Goal: Task Accomplishment & Management: Use online tool/utility

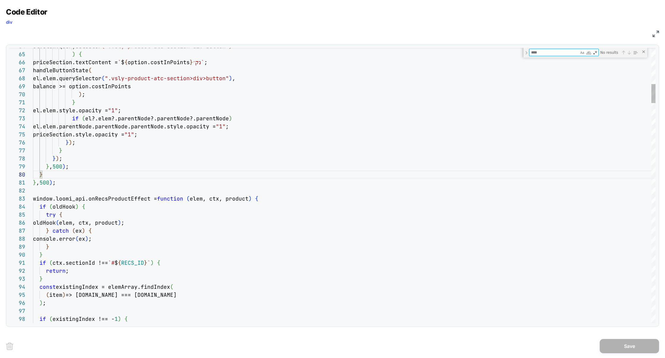
type textarea "**********"
type textarea "*"
type textarea "**********"
type textarea "**"
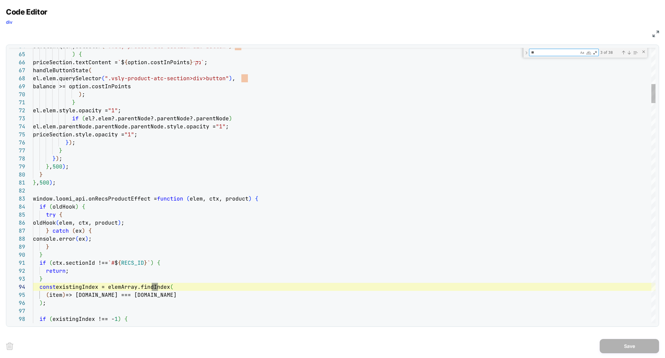
type textarea "**********"
type textarea "***"
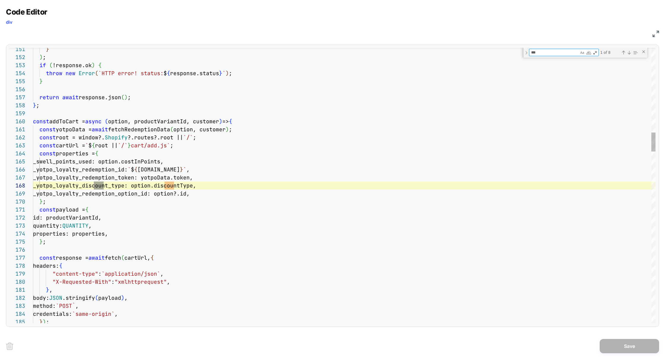
type textarea "**********"
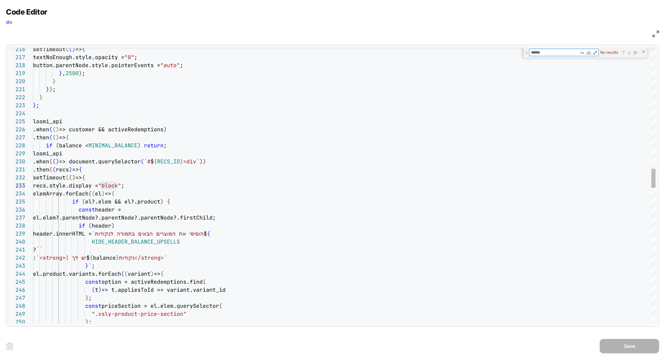
type textarea "******"
click at [120, 176] on div "setTimeout ( ( ) => { textNoEnough.style.opacity = "0" ; button.parentNode.styl…" at bounding box center [344, 290] width 623 height 3958
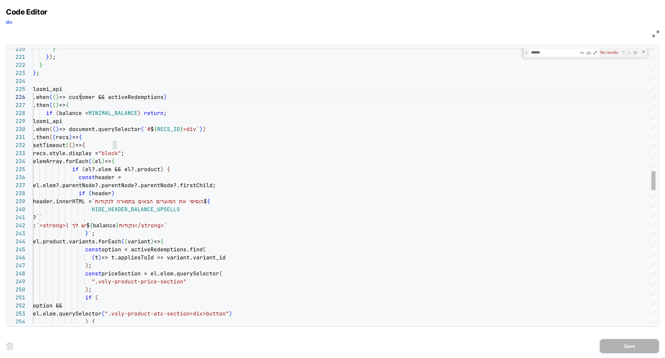
click at [80, 98] on div "HIDE_HEADER_BALANCE_UPSELLS ? `` : `<strong>| יש לך $ { balance } נקודות</stron…" at bounding box center [344, 258] width 623 height 3958
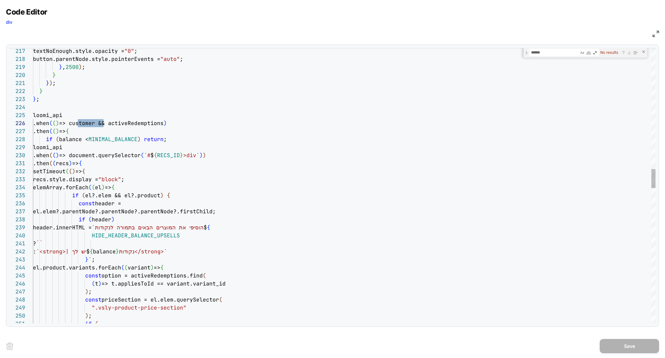
click at [139, 124] on div "if ( const priceSection = el.elem.querySelector ( ".vsly-product-price-section"…" at bounding box center [344, 284] width 623 height 3958
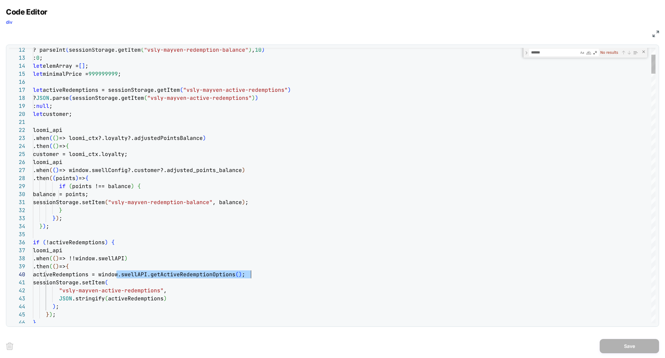
scroll to position [72, 218]
drag, startPoint x: 116, startPoint y: 275, endPoint x: 252, endPoint y: 274, distance: 136.0
click at [245, 274] on span "activeRedemptions = window.swellAPI.getActiv eRedemptionOptions ( ) ;" at bounding box center [139, 274] width 212 height 7
drag, startPoint x: 91, startPoint y: 258, endPoint x: 138, endPoint y: 258, distance: 46.3
click at [124, 258] on span "=> !!window.swellAPI" at bounding box center [91, 258] width 65 height 7
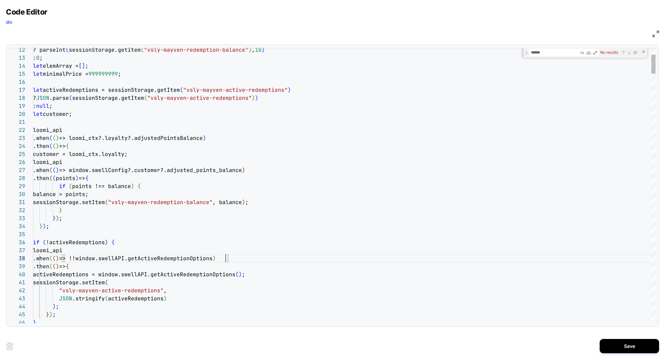
scroll to position [56, 192]
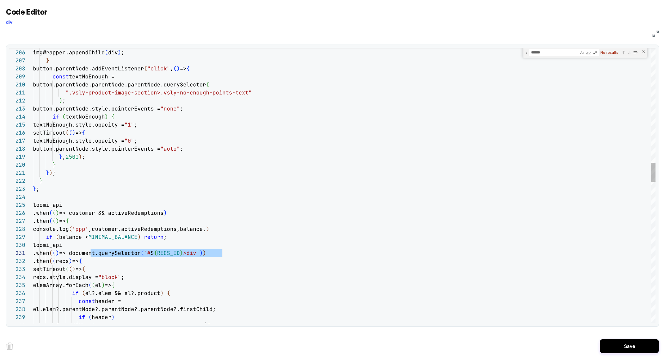
scroll to position [0, 189]
drag, startPoint x: 91, startPoint y: 253, endPoint x: 222, endPoint y: 251, distance: 131.0
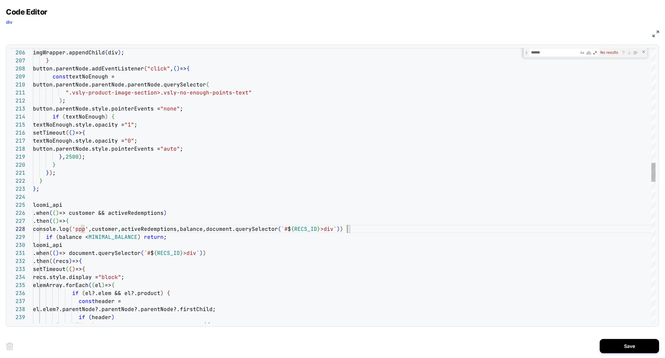
type textarea "**********"
click at [625, 343] on button "Save" at bounding box center [629, 346] width 59 height 14
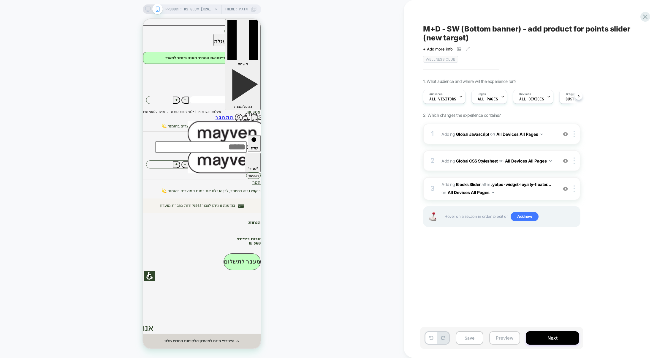
scroll to position [0, 0]
click at [502, 340] on button "Preview" at bounding box center [504, 337] width 31 height 13
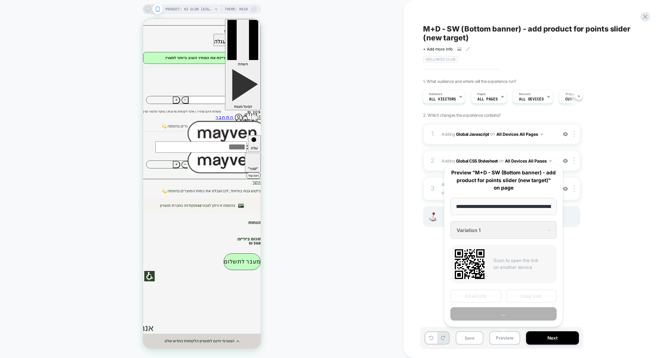
scroll to position [0, 53]
click at [530, 299] on button "Copy Link" at bounding box center [531, 295] width 51 height 13
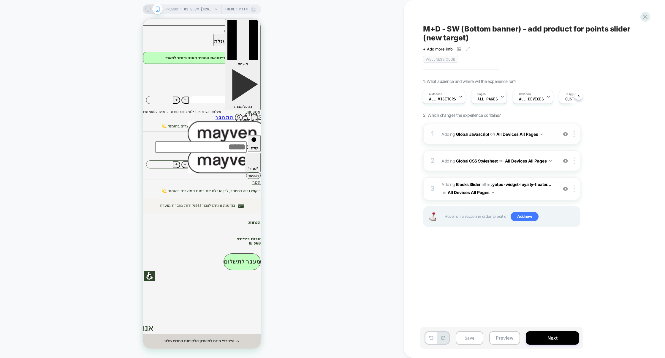
click at [475, 142] on div "1 Adding Global Javascript on All Devices All Pages Add Before Add After Target…" at bounding box center [501, 134] width 157 height 21
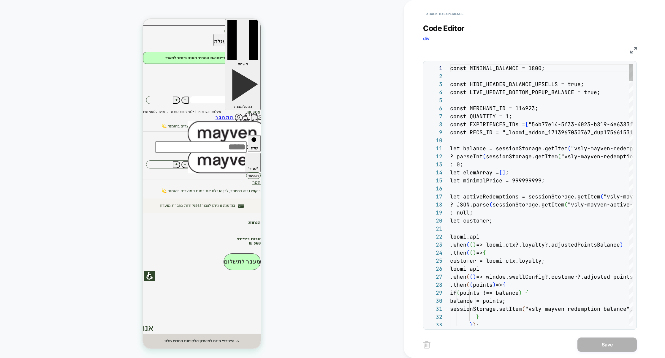
scroll to position [80, 0]
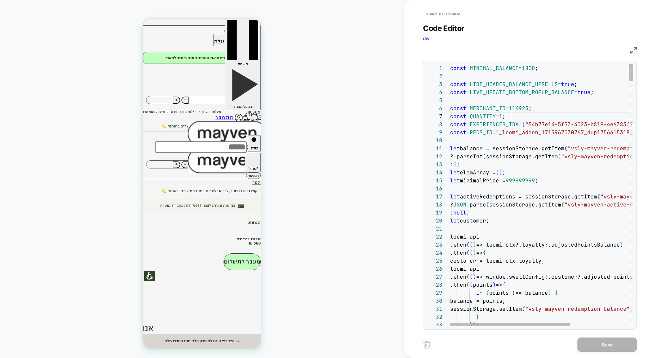
type textarea "*"
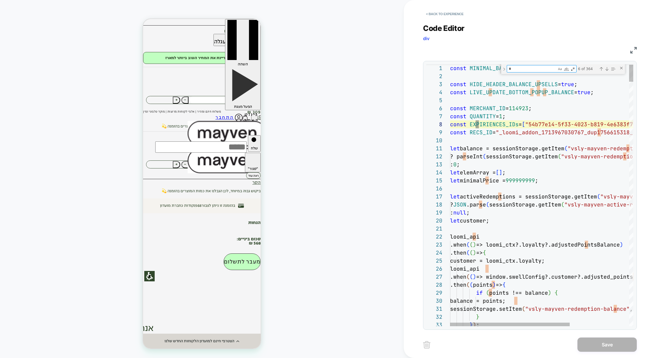
type textarea "**********"
type textarea "**"
type textarea "**********"
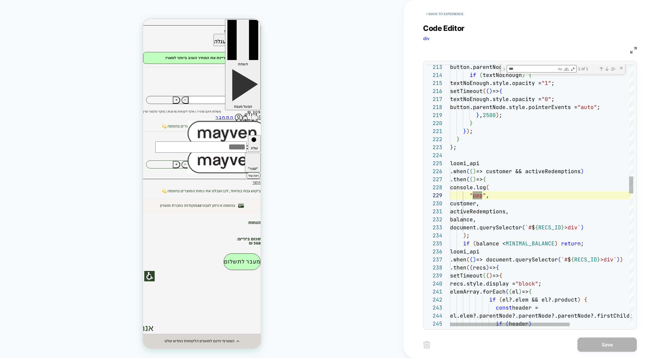
scroll to position [80, 32]
type textarea "***"
click at [473, 155] on div "button.parentNode.style.pointerEvents = "none" ; if ( textNoEnough ) { textNoEn…" at bounding box center [587, 353] width 274 height 4001
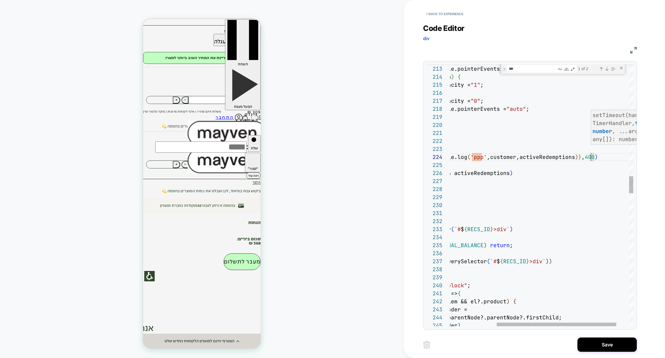
scroll to position [24, 215]
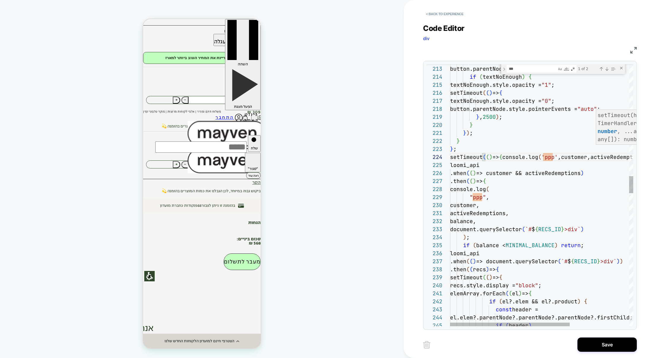
click at [510, 189] on div "button.parentNode.style.pointerEvents = "none" ; if ( textNoEnough ) { textNoEn…" at bounding box center [587, 355] width 274 height 4001
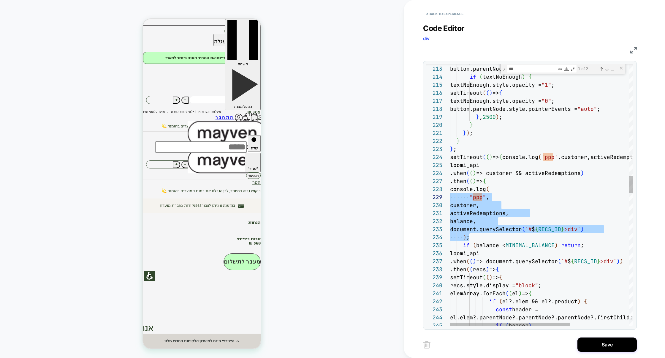
scroll to position [56, 0]
drag, startPoint x: 479, startPoint y: 238, endPoint x: 420, endPoint y: 190, distance: 75.6
click at [450, 190] on div "button.parentNode.style.pointerEvents = "none" ; if ( textNoEnough ) { textNoEn…" at bounding box center [587, 355] width 274 height 4001
click at [552, 157] on div "button.parentNode.style.pointerEvents = "none" ; if ( textNoEnough ) { textNoEn…" at bounding box center [587, 355] width 274 height 4001
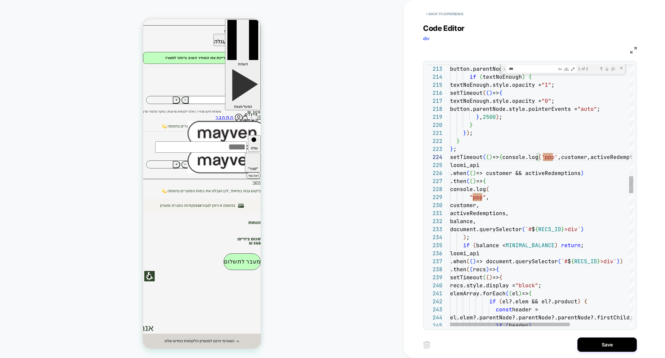
scroll to position [24, 109]
click at [484, 197] on div "button.parentNode.style.pointerEvents = "none" ; if ( textNoEnough ) { textNoEn…" at bounding box center [587, 355] width 274 height 4001
type textarea "**********"
click at [607, 341] on button "Save" at bounding box center [607, 344] width 59 height 14
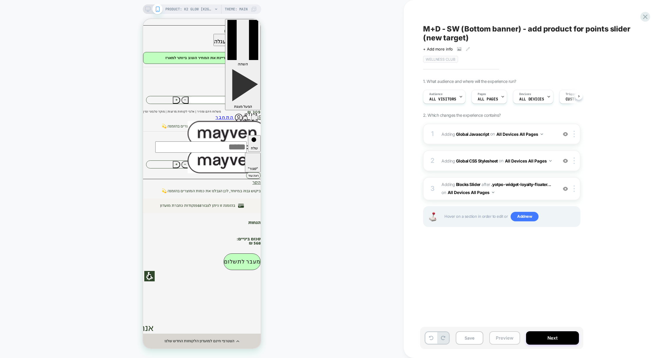
scroll to position [0, 0]
click at [508, 336] on button "Preview" at bounding box center [504, 337] width 31 height 13
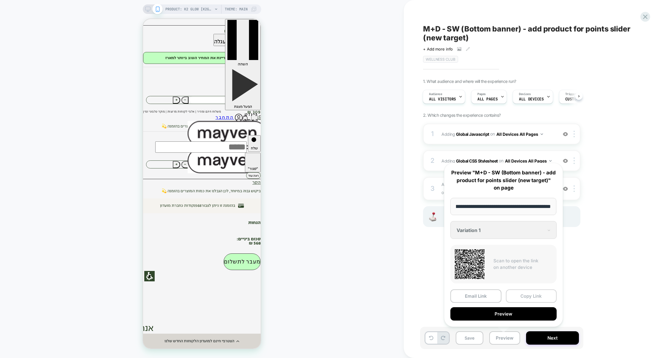
scroll to position [0, 0]
click at [530, 296] on button "Copy Link" at bounding box center [531, 295] width 51 height 13
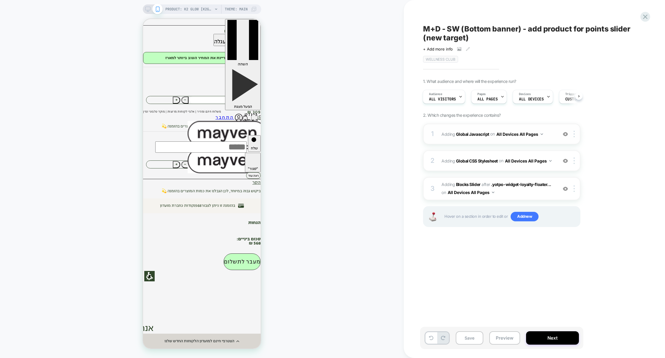
click at [473, 140] on div "1 Adding Global Javascript on All Devices All Pages Add Before Add After Target…" at bounding box center [501, 134] width 157 height 21
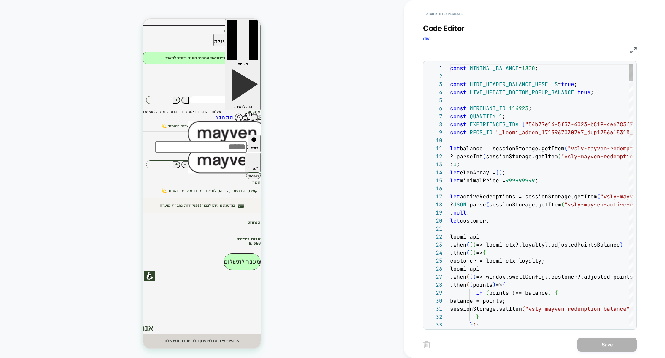
type textarea "**********"
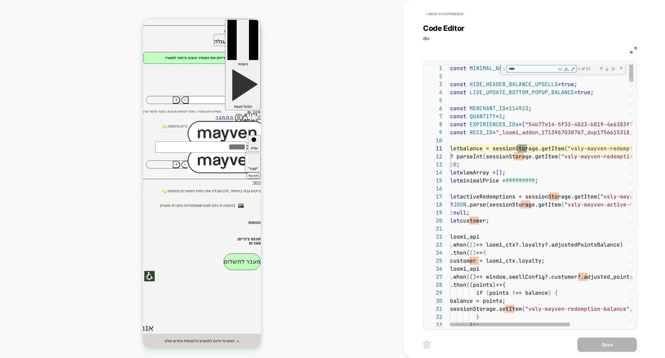
scroll to position [80, 80]
type textarea "****"
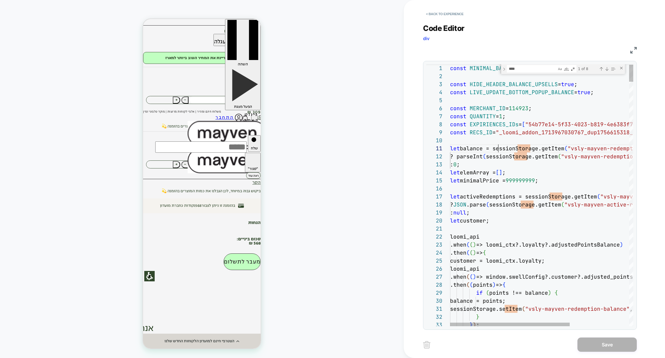
drag, startPoint x: 496, startPoint y: 151, endPoint x: 534, endPoint y: 151, distance: 38.6
click at [530, 151] on span "balance = sessionStorage.getItem" at bounding box center [512, 148] width 105 height 7
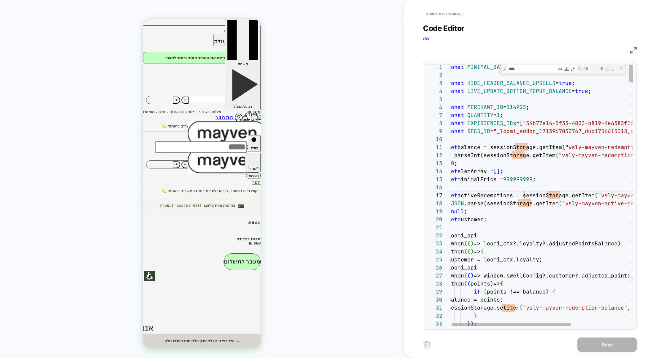
drag, startPoint x: 525, startPoint y: 197, endPoint x: 578, endPoint y: 197, distance: 52.9
click at [576, 197] on span "activeRedemptions = sessionStorage.getItem" at bounding box center [526, 195] width 137 height 7
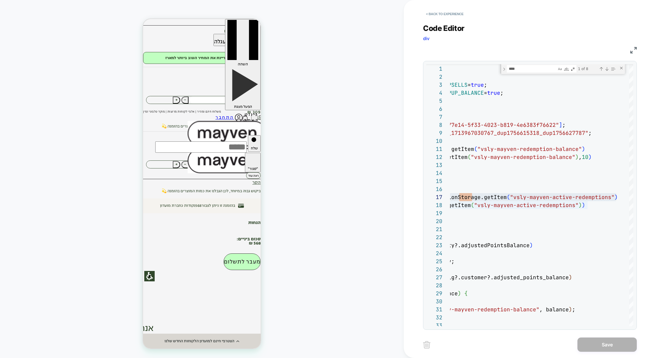
click at [636, 48] on img at bounding box center [634, 50] width 7 height 7
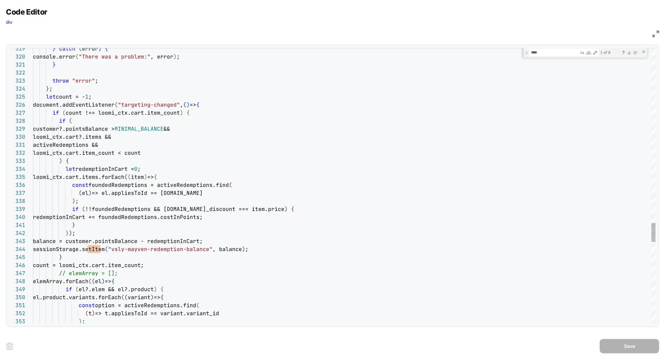
type textarea "**********"
type textarea "*"
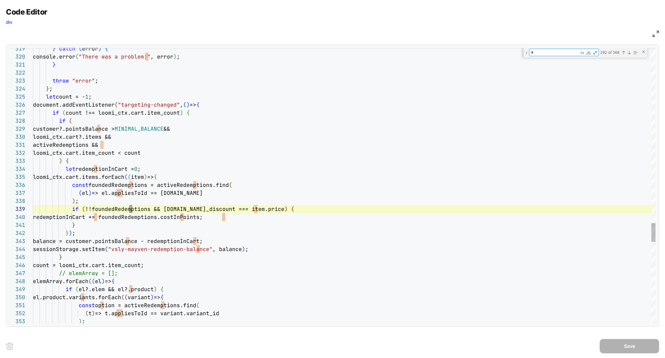
type textarea "**********"
type textarea "**"
type textarea "**********"
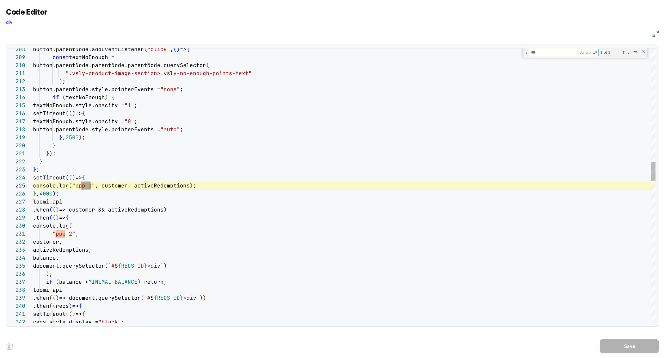
scroll to position [80, 58]
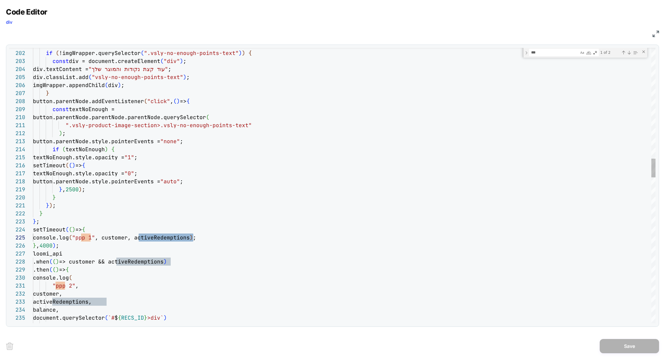
type textarea "**********"
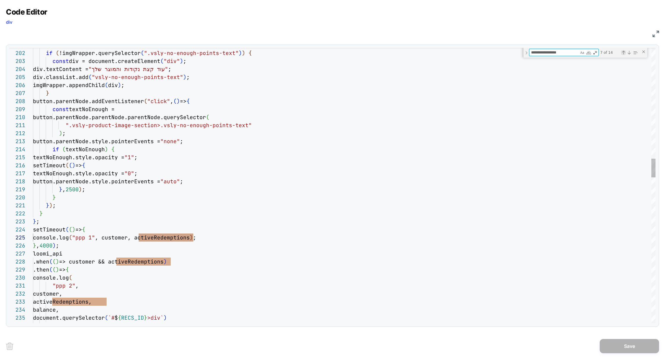
click at [623, 54] on div "Previous Match (⇧Enter)" at bounding box center [623, 52] width 5 height 5
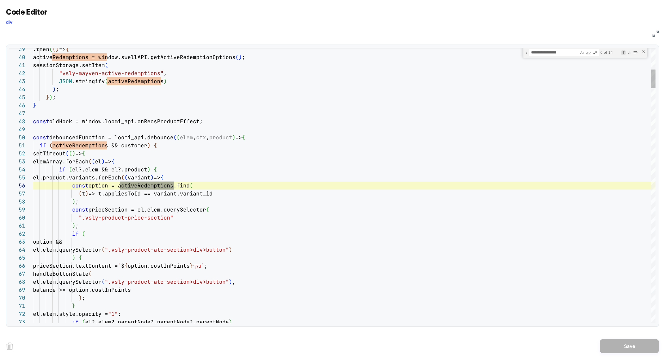
scroll to position [80, 141]
click at [623, 54] on div "Previous Match (⇧Enter)" at bounding box center [623, 52] width 5 height 5
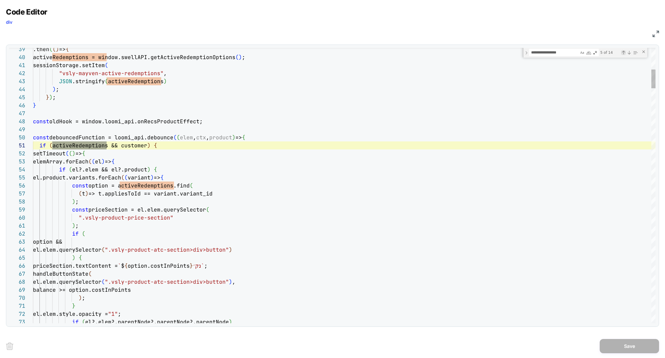
click at [623, 54] on div "Previous Match (⇧Enter)" at bounding box center [623, 52] width 5 height 5
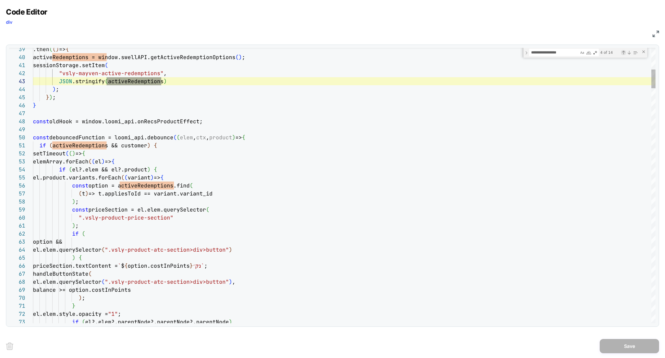
click at [623, 54] on div "Previous Match (⇧Enter)" at bounding box center [623, 52] width 5 height 5
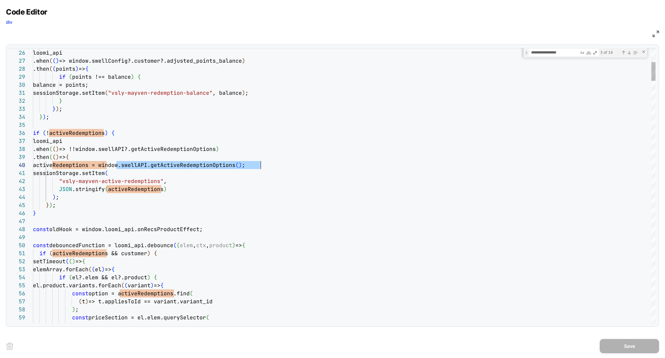
scroll to position [72, 225]
drag, startPoint x: 117, startPoint y: 167, endPoint x: 259, endPoint y: 163, distance: 142.3
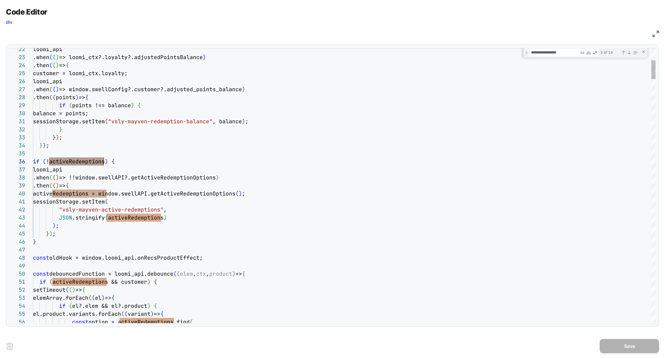
scroll to position [32, 0]
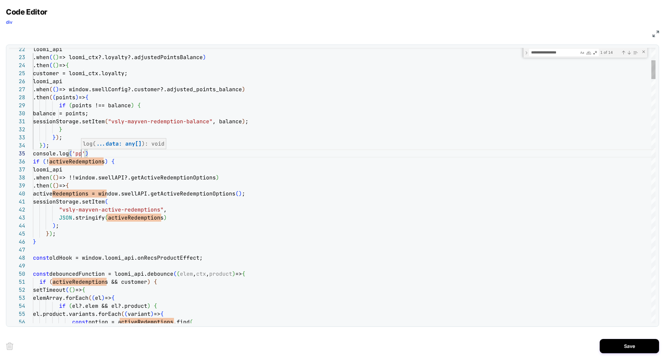
scroll to position [32, 51]
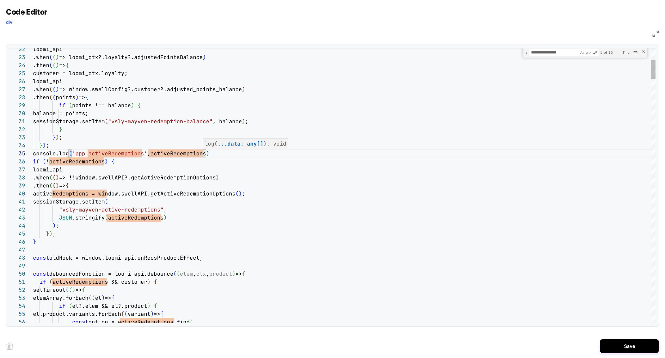
scroll to position [32, 0]
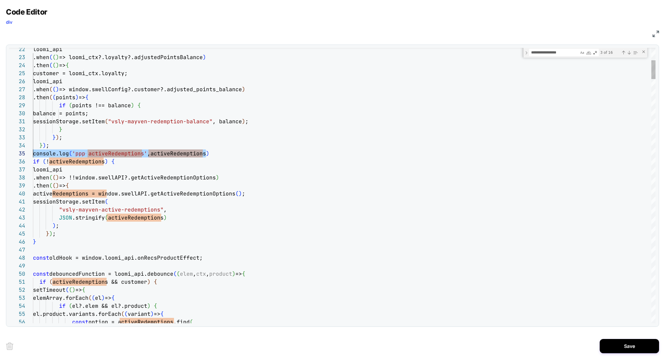
drag, startPoint x: 214, startPoint y: 154, endPoint x: 0, endPoint y: 154, distance: 213.2
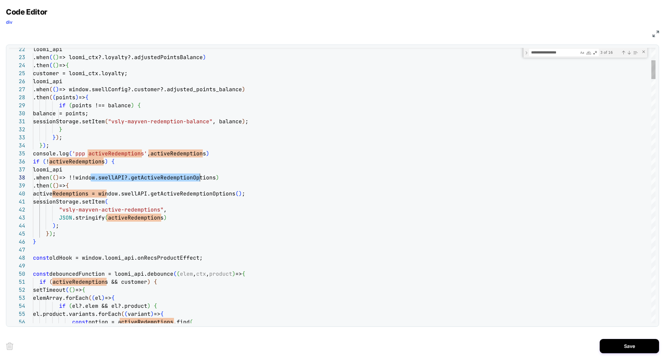
drag, startPoint x: 91, startPoint y: 178, endPoint x: 198, endPoint y: 174, distance: 106.7
drag, startPoint x: 85, startPoint y: 178, endPoint x: 220, endPoint y: 176, distance: 134.9
click at [216, 176] on span "=> !!window.swellAPI?.getActiveRedemptionOptions" at bounding box center [137, 177] width 157 height 7
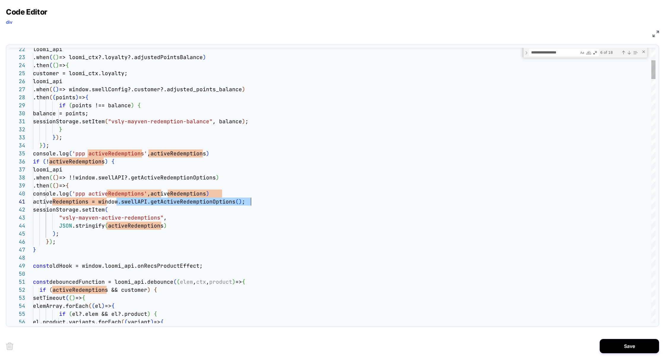
scroll to position [0, 225]
drag, startPoint x: 116, startPoint y: 202, endPoint x: 256, endPoint y: 204, distance: 139.9
click at [245, 204] on span "activeRedemptions = window.swellAPI.getActiv eRedemptionOptions ( ) ;" at bounding box center [139, 201] width 212 height 7
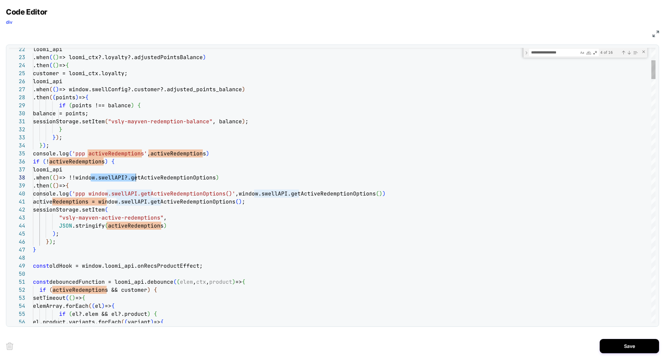
scroll to position [56, 106]
drag, startPoint x: 91, startPoint y: 178, endPoint x: 138, endPoint y: 178, distance: 47.2
click at [138, 178] on span "=> !!window.swellAPI?.getActiveRedemptionOptions" at bounding box center [137, 177] width 157 height 7
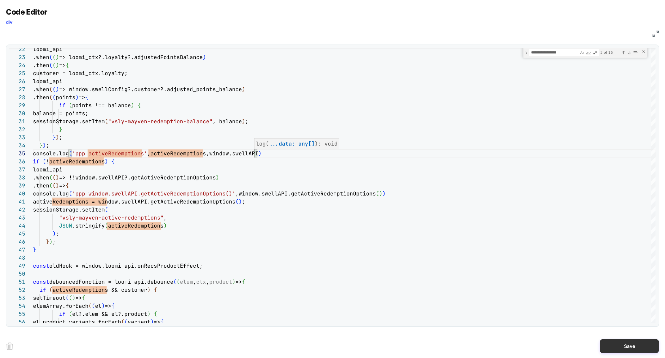
type textarea "**********"
click at [625, 342] on button "Save" at bounding box center [629, 346] width 59 height 14
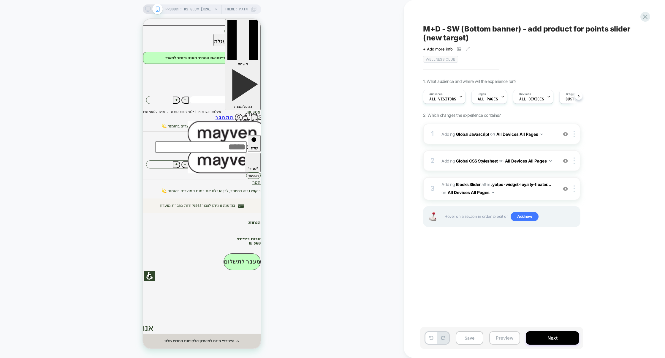
click at [506, 339] on button "Preview" at bounding box center [504, 337] width 31 height 13
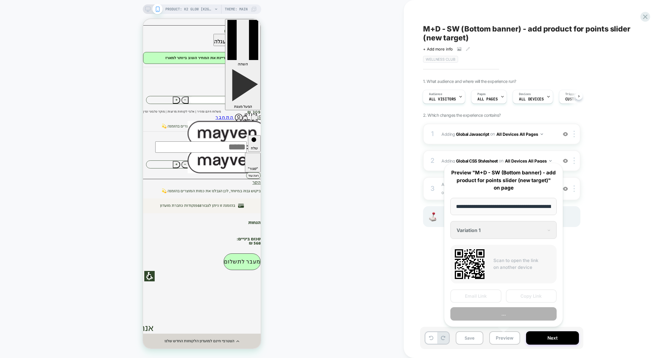
scroll to position [0, 53]
click at [523, 294] on button "Copy Link" at bounding box center [531, 295] width 51 height 13
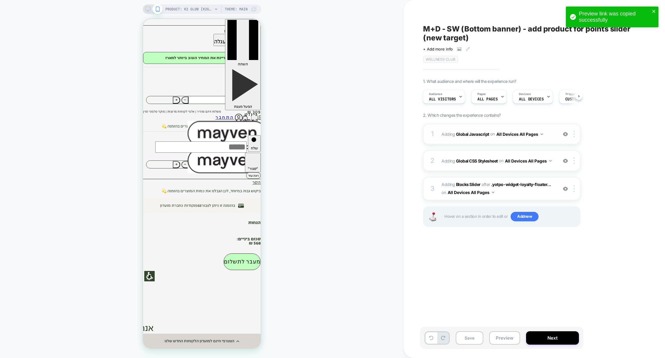
click at [480, 143] on div "1 Adding Global Javascript on All Devices All Pages Add Before Add After Target…" at bounding box center [501, 134] width 157 height 21
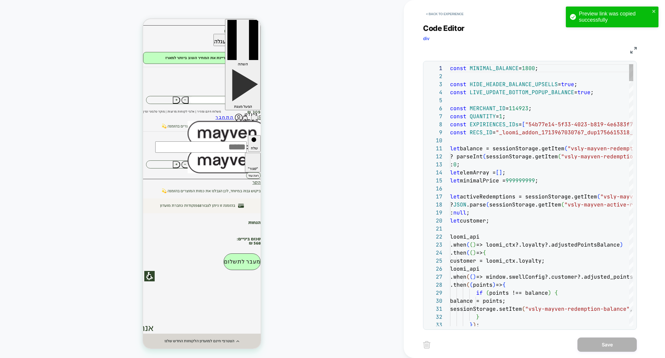
scroll to position [80, 0]
click at [632, 52] on img at bounding box center [634, 50] width 7 height 7
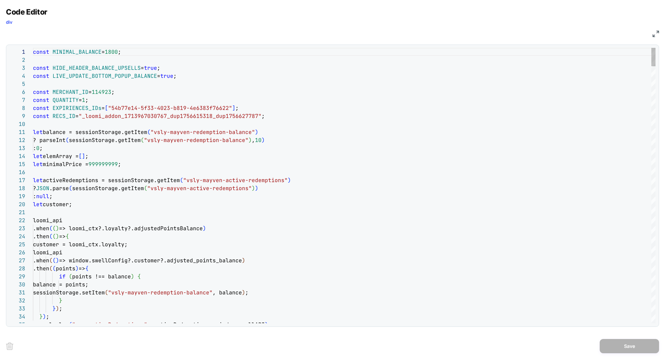
type textarea "**********"
type textarea "*"
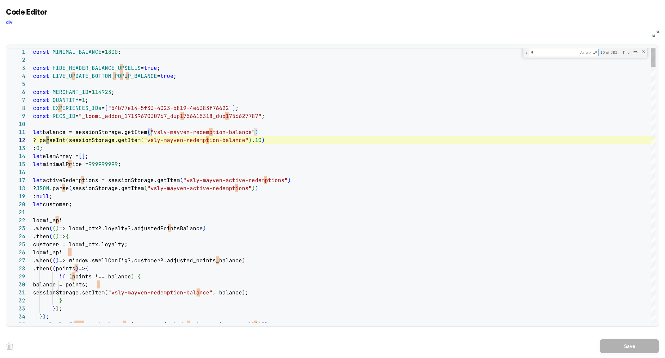
scroll to position [0, 16]
type textarea "**********"
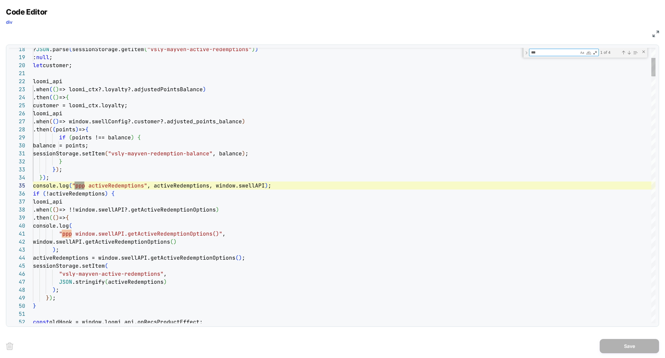
type textarea "***"
type textarea "**********"
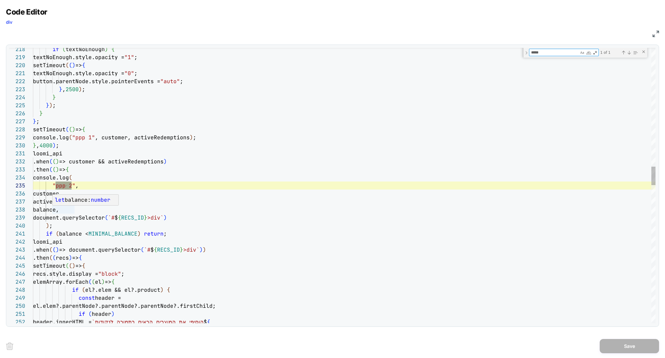
type textarea "*****"
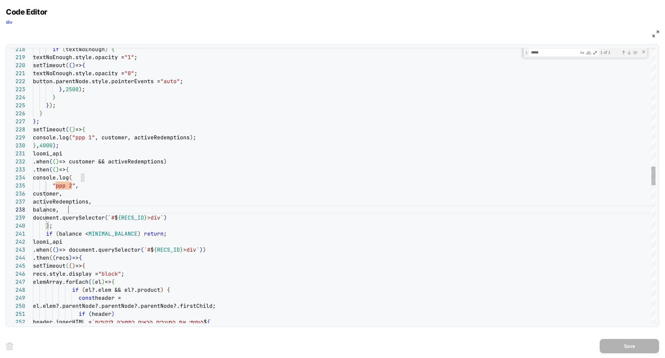
click at [67, 211] on div "if ( textNoEnough ) { textNoEnough.style.opacity = "1" ; setTimeout ( ( ) => { …" at bounding box center [344, 326] width 623 height 4062
drag, startPoint x: 53, startPoint y: 220, endPoint x: 189, endPoint y: 220, distance: 135.7
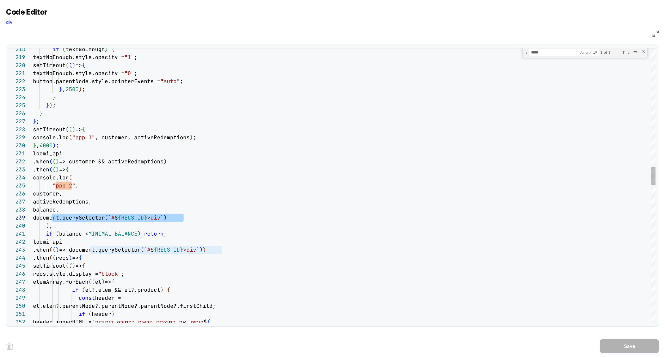
click at [189, 220] on div "document.querySelector ( `# $ { RECS_ID } >div` )" at bounding box center [344, 218] width 623 height 8
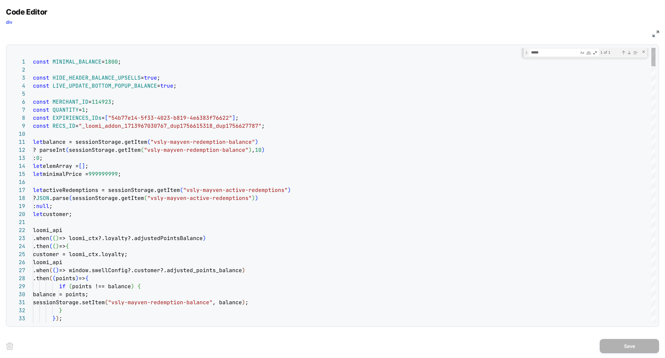
scroll to position [64, 233]
click at [12, 122] on div "33 34 27 28 29 30 31 32 26 25 15 16 17 18 19 20 21 22 23 24 5 6 7 8 9 10 11 12 …" at bounding box center [332, 185] width 647 height 275
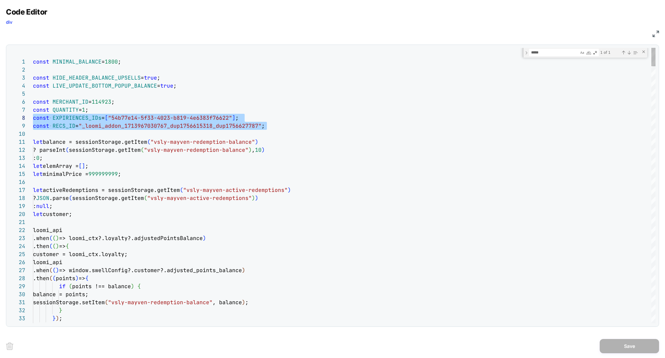
type textarea "**********"
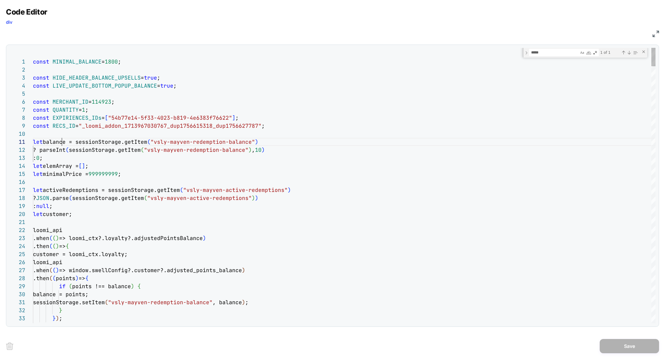
type textarea "*******"
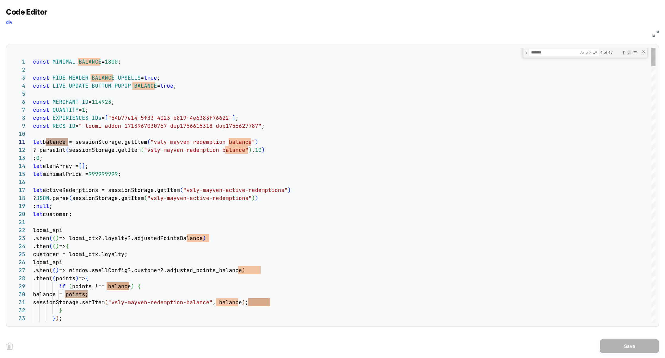
click at [629, 53] on div "Next Match (Enter)" at bounding box center [629, 52] width 5 height 5
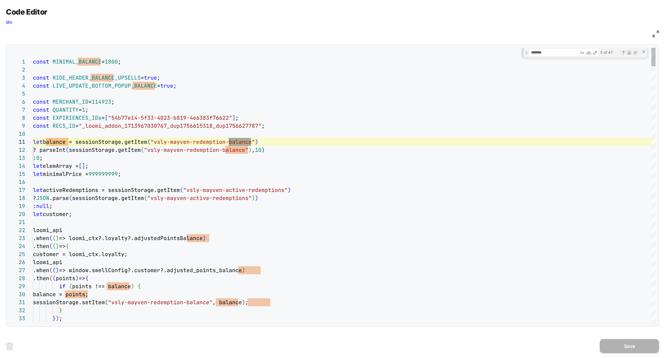
click at [629, 53] on div "Next Match (Enter)" at bounding box center [629, 52] width 5 height 5
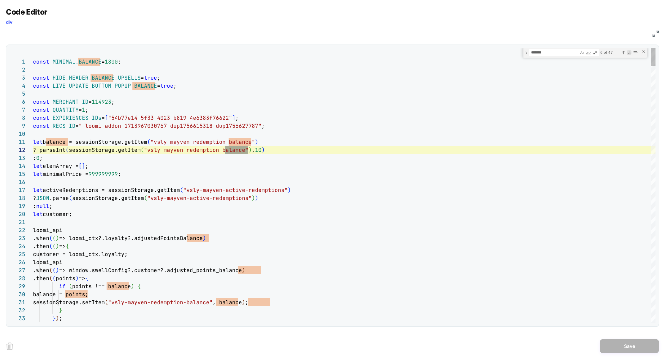
click at [629, 53] on div "Next Match (Enter)" at bounding box center [629, 52] width 5 height 5
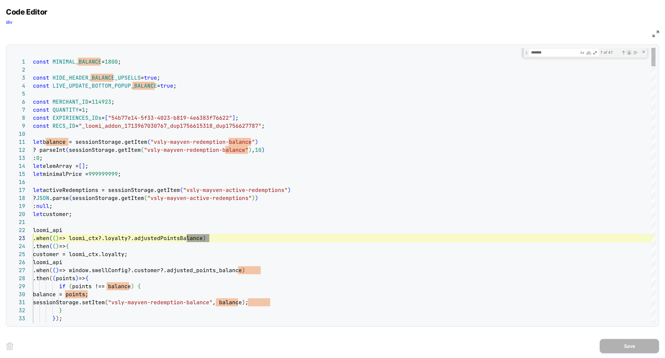
click at [629, 53] on div "Next Match (Enter)" at bounding box center [629, 52] width 5 height 5
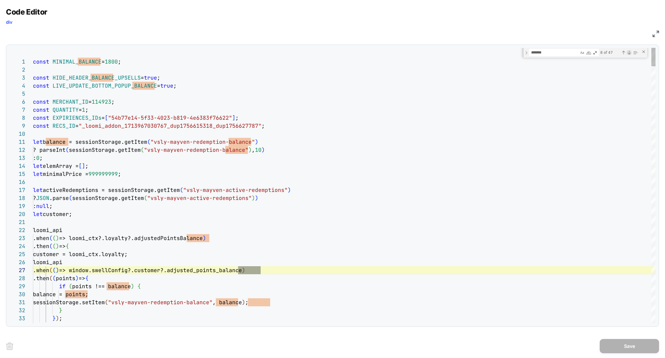
click at [629, 53] on div "Next Match (Enter)" at bounding box center [629, 52] width 5 height 5
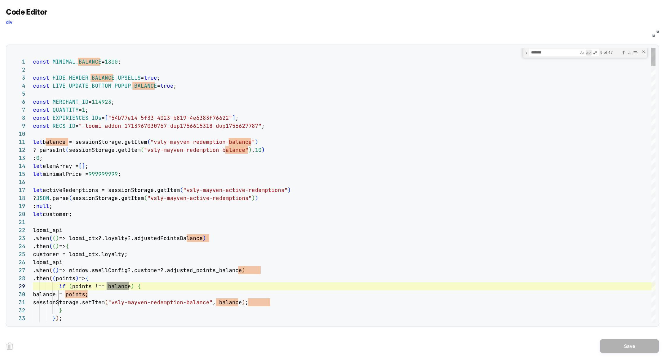
click at [586, 54] on div "Find / Replace" at bounding box center [589, 53] width 20 height 6
click at [588, 54] on div "Match Whole Word (⌥⌘W)" at bounding box center [589, 53] width 6 height 6
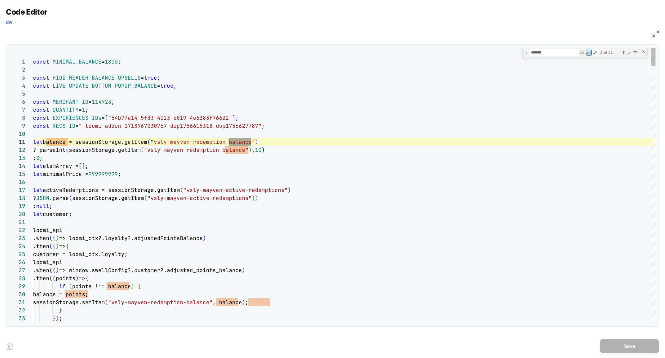
click at [584, 53] on div "Match Case (⌥⌘C)" at bounding box center [582, 53] width 6 height 6
click at [583, 53] on div "Match Case (⌥⌘C)" at bounding box center [582, 53] width 6 height 6
click at [629, 53] on div "Next Match (Enter)" at bounding box center [629, 52] width 5 height 5
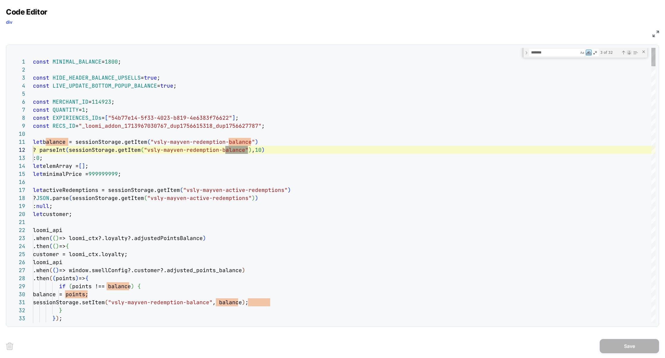
click at [629, 53] on div "Next Match (Enter)" at bounding box center [629, 52] width 5 height 5
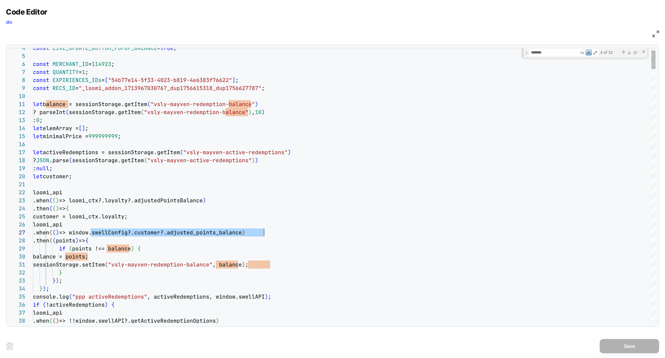
scroll to position [48, 228]
drag, startPoint x: 91, startPoint y: 233, endPoint x: 262, endPoint y: 230, distance: 171.1
click at [245, 230] on span ".when ( ( ) => window.swellConfig?.customer?.adjusted_points_ balance )" at bounding box center [139, 232] width 212 height 7
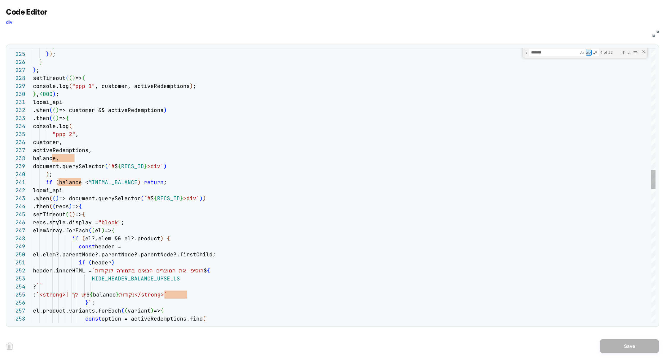
scroll to position [8, 138]
click at [171, 110] on div "} ) ; } } ; setTimeout ( ( ) => { console.log ( "ppp 1" , customer, activeRedem…" at bounding box center [344, 275] width 623 height 4062
click at [301, 143] on div "} ) ; } } ; setTimeout ( ( ) => { console.log ( "ppp 1" , customer, activeRedem…" at bounding box center [344, 275] width 623 height 4062
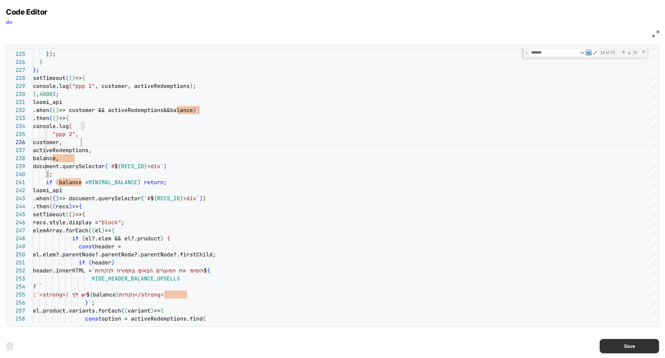
type textarea "**********"
click at [606, 343] on button "Save" at bounding box center [629, 346] width 59 height 14
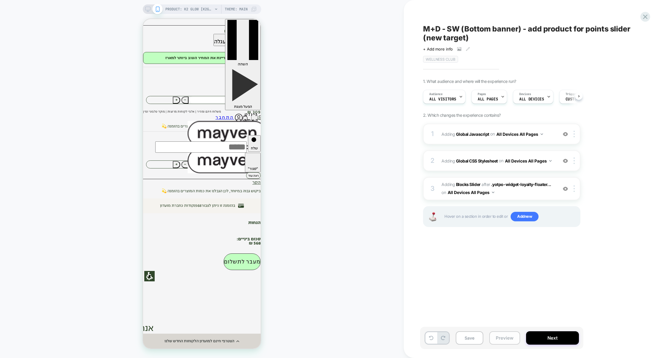
scroll to position [0, 0]
click at [506, 342] on button "Preview" at bounding box center [504, 337] width 31 height 13
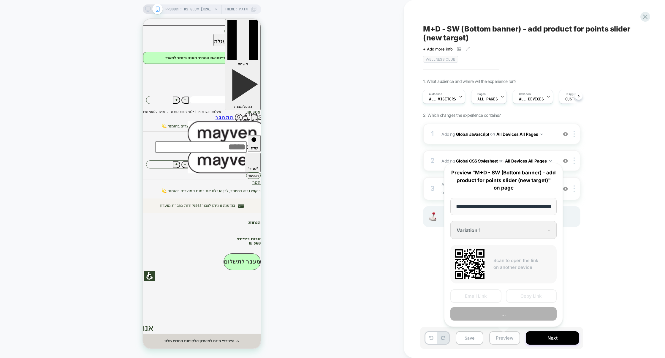
scroll to position [0, 53]
click at [528, 295] on button "Copy Link" at bounding box center [531, 295] width 51 height 13
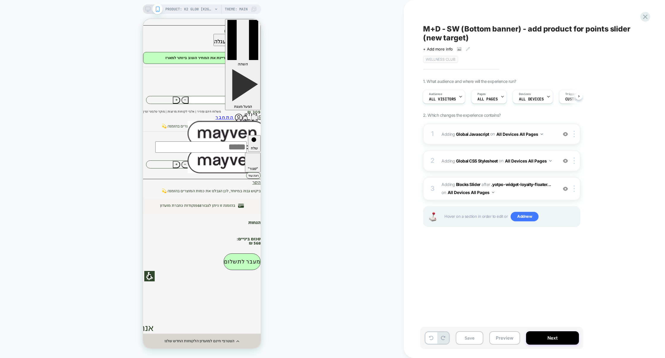
click at [475, 140] on div "1 Adding Global Javascript on All Devices All Pages Add Before Add After Target…" at bounding box center [501, 134] width 157 height 21
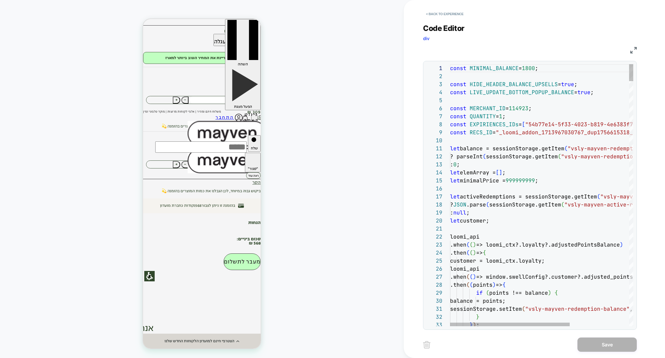
scroll to position [40, 87]
type textarea "**"
type textarea "**********"
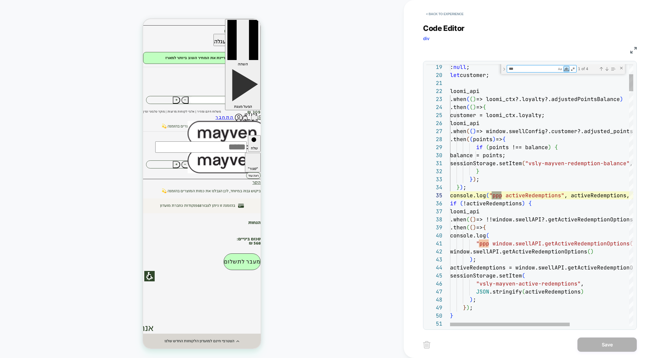
type textarea "***"
type textarea "**********"
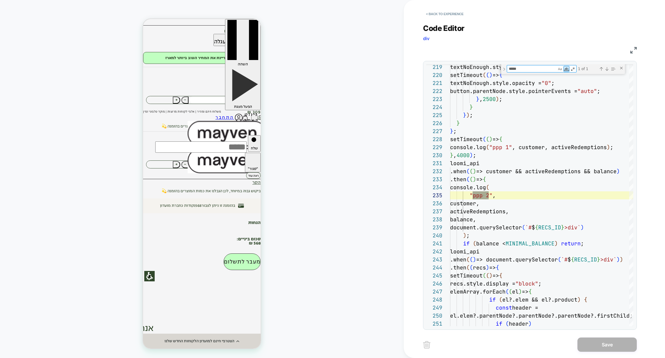
type textarea "*****"
click at [634, 50] on img at bounding box center [634, 50] width 7 height 7
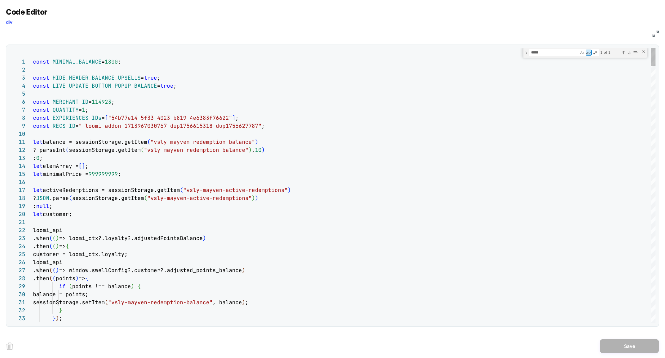
type textarea "**********"
type textarea "*******"
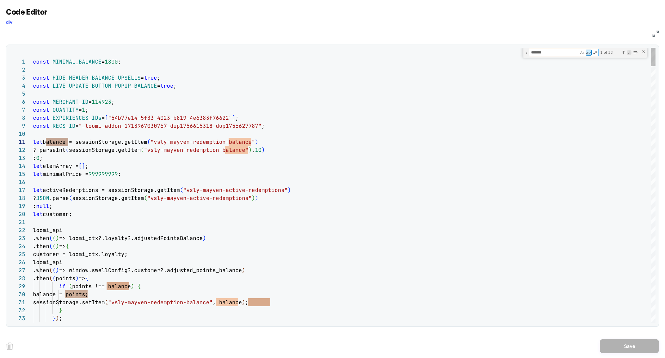
click at [631, 52] on div "Next Match (Enter)" at bounding box center [629, 52] width 5 height 5
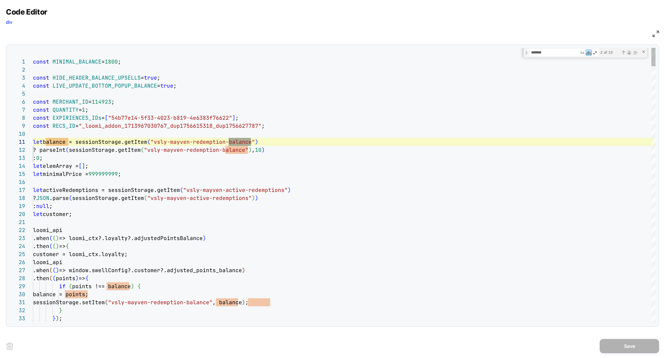
click at [631, 52] on div "Next Match (Enter)" at bounding box center [629, 52] width 5 height 5
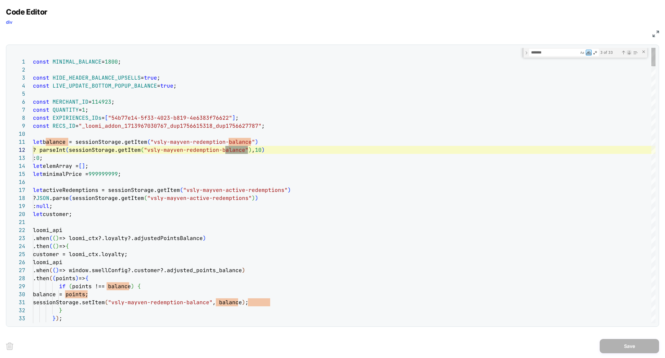
click at [631, 52] on div "Next Match (Enter)" at bounding box center [629, 52] width 5 height 5
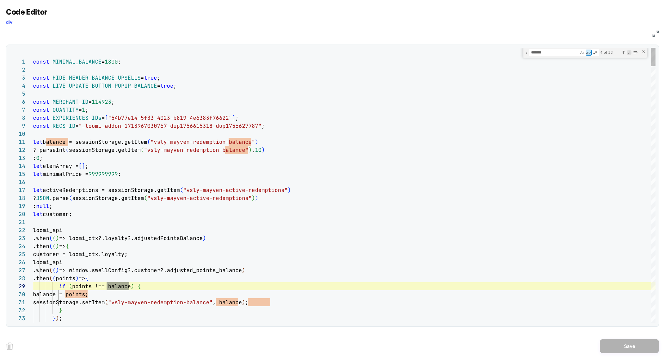
click at [631, 52] on div "Next Match (Enter)" at bounding box center [629, 52] width 5 height 5
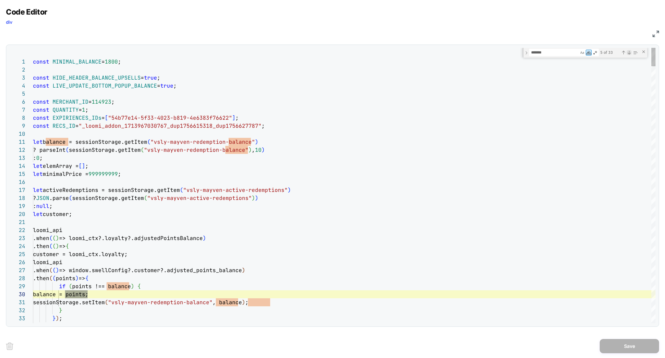
click at [631, 52] on div "Next Match (Enter)" at bounding box center [629, 52] width 5 height 5
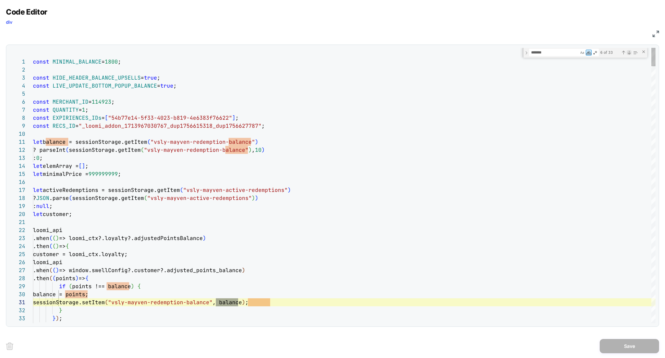
click at [631, 52] on div "Next Match (Enter)" at bounding box center [629, 52] width 5 height 5
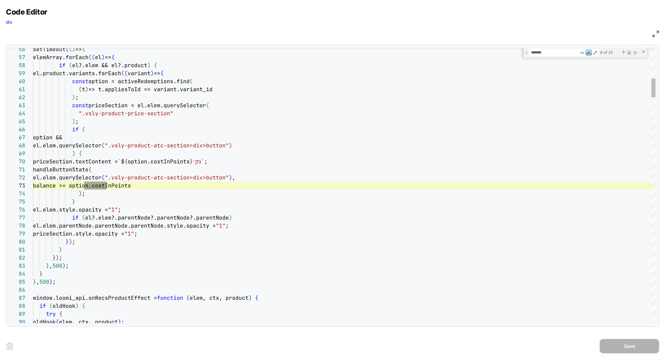
scroll to position [80, 74]
click at [623, 52] on div "Previous Match (⇧Enter)" at bounding box center [623, 52] width 5 height 5
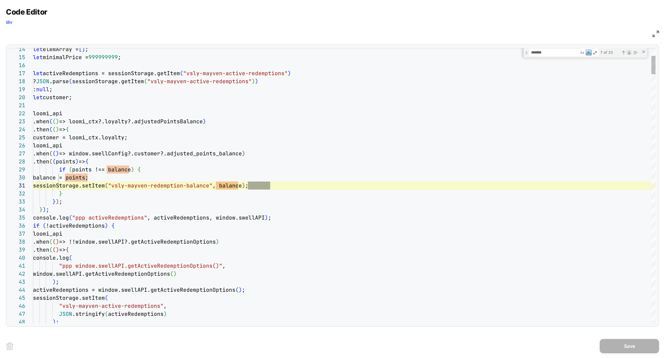
click at [629, 52] on div "Next Match (Enter)" at bounding box center [629, 52] width 5 height 5
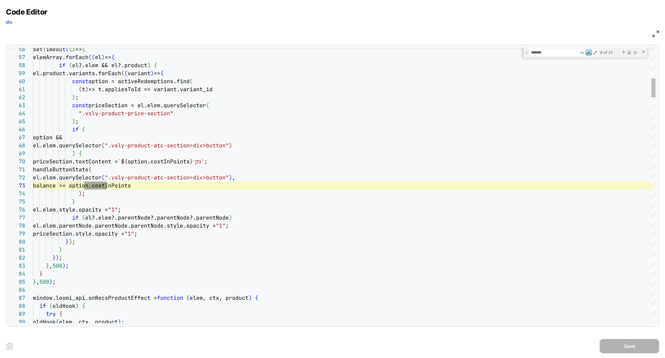
scroll to position [80, 74]
click at [629, 52] on div "Next Match (Enter)" at bounding box center [629, 52] width 5 height 5
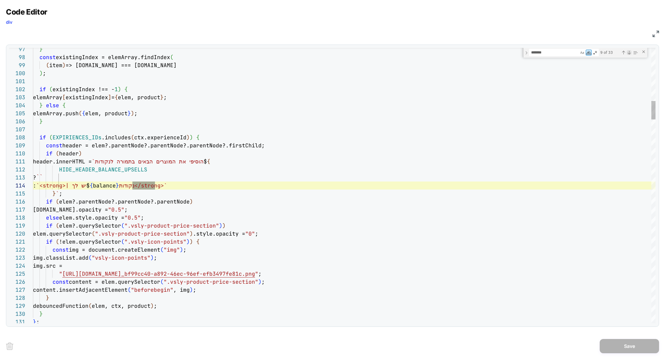
click at [629, 52] on div "Next Match (Enter)" at bounding box center [629, 52] width 5 height 5
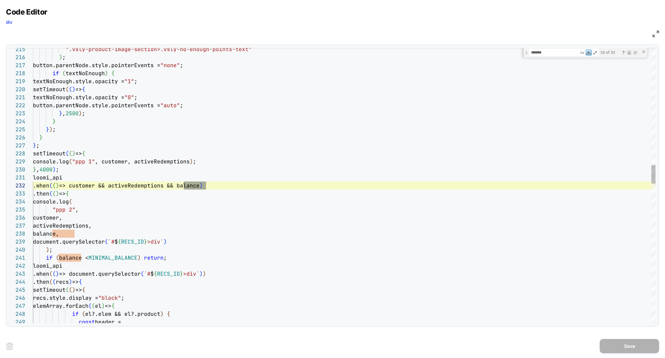
scroll to position [80, 173]
click at [629, 52] on div "Next Match (Enter)" at bounding box center [629, 52] width 5 height 5
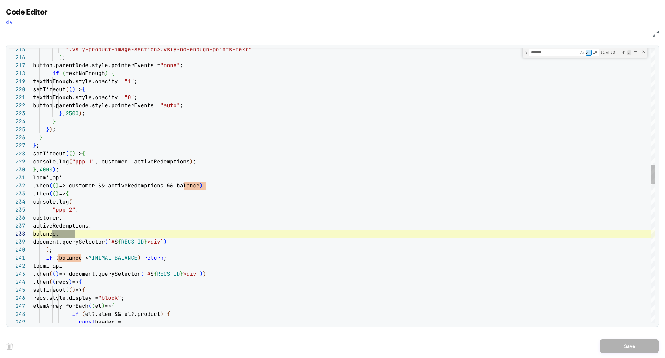
scroll to position [80, 42]
click at [629, 52] on div "Next Match (Enter)" at bounding box center [629, 52] width 5 height 5
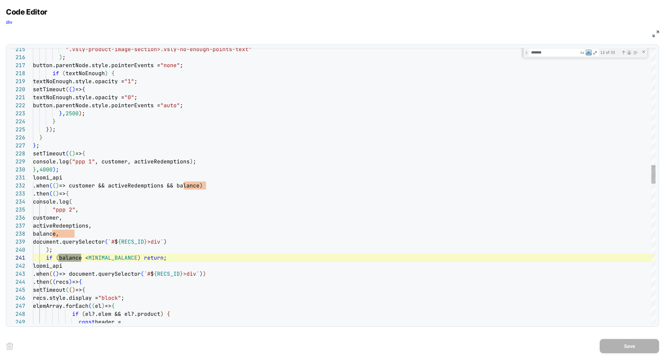
scroll to position [80, 48]
click at [629, 52] on div "Next Match (Enter)" at bounding box center [629, 52] width 5 height 5
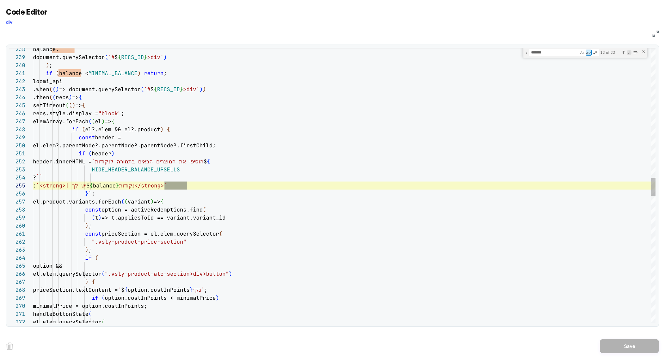
click at [629, 52] on div "Next Match (Enter)" at bounding box center [629, 52] width 5 height 5
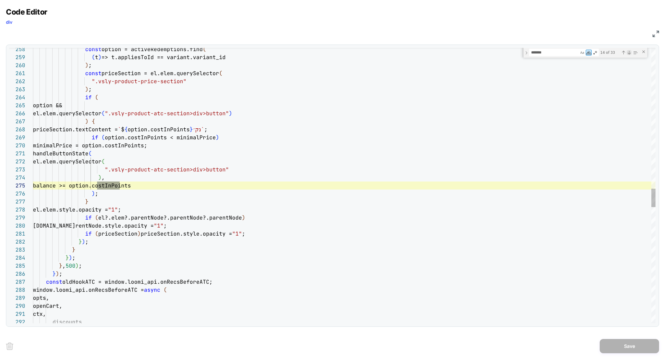
click at [629, 52] on div "Next Match (Enter)" at bounding box center [629, 52] width 5 height 5
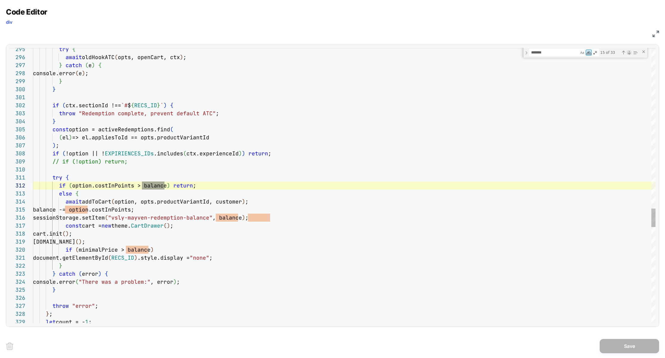
scroll to position [80, 131]
click at [629, 52] on div "Next Match (Enter)" at bounding box center [629, 52] width 5 height 5
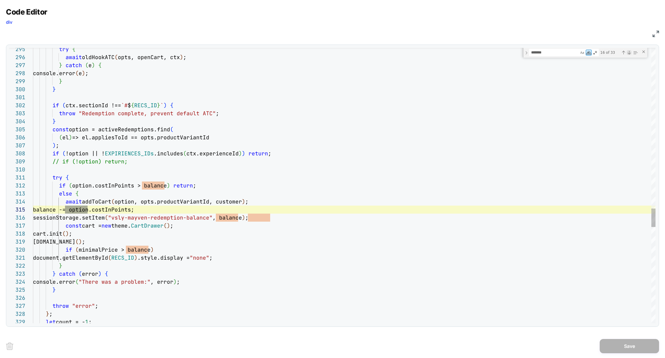
click at [629, 52] on div "Next Match (Enter)" at bounding box center [629, 52] width 5 height 5
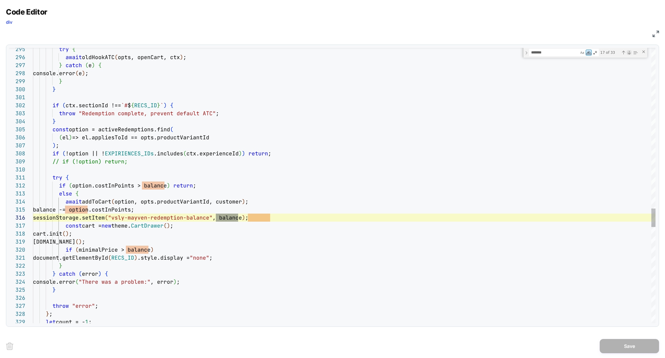
click at [629, 52] on div "Next Match (Enter)" at bounding box center [629, 52] width 5 height 5
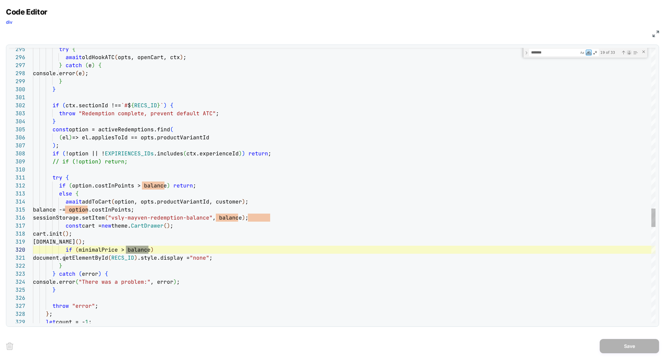
click at [629, 52] on div "Next Match (Enter)" at bounding box center [629, 52] width 5 height 5
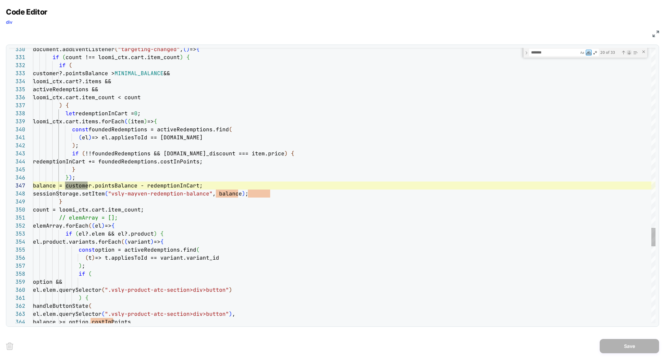
click at [629, 52] on div "Next Match (Enter)" at bounding box center [629, 52] width 5 height 5
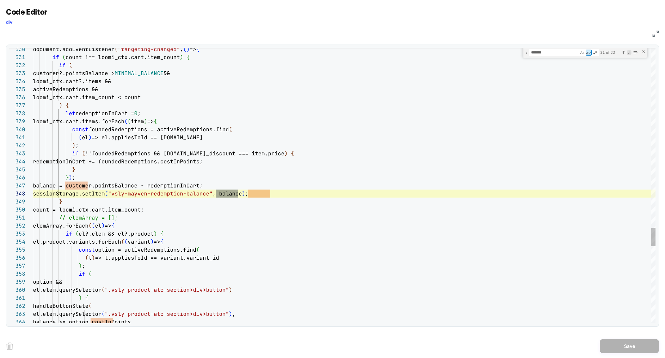
click at [629, 52] on div "Next Match (Enter)" at bounding box center [629, 52] width 5 height 5
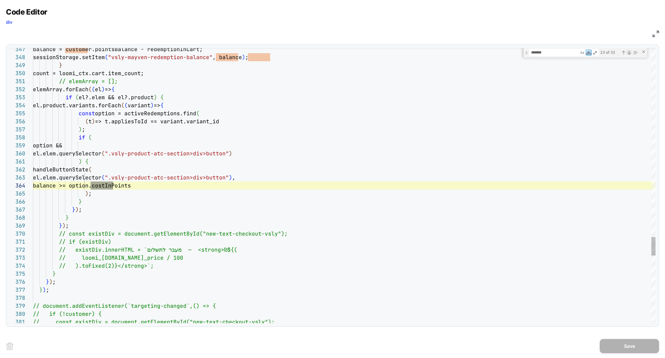
scroll to position [80, 80]
click at [629, 51] on div "Next Match (Enter)" at bounding box center [629, 52] width 5 height 5
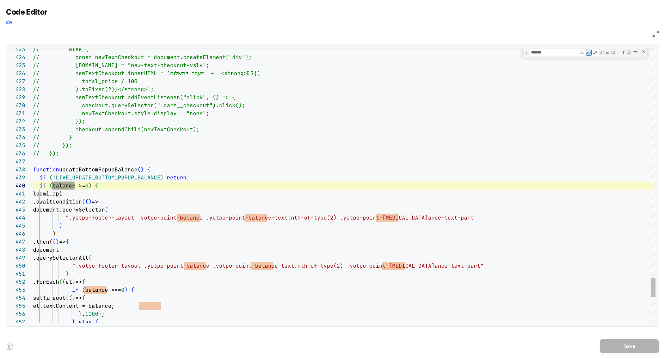
click at [629, 51] on div "Next Match (Enter)" at bounding box center [629, 52] width 5 height 5
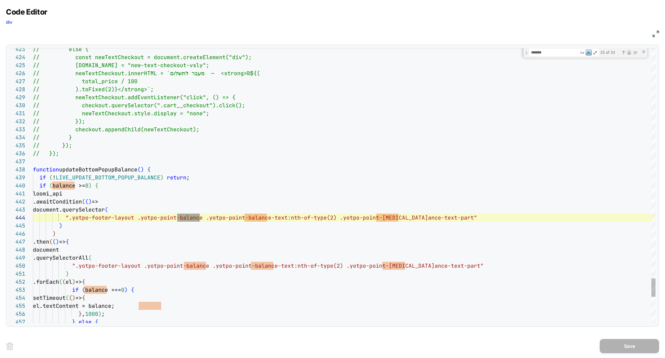
click at [629, 51] on div "Next Match (Enter)" at bounding box center [629, 52] width 5 height 5
click at [624, 52] on div "Previous Match (⇧Enter)" at bounding box center [623, 52] width 5 height 5
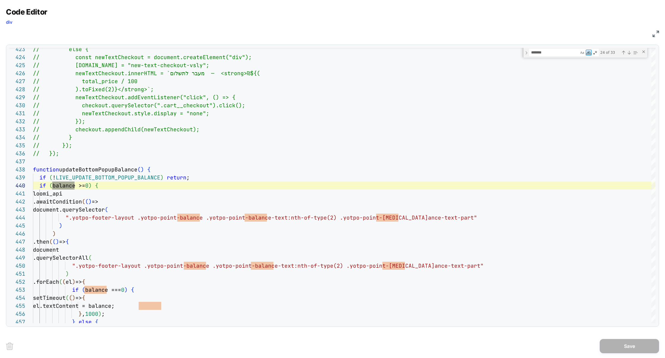
click at [654, 35] on img at bounding box center [656, 34] width 7 height 7
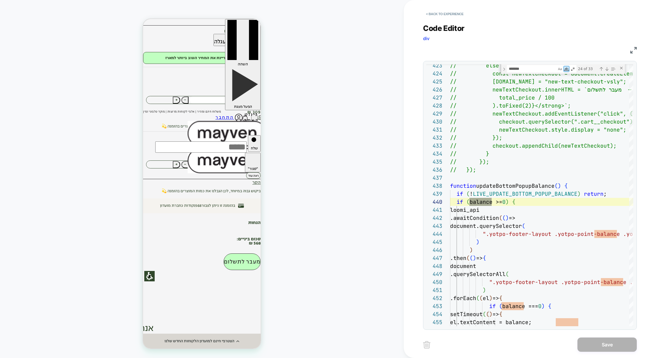
click at [633, 49] on img at bounding box center [634, 50] width 7 height 7
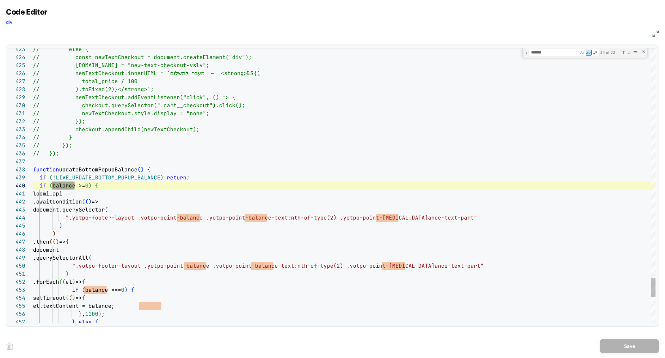
type textarea "**********"
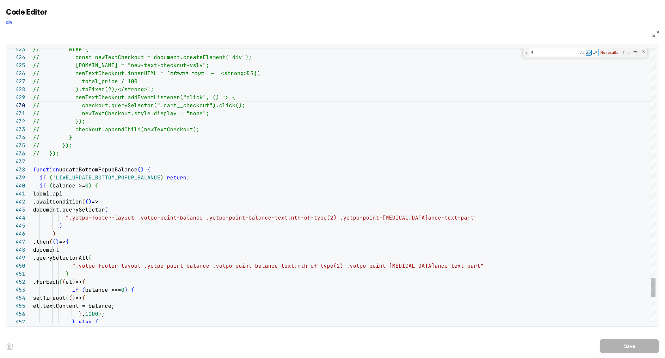
type textarea "**"
type textarea "**********"
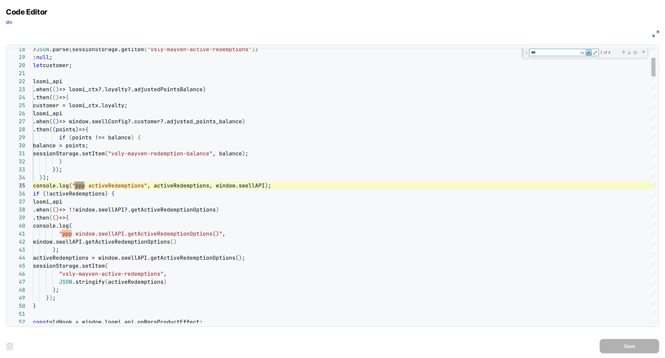
scroll to position [80, 51]
type textarea "***"
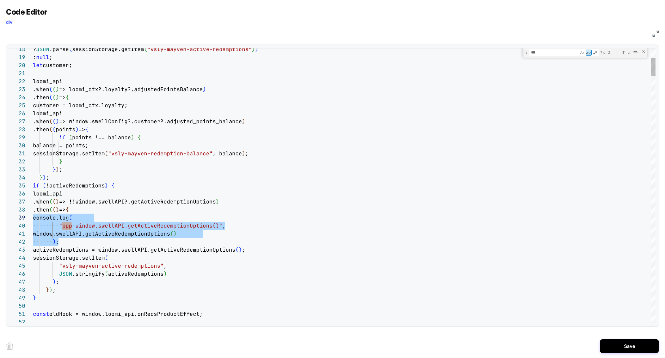
scroll to position [64, 0]
drag, startPoint x: 64, startPoint y: 241, endPoint x: 2, endPoint y: 217, distance: 66.2
click at [2, 217] on div "Code Editor div JS 18 19 20 21 22 23 24 25 26 27 28 29 30 31 32 33 34 35 36 37 …" at bounding box center [332, 179] width 665 height 358
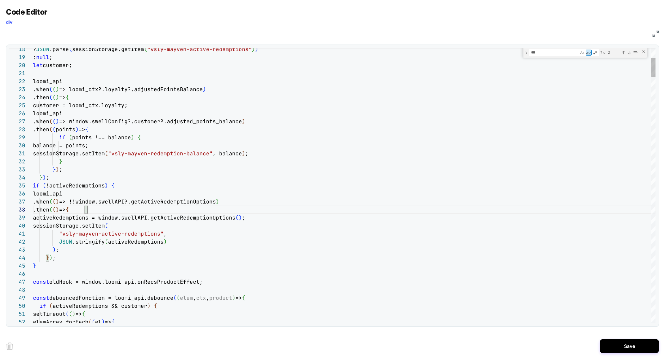
scroll to position [56, 55]
click at [630, 51] on div "Next Match (Enter)" at bounding box center [629, 52] width 5 height 5
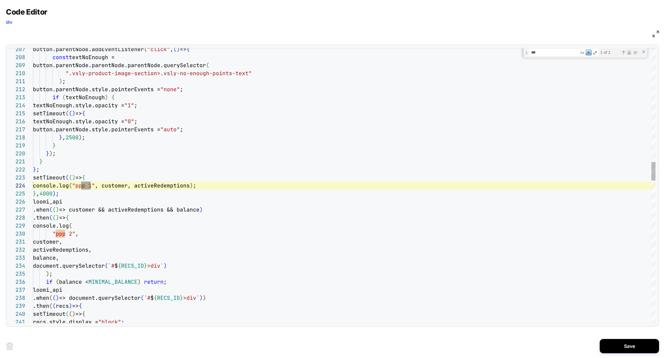
scroll to position [0, 58]
click at [589, 52] on div "Match Whole Word (⌥⌘W)" at bounding box center [589, 53] width 6 height 6
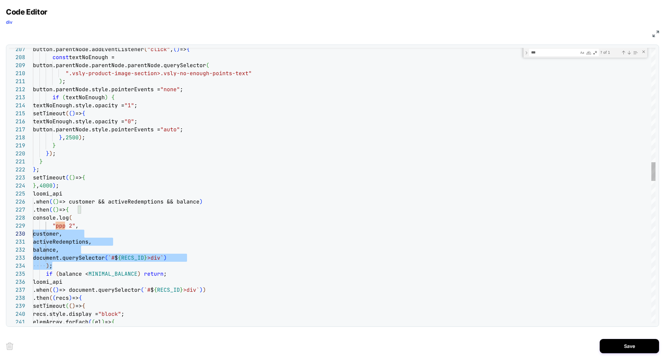
scroll to position [56, 0]
drag, startPoint x: 63, startPoint y: 264, endPoint x: 0, endPoint y: 219, distance: 77.5
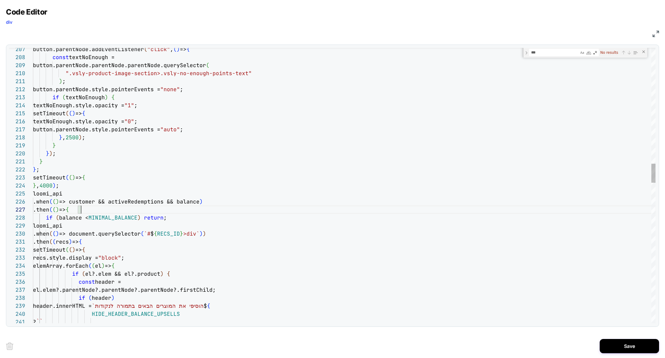
scroll to position [48, 48]
type textarea "**********"
click at [617, 84] on div "button.parentNode.addEventListener ( "click" , ( ) => { const textNoEnough = bu…" at bounding box center [344, 362] width 623 height 3958
click at [618, 351] on button "Save" at bounding box center [629, 346] width 59 height 14
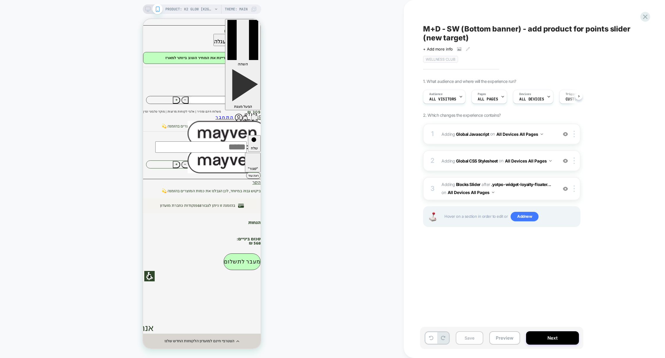
scroll to position [0, 0]
click at [461, 341] on button "Save" at bounding box center [470, 337] width 28 height 13
click at [520, 341] on div "Save Preview Next" at bounding box center [501, 338] width 163 height 22
click at [507, 337] on button "Preview" at bounding box center [504, 337] width 31 height 13
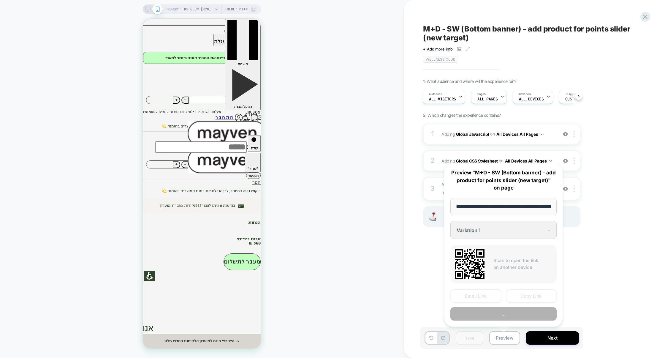
scroll to position [0, 53]
click at [531, 295] on button "Copy Link" at bounding box center [531, 295] width 51 height 13
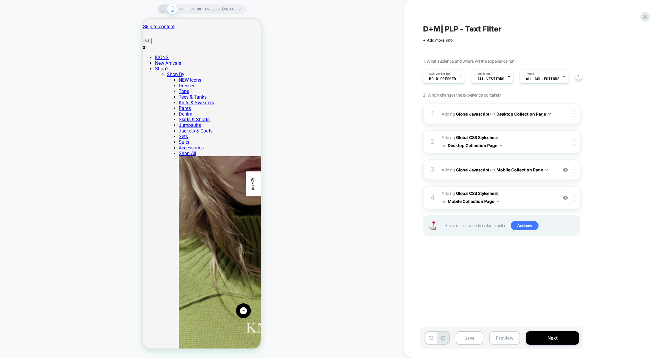
click at [510, 340] on button "Preview" at bounding box center [504, 337] width 31 height 13
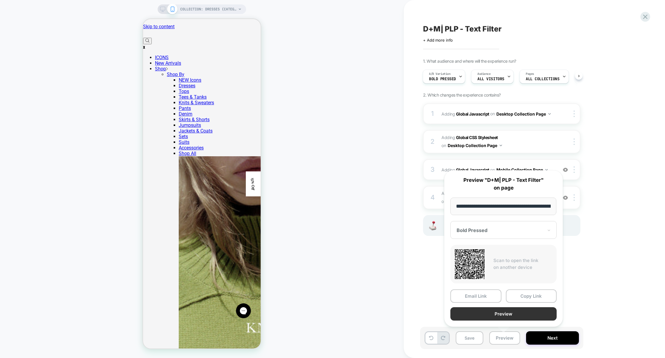
click at [510, 314] on button "Preview" at bounding box center [504, 313] width 106 height 13
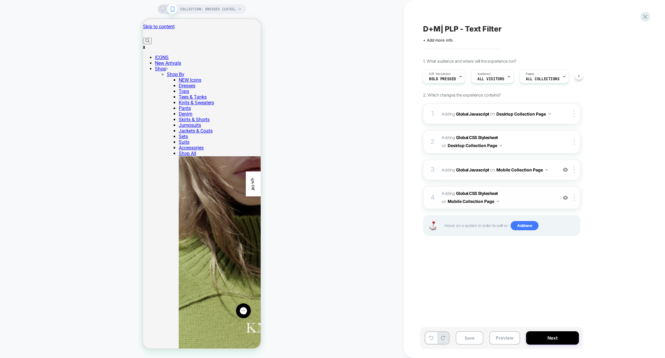
click at [529, 200] on span "Adding Global CSS Stylesheet on Mobile Collection Page" at bounding box center [498, 197] width 113 height 16
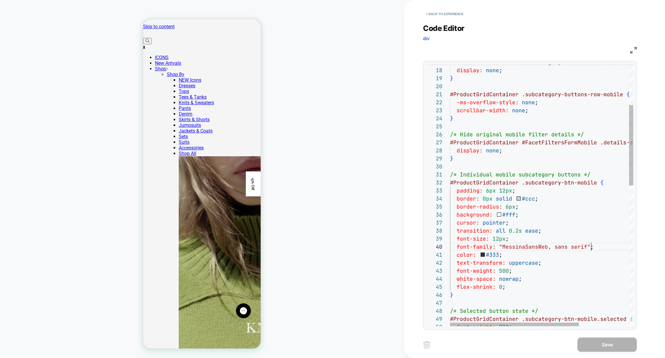
scroll to position [72, 0]
drag, startPoint x: 598, startPoint y: 248, endPoint x: 386, endPoint y: 247, distance: 211.8
click at [386, 247] on div "COLLECTION: Dresses (Category) COLLECTION: Dresses (Category) < Back to experie…" at bounding box center [332, 179] width 665 height 358
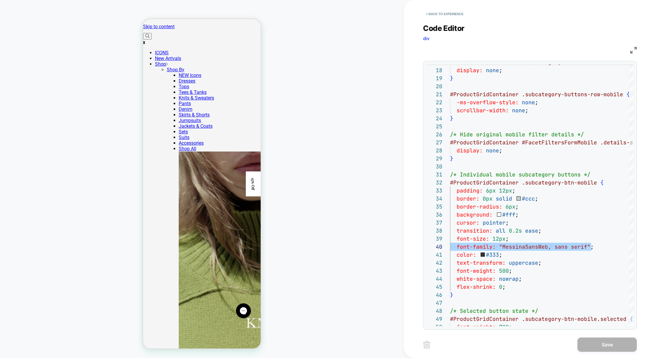
type textarea "**********"
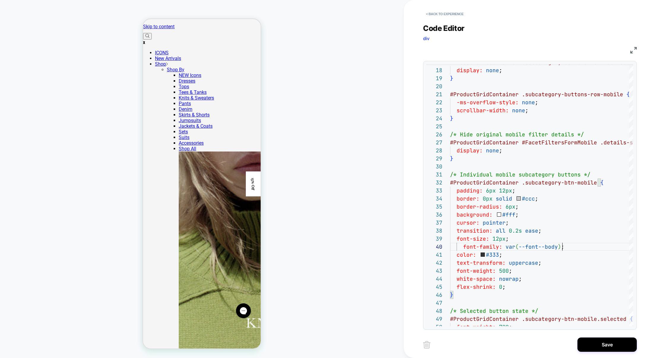
scroll to position [72, 112]
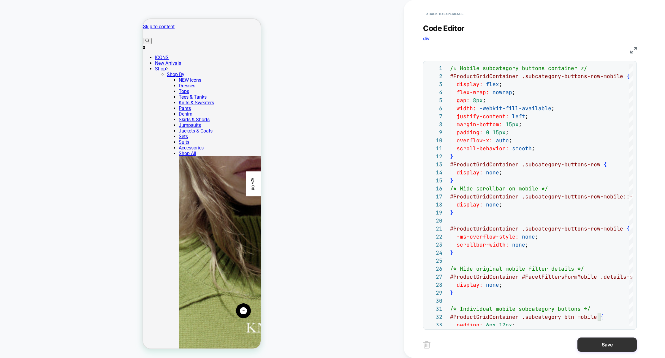
click at [605, 350] on button "Save" at bounding box center [607, 344] width 59 height 14
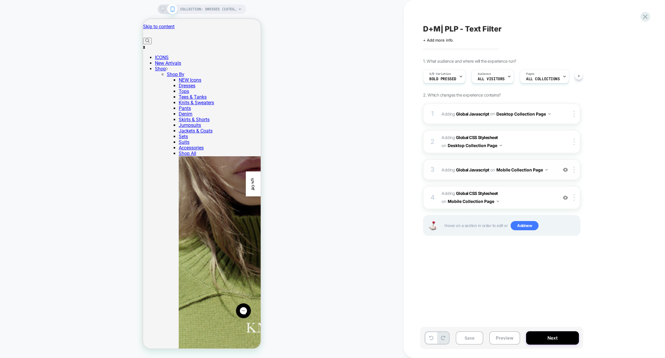
scroll to position [0, 0]
click at [163, 7] on icon at bounding box center [162, 9] width 5 height 5
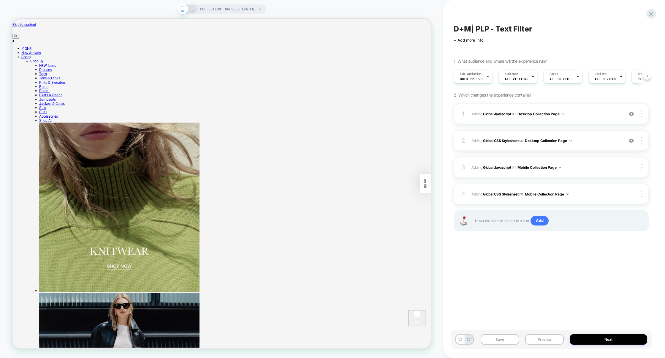
scroll to position [0, 0]
click at [603, 142] on span "Adding Global CSS Stylesheet on Desktop Collection Page" at bounding box center [546, 140] width 149 height 7
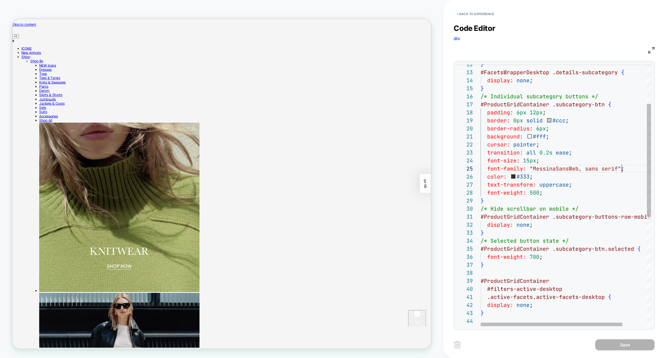
scroll to position [32, 0]
type textarea "**********"
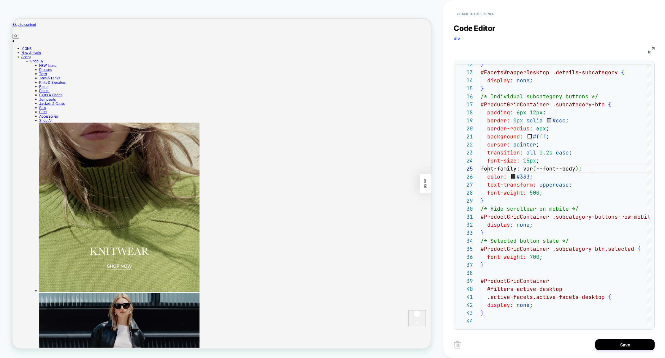
scroll to position [32, 112]
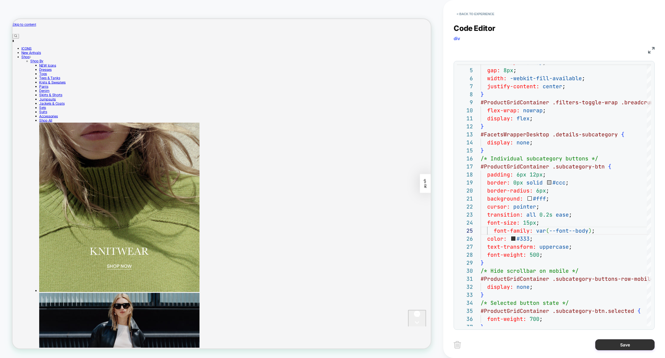
click at [621, 342] on button "Save" at bounding box center [624, 344] width 59 height 11
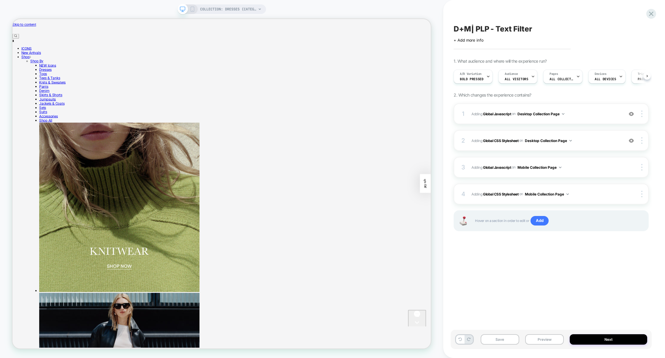
scroll to position [0, 0]
click at [473, 73] on span "A/B Variation" at bounding box center [471, 74] width 22 height 4
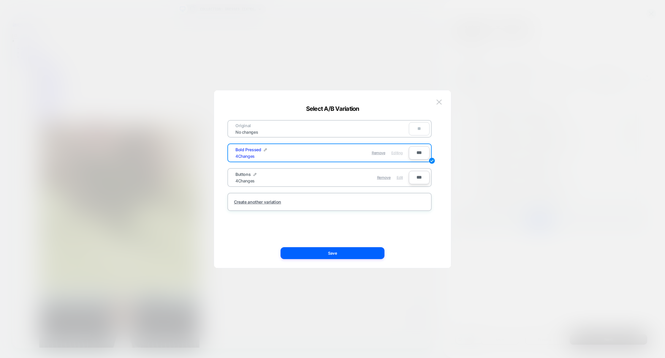
click at [399, 177] on span "Edit" at bounding box center [400, 177] width 6 height 4
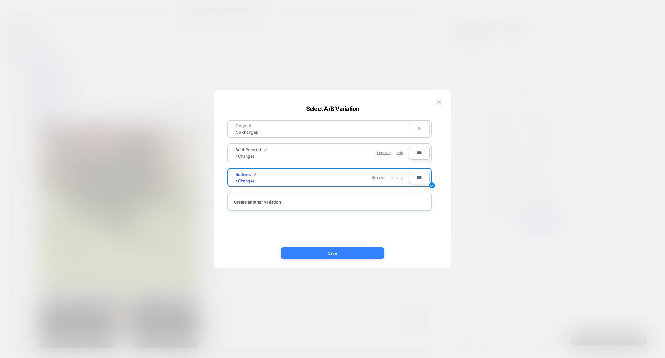
click at [342, 250] on button "Save" at bounding box center [333, 253] width 104 height 12
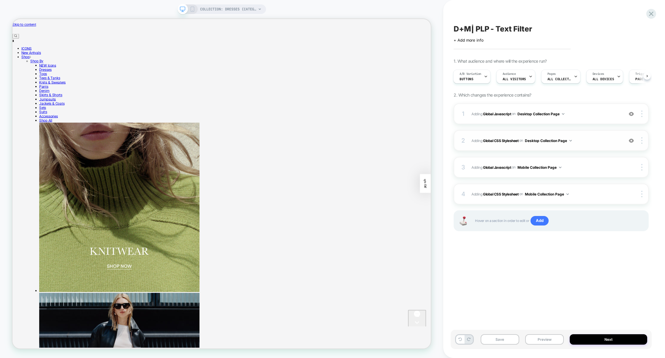
click at [590, 135] on div "2 Adding Global CSS Stylesheet on Desktop Collection Page Add Before Add After …" at bounding box center [551, 140] width 195 height 21
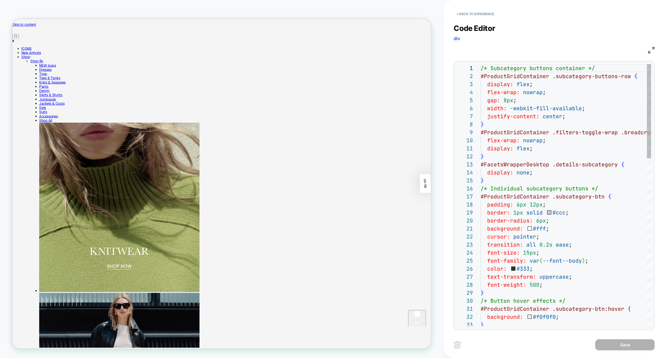
scroll to position [80, 0]
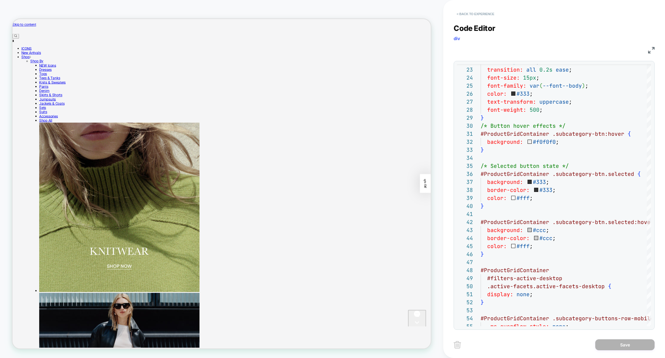
click at [473, 11] on button "< Back to experience" at bounding box center [475, 14] width 43 height 10
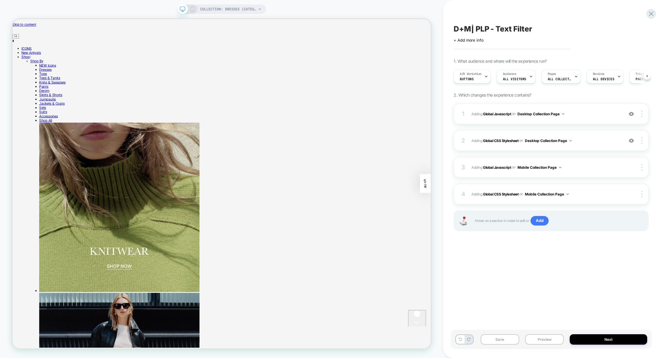
scroll to position [0, 0]
click at [546, 337] on button "Preview" at bounding box center [544, 339] width 39 height 10
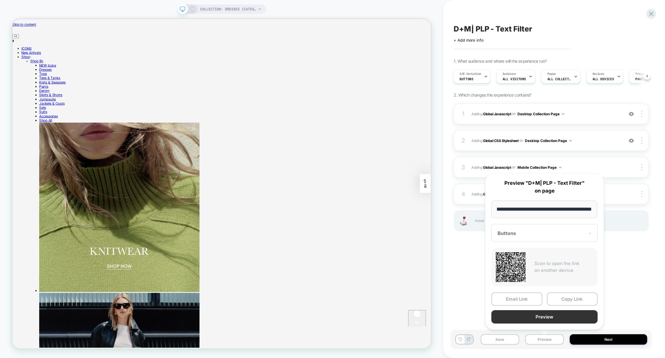
scroll to position [0, 0]
click at [539, 319] on button "Preview" at bounding box center [545, 316] width 106 height 13
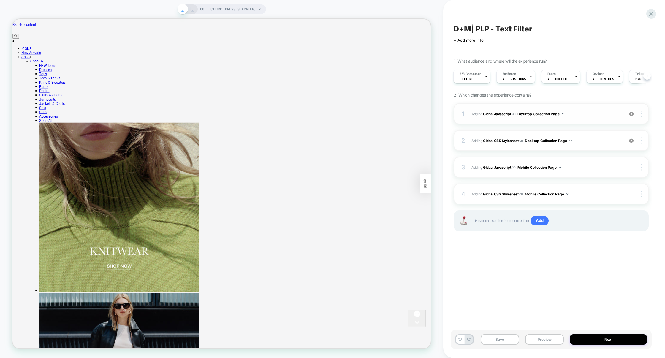
click at [590, 118] on div "1 Adding Global Javascript on Desktop Collection Page Add Before Add After Copy…" at bounding box center [551, 113] width 195 height 21
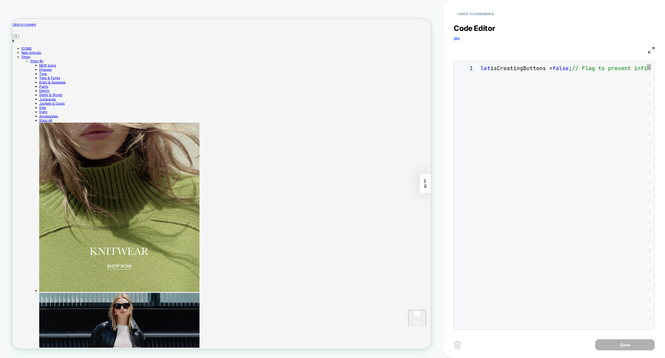
scroll to position [80, 0]
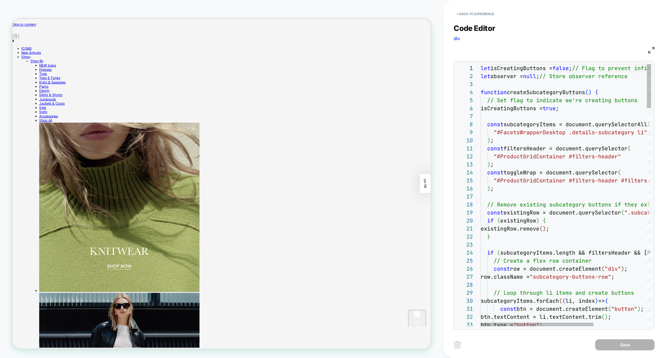
type textarea "**********"
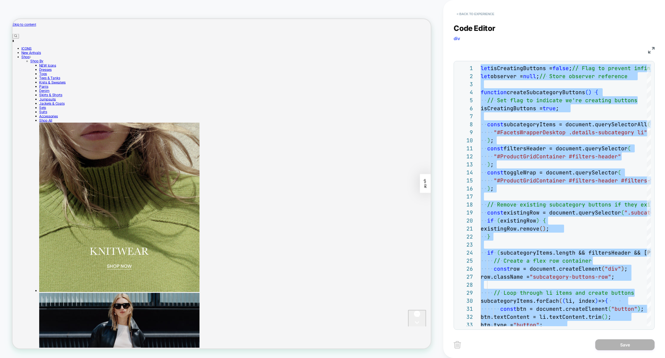
click at [477, 15] on button "< Back to experience" at bounding box center [475, 14] width 43 height 10
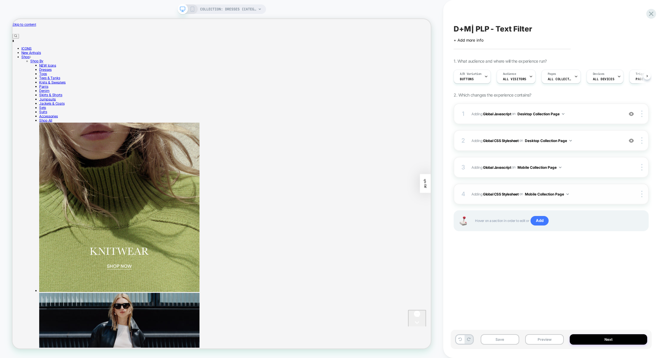
scroll to position [0, 0]
click at [591, 141] on span "Adding Global CSS Stylesheet on Desktop Collection Page" at bounding box center [546, 140] width 149 height 7
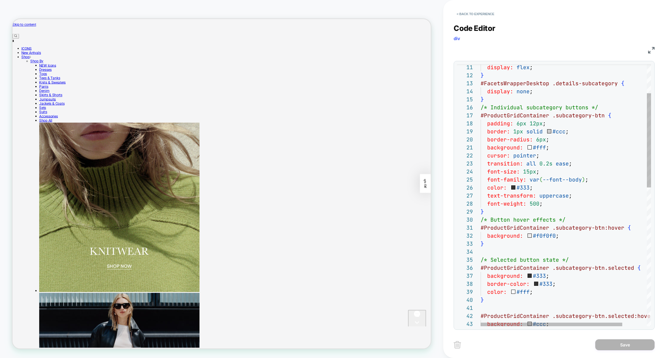
scroll to position [32, 77]
click at [559, 179] on div "display: flex ; } #FacetsWrapperDesktop .details-subcategory { display: none ; …" at bounding box center [581, 346] width 200 height 727
type textarea "**********"
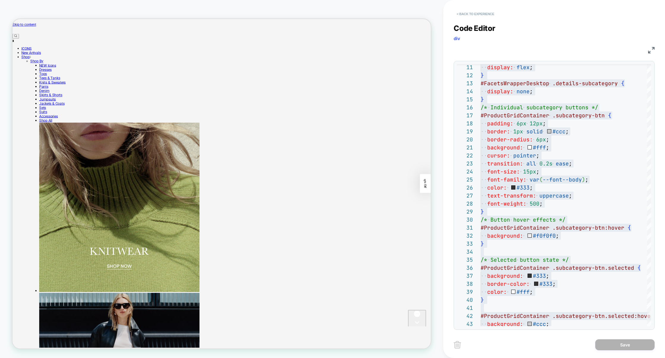
click at [491, 13] on button "< Back to experience" at bounding box center [475, 14] width 43 height 10
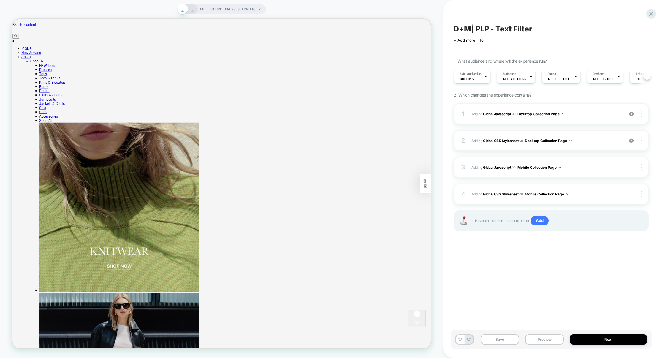
scroll to position [0, 0]
click at [189, 12] on div "COLLECTION: Dresses (Category)" at bounding box center [222, 9] width 89 height 10
click at [191, 12] on rect at bounding box center [192, 9] width 3 height 5
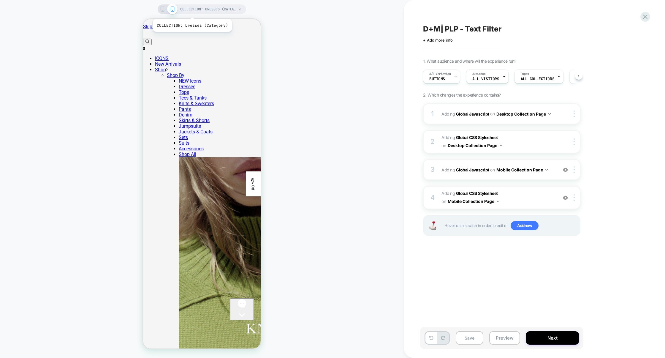
scroll to position [0, 0]
click at [535, 194] on span "Adding Global CSS Stylesheet on Mobile Collection Page" at bounding box center [498, 197] width 113 height 16
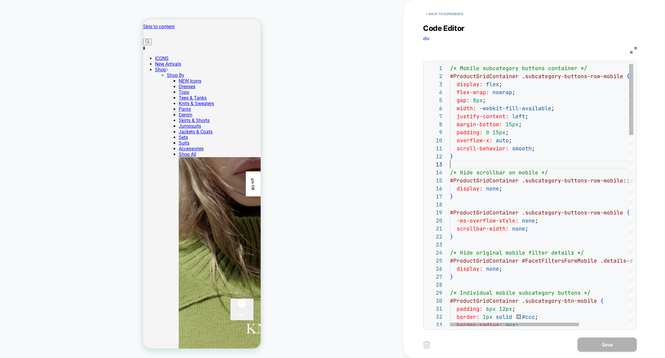
type textarea "**********"
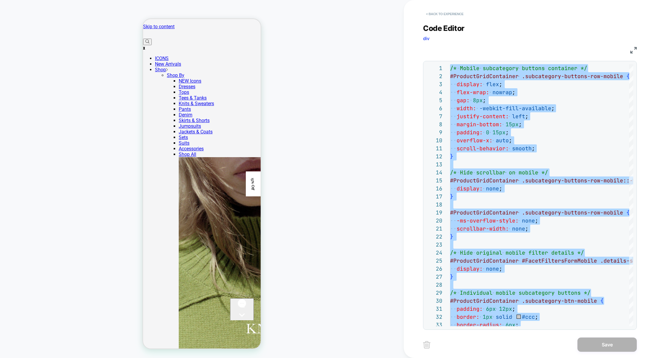
click at [451, 13] on button "< Back to experience" at bounding box center [444, 14] width 43 height 10
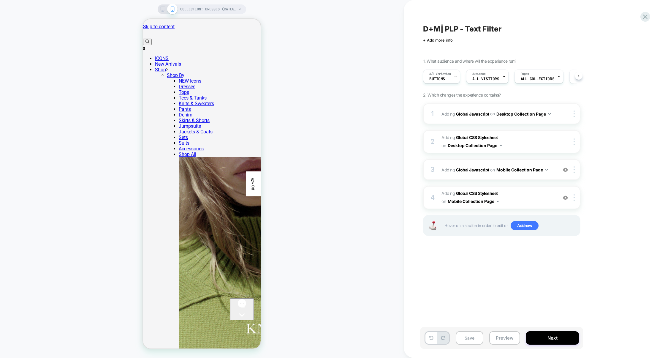
scroll to position [0, 0]
click at [507, 342] on button "Preview" at bounding box center [504, 337] width 31 height 13
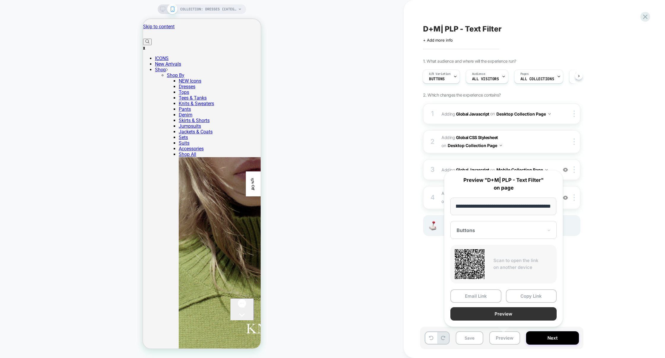
scroll to position [0, 0]
click at [505, 314] on button "Preview" at bounding box center [504, 313] width 106 height 13
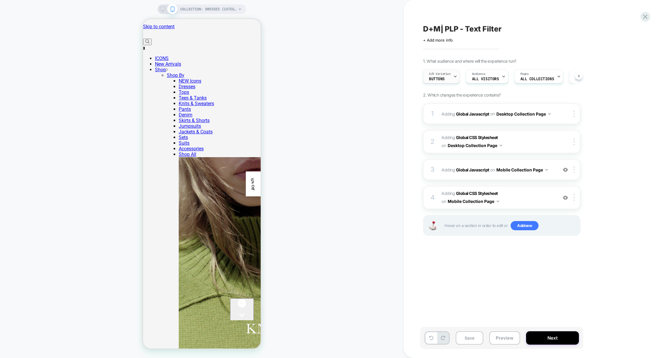
click at [433, 77] on span "Buttons" at bounding box center [437, 79] width 16 height 4
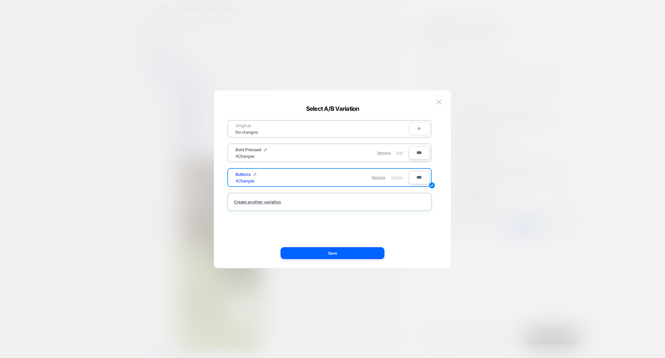
click at [398, 154] on span "Edit" at bounding box center [400, 153] width 6 height 4
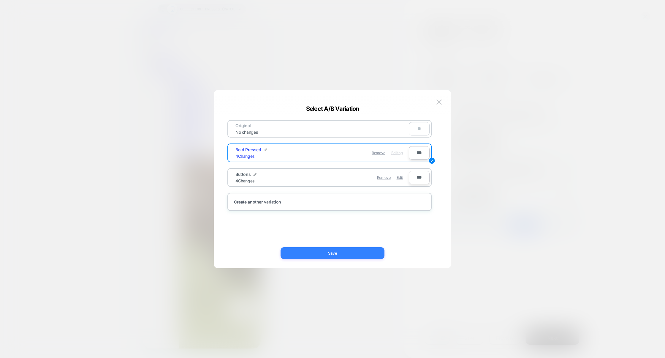
click at [335, 249] on button "Save" at bounding box center [333, 253] width 104 height 12
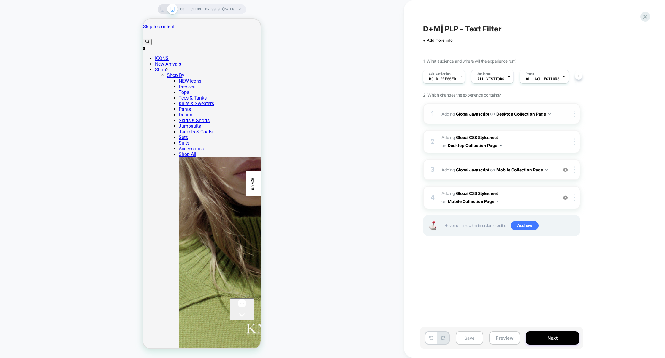
click at [507, 122] on div "1 Adding Global Javascript on Desktop Collection Page Copy to Mobile Target All…" at bounding box center [501, 113] width 157 height 21
drag, startPoint x: 510, startPoint y: 179, endPoint x: 488, endPoint y: 283, distance: 106.2
click at [488, 283] on div "D+M| PLP - Text Filter Click to edit experience details + Add more info 1. What…" at bounding box center [531, 179] width 223 height 346
click at [498, 335] on button "Preview" at bounding box center [504, 337] width 31 height 13
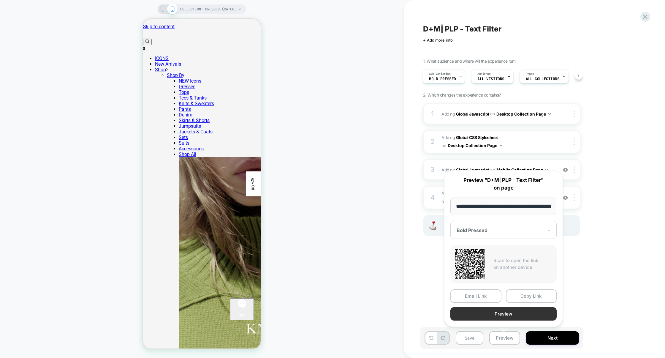
click at [499, 314] on button "Preview" at bounding box center [504, 313] width 106 height 13
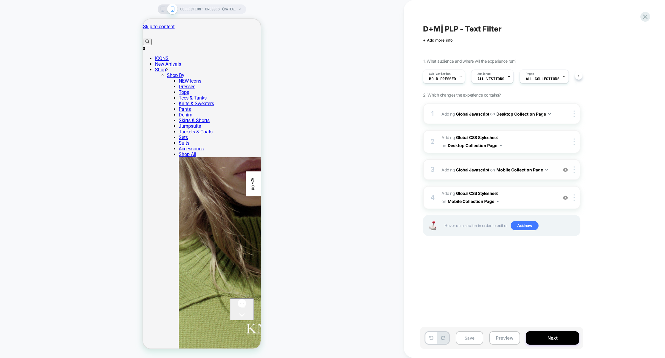
click at [514, 177] on div "3 Adding Global Javascript on Mobile Collection Page Add Before Add After Copy …" at bounding box center [501, 169] width 157 height 21
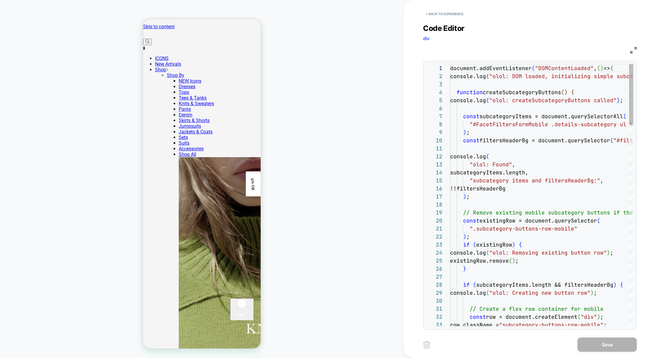
scroll to position [80, 0]
type textarea "**********"
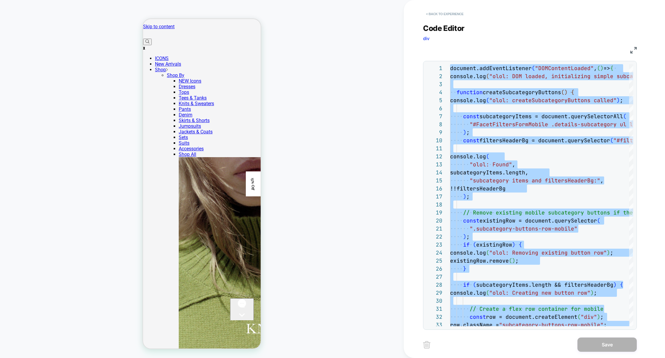
click at [444, 10] on button "< Back to experience" at bounding box center [444, 14] width 43 height 10
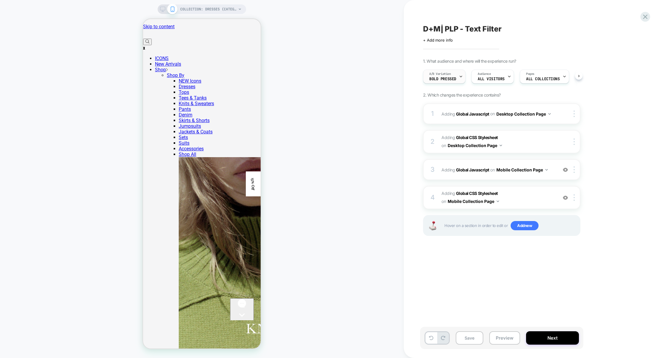
scroll to position [0, 0]
click at [161, 8] on icon at bounding box center [162, 9] width 5 height 5
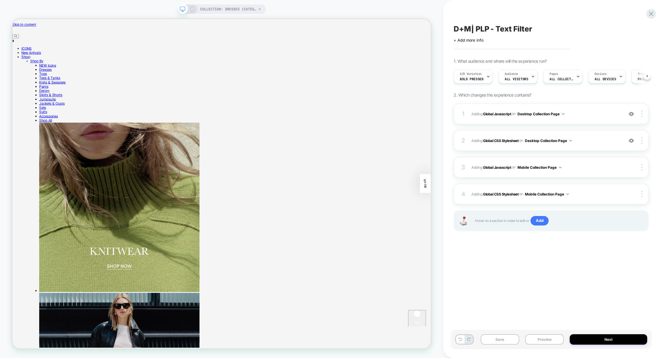
scroll to position [0, 0]
click at [587, 118] on div "1 Adding Global Javascript on Desktop Collection Page Add Before Add After Copy…" at bounding box center [551, 113] width 195 height 21
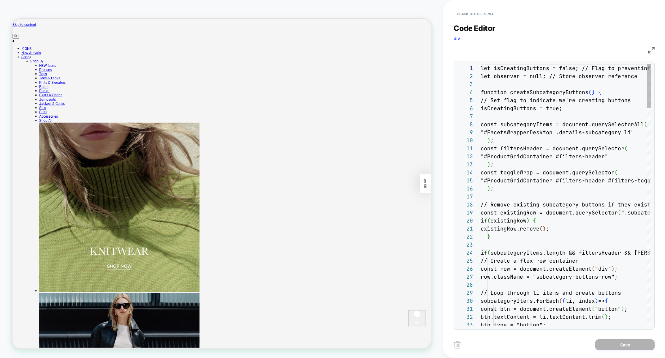
scroll to position [80, 0]
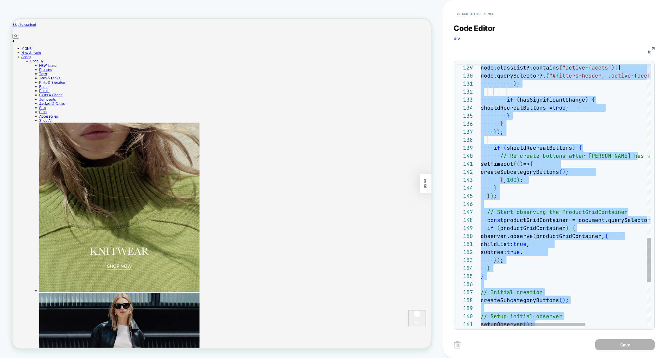
scroll to position [0, 0]
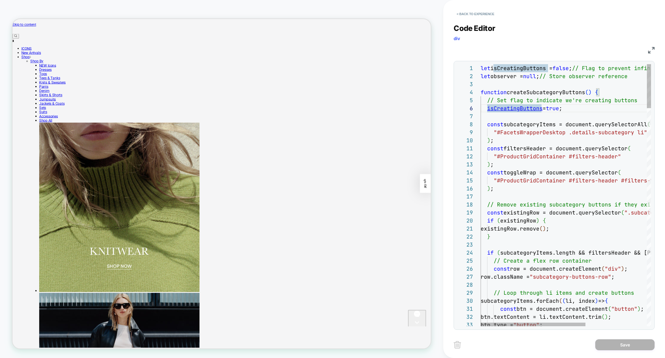
type textarea "**********"
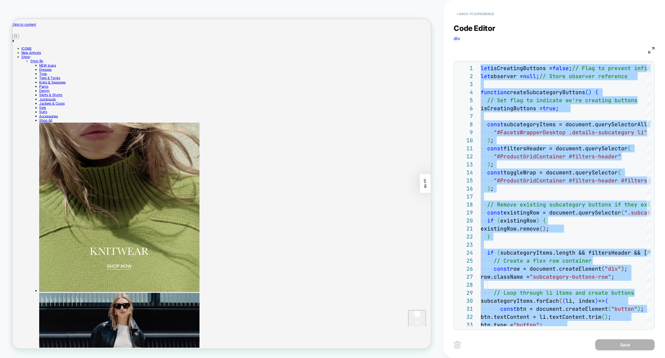
click at [489, 13] on button "< Back to experience" at bounding box center [475, 14] width 43 height 10
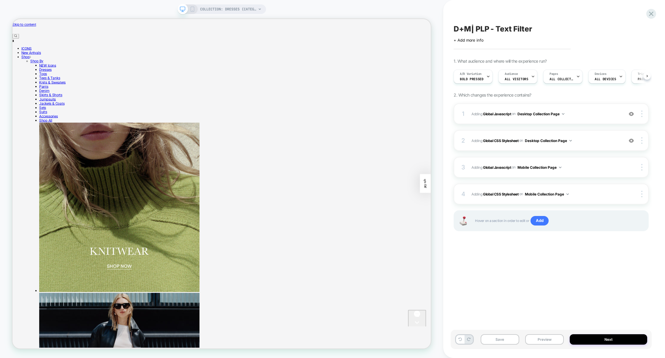
scroll to position [0, 0]
click at [193, 9] on icon at bounding box center [192, 9] width 5 height 5
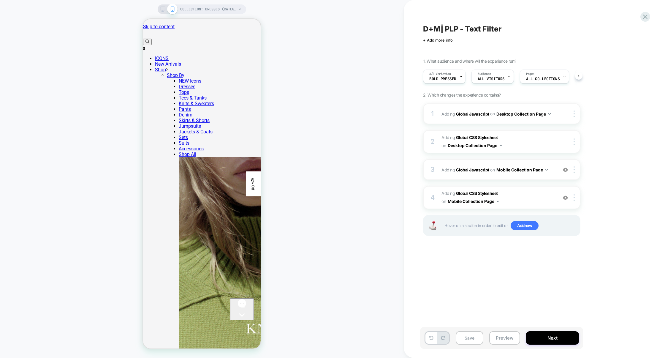
scroll to position [0, 0]
click at [507, 175] on div "3 Adding Global Javascript on Mobile Collection Page Add Before Add After Copy …" at bounding box center [501, 169] width 157 height 21
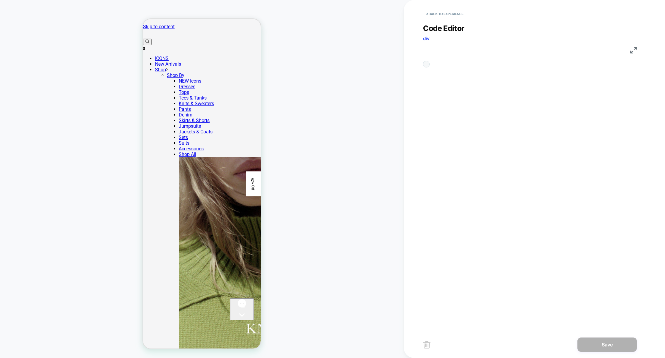
scroll to position [80, 0]
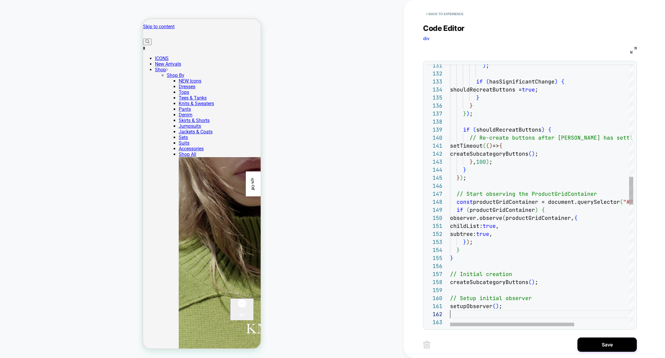
scroll to position [8, 0]
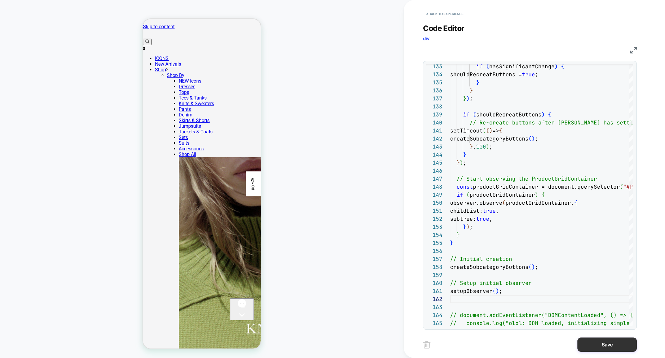
type textarea "**********"
click at [599, 345] on button "Save" at bounding box center [607, 344] width 59 height 14
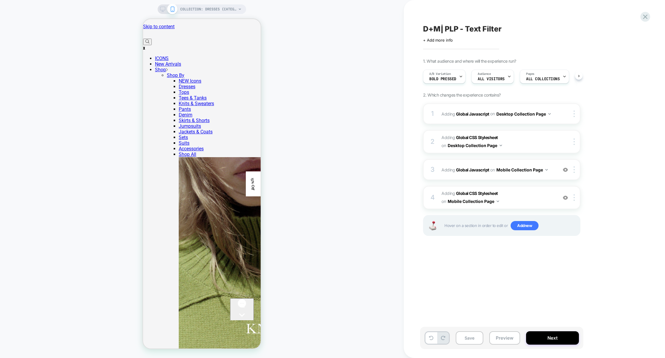
scroll to position [0, 0]
click at [511, 339] on button "Preview" at bounding box center [504, 337] width 31 height 13
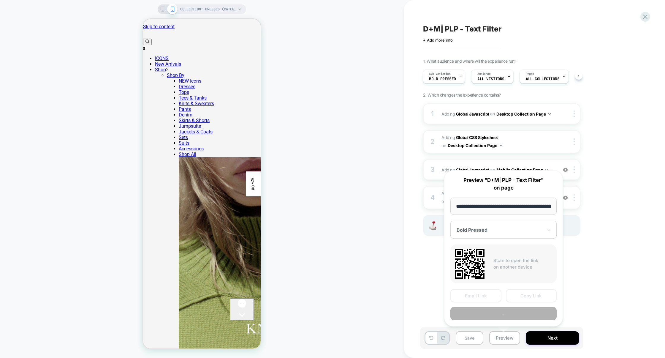
scroll to position [0, 42]
click at [509, 314] on button "Preview" at bounding box center [504, 313] width 106 height 13
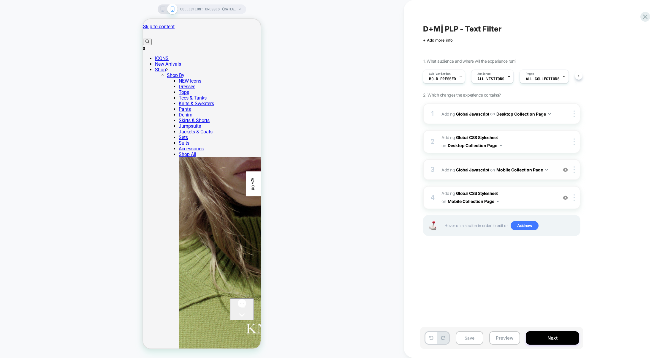
click at [516, 178] on div "3 Adding Global Javascript on Mobile Collection Page Add Before Add After Copy …" at bounding box center [501, 169] width 157 height 21
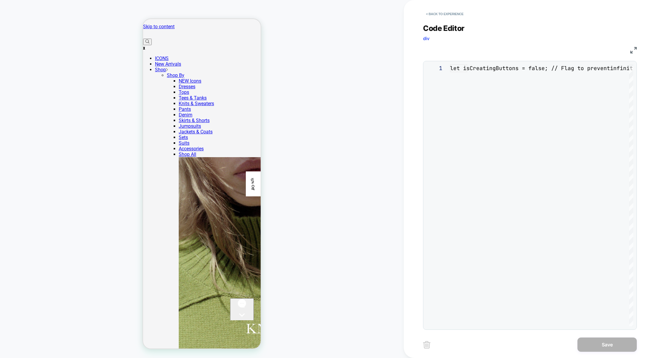
scroll to position [80, 0]
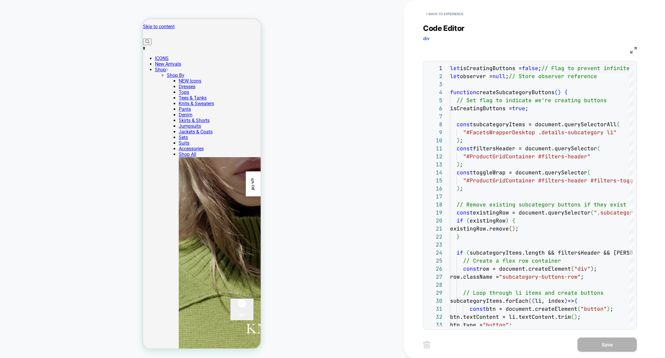
click at [636, 47] on img at bounding box center [634, 50] width 7 height 7
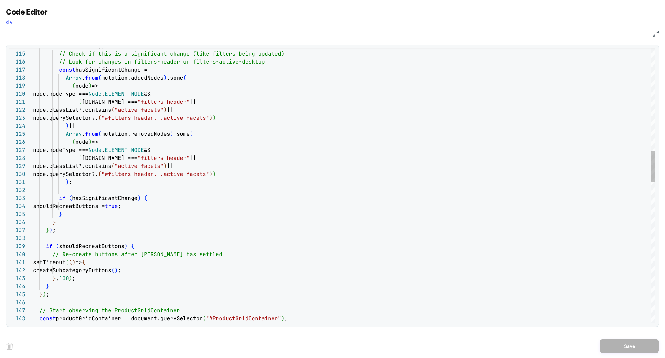
scroll to position [8, 64]
click at [97, 270] on div "} } shouldRecreatButtons = true ; if ( hasSignificantChange ) { ) ; node.queryS…" at bounding box center [344, 355] width 623 height 2440
click at [96, 270] on div "} } shouldRecreatButtons = true ; if ( hasSignificantChange ) { ) ; node.queryS…" at bounding box center [344, 355] width 623 height 2440
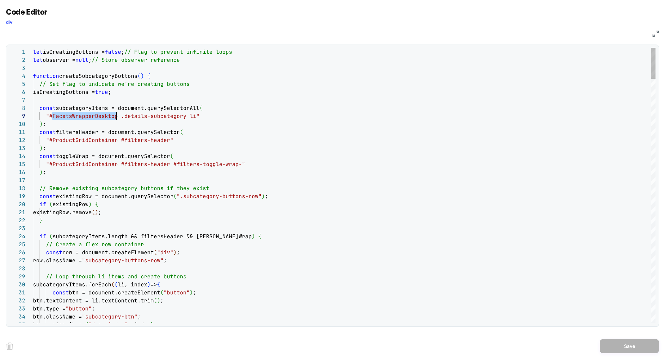
scroll to position [64, 83]
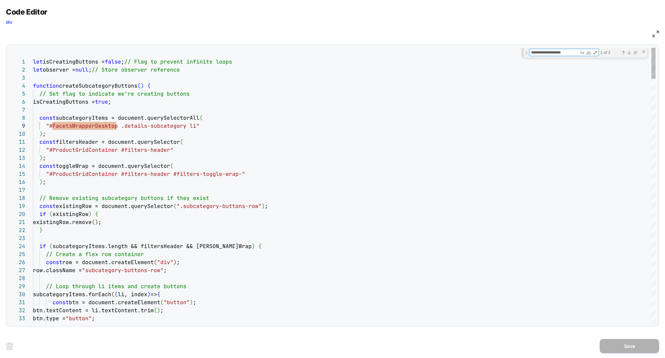
type textarea "**********"
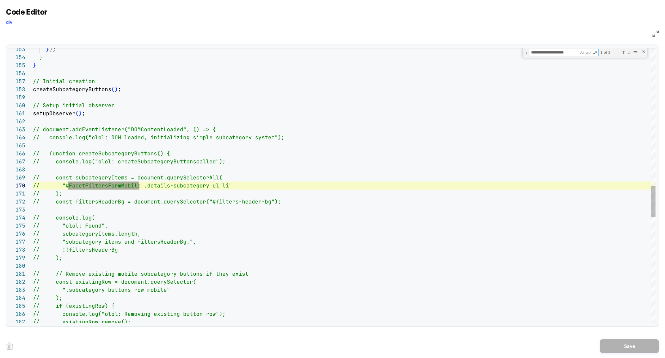
scroll to position [80, 106]
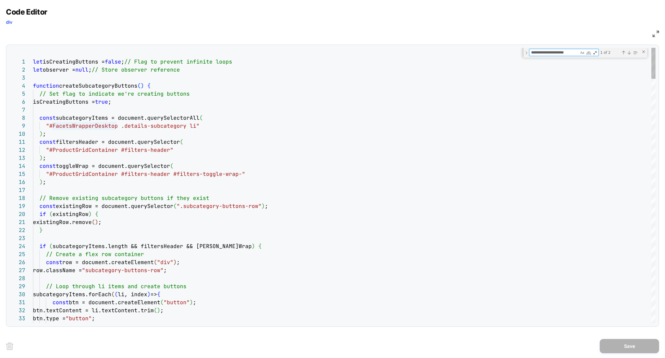
type textarea "**********"
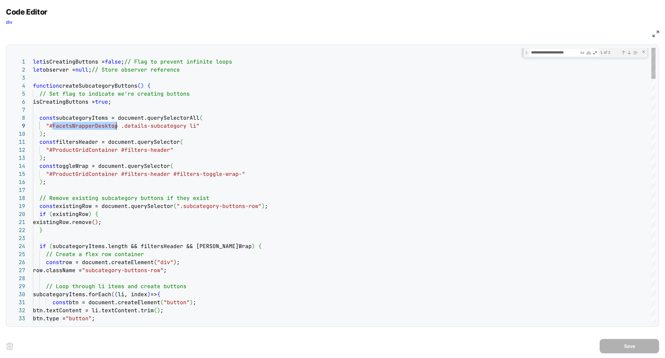
scroll to position [64, 83]
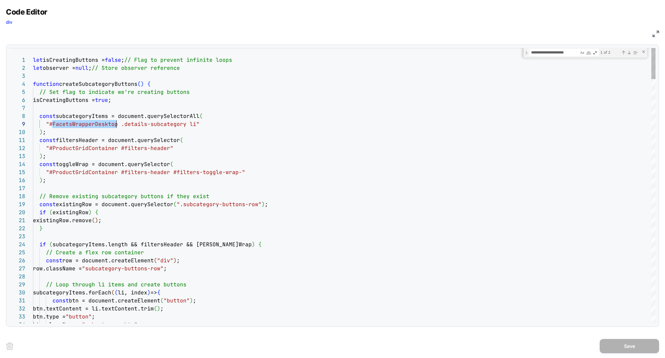
type textarea "**********"
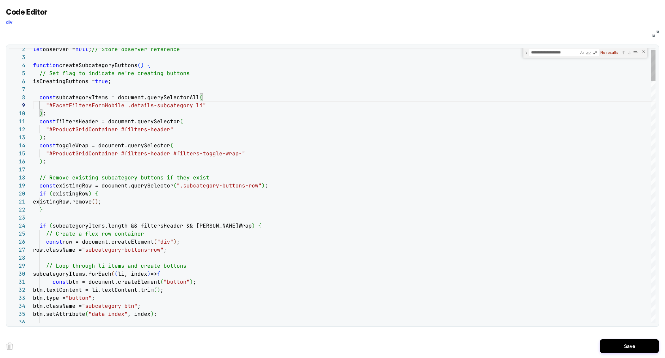
type textarea "**********"
drag, startPoint x: 100, startPoint y: 250, endPoint x: 174, endPoint y: 253, distance: 74.6
type textarea "**********"
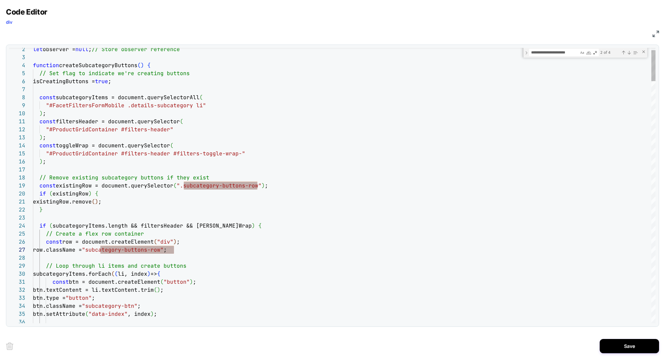
drag, startPoint x: 184, startPoint y: 186, endPoint x: 256, endPoint y: 189, distance: 71.7
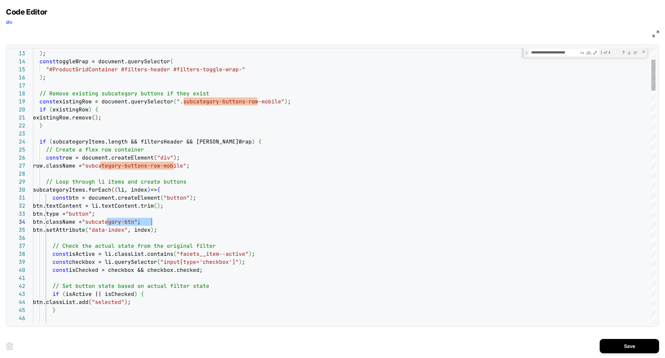
scroll to position [24, 122]
drag, startPoint x: 107, startPoint y: 222, endPoint x: 154, endPoint y: 222, distance: 46.9
click at [138, 222] on span ""subcategory-btn"" at bounding box center [110, 221] width 56 height 7
type textarea "**********"
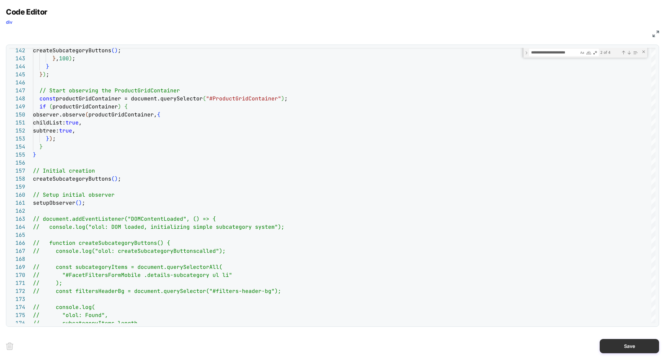
click at [633, 347] on button "Save" at bounding box center [629, 346] width 59 height 14
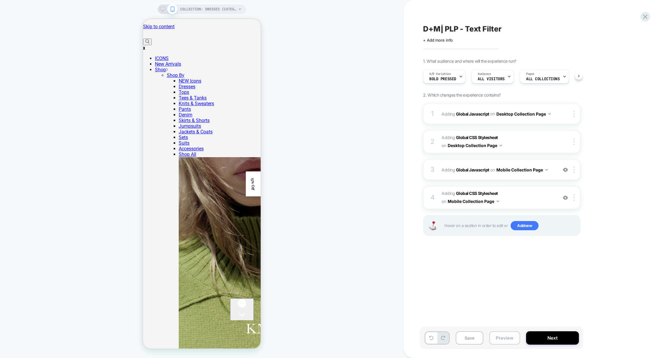
scroll to position [0, 0]
click at [508, 338] on button "Preview" at bounding box center [504, 337] width 31 height 13
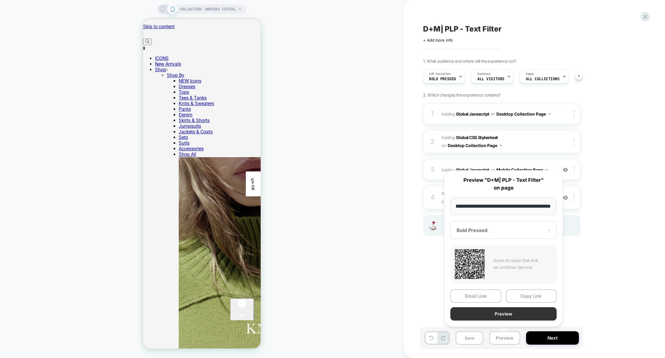
scroll to position [0, 0]
click at [506, 315] on button "Preview" at bounding box center [504, 313] width 106 height 13
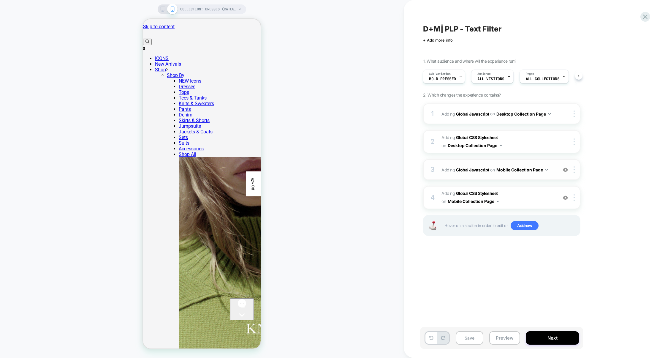
click at [492, 176] on div "3 Adding Global Javascript on Mobile Collection Page Add Before Add After Copy …" at bounding box center [501, 169] width 157 height 21
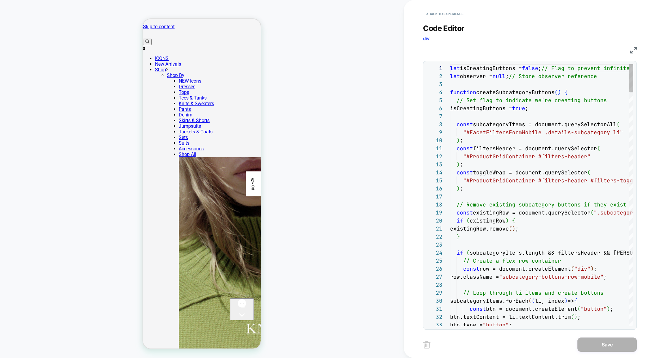
scroll to position [80, 0]
click at [634, 51] on img at bounding box center [634, 50] width 7 height 7
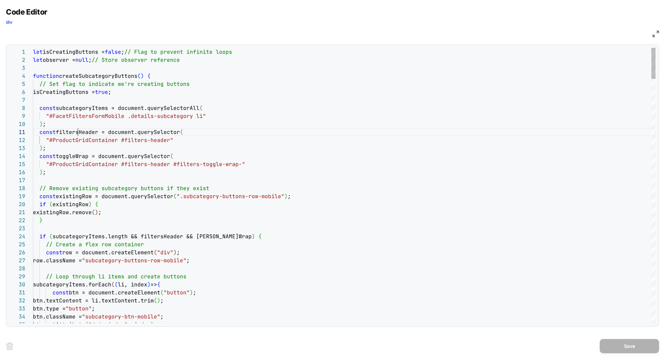
click at [629, 52] on div "Next Match (Enter)" at bounding box center [629, 52] width 5 height 5
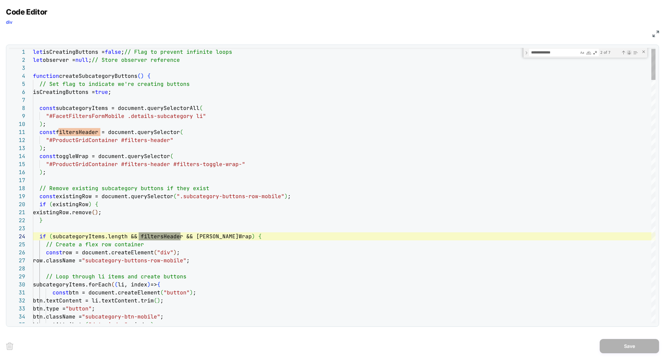
click at [629, 52] on div "Next Match (Enter)" at bounding box center [629, 52] width 5 height 5
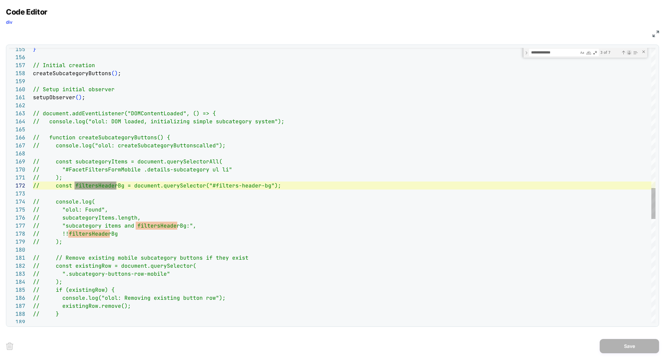
click at [629, 52] on div "Next Match (Enter)" at bounding box center [629, 52] width 5 height 5
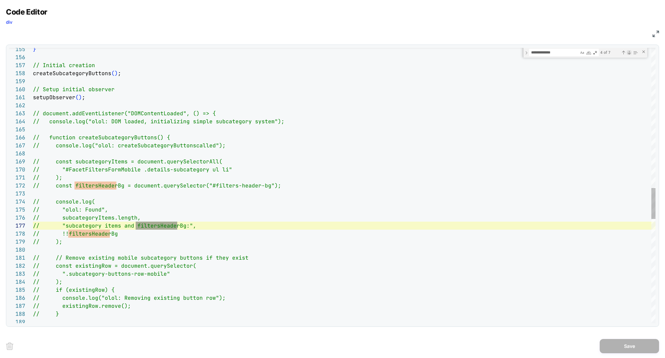
click at [629, 52] on div "Next Match (Enter)" at bounding box center [629, 52] width 5 height 5
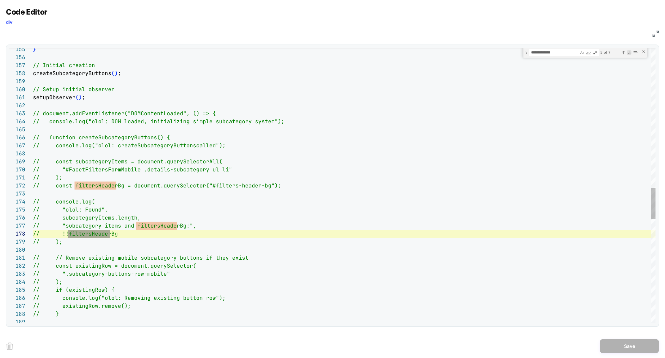
scroll to position [80, 77]
click at [629, 52] on div "Next Match (Enter)" at bounding box center [629, 52] width 5 height 5
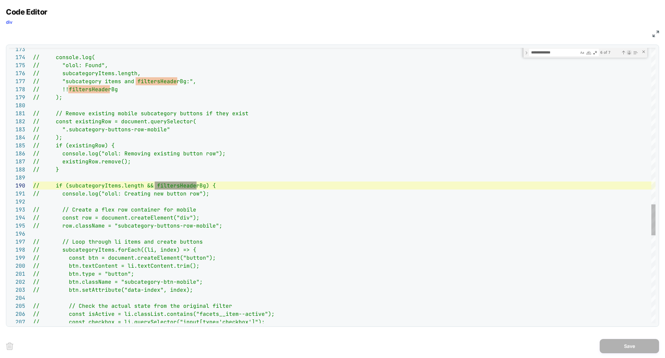
click at [629, 52] on div "Next Match (Enter)" at bounding box center [629, 52] width 5 height 5
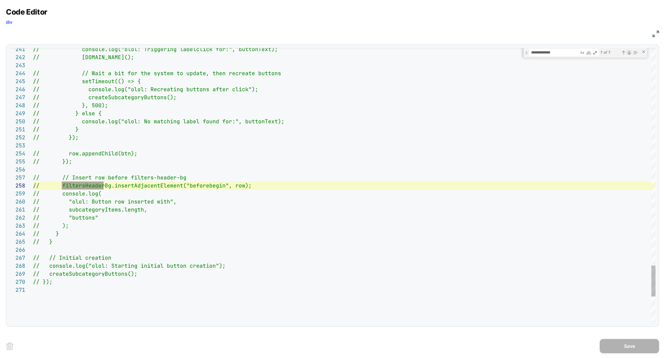
click at [629, 52] on div "Next Match (Enter)" at bounding box center [629, 52] width 5 height 5
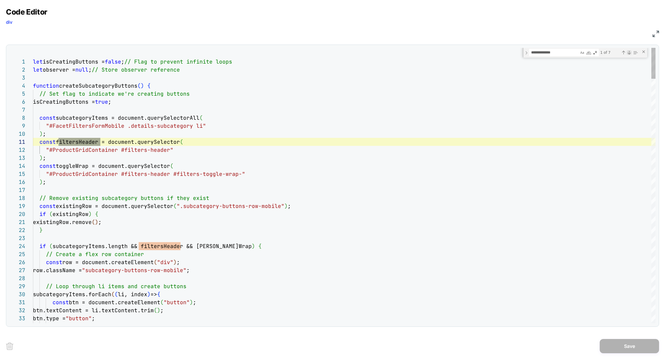
click at [629, 52] on div "Next Match (Enter)" at bounding box center [629, 52] width 5 height 5
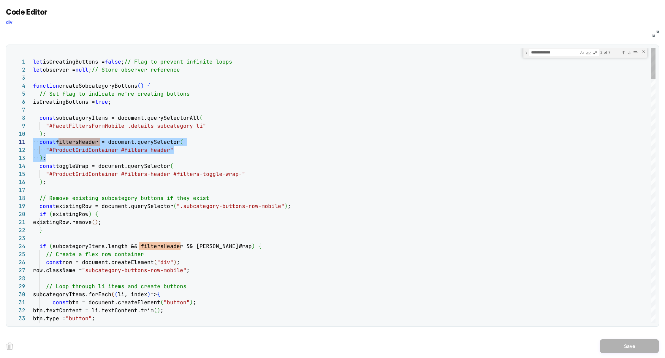
scroll to position [0, 0]
drag, startPoint x: 39, startPoint y: 156, endPoint x: 18, endPoint y: 144, distance: 24.4
click at [18, 144] on div "1 2 3 4 5 6 7 8 9 10 11 12 13 14 15 16 17 18 19 20 21 22 23 24 25 26 27 28 29 3…" at bounding box center [332, 185] width 647 height 275
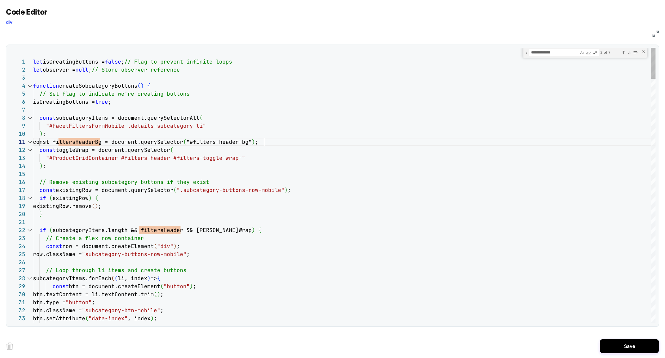
scroll to position [0, 231]
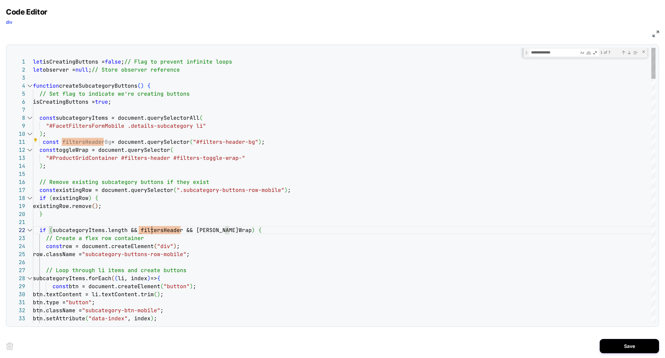
scroll to position [8, 148]
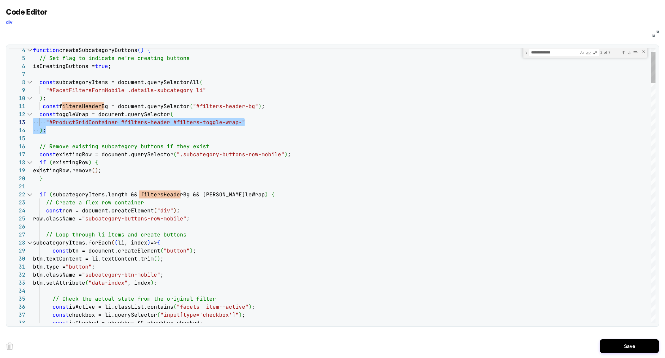
scroll to position [8, 0]
drag, startPoint x: 64, startPoint y: 132, endPoint x: 11, endPoint y: 117, distance: 54.7
click at [11, 117] on div "38 34 35 36 37 30 31 32 33 26 27 28 29 22 23 24 25 18 19 20 21 14 15 16 17 10 1…" at bounding box center [332, 185] width 647 height 275
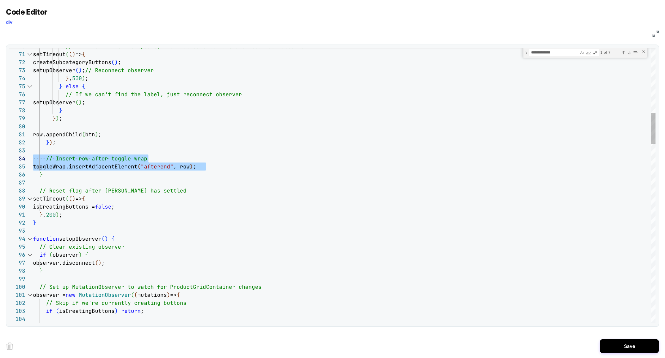
scroll to position [32, 0]
drag, startPoint x: 224, startPoint y: 168, endPoint x: 1, endPoint y: 164, distance: 222.5
drag, startPoint x: 170, startPoint y: 157, endPoint x: 0, endPoint y: 155, distance: 170.2
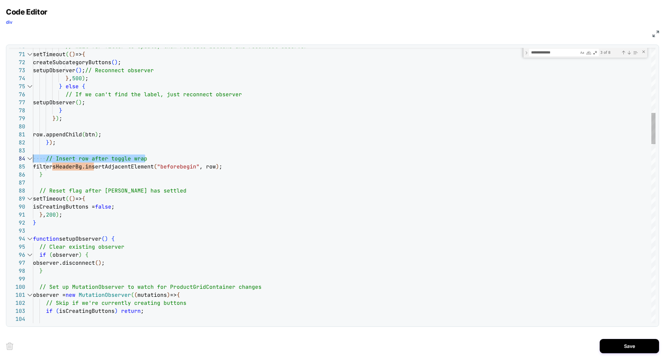
click at [0, 156] on div "Code Editor div JS 70 71 72 73 74 75 76 77 78 79 80 81 82 83 84 85 86 87 88 89 …" at bounding box center [332, 179] width 665 height 358
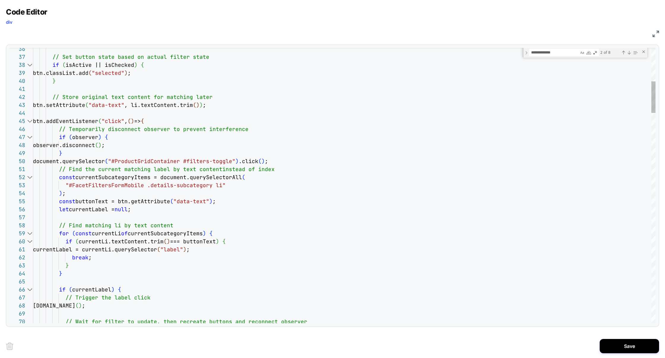
type textarea "**********"
click at [638, 350] on button "Save" at bounding box center [629, 346] width 59 height 14
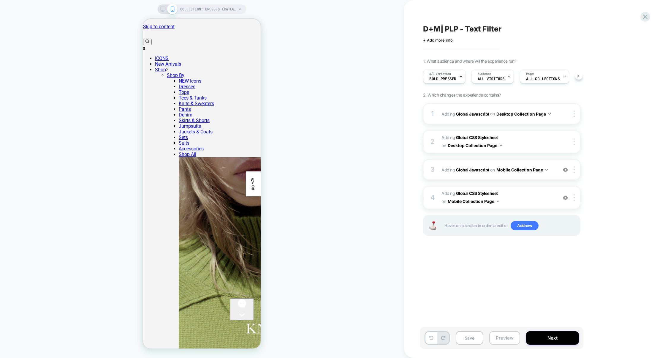
scroll to position [0, 0]
click at [502, 340] on button "Preview" at bounding box center [504, 337] width 31 height 13
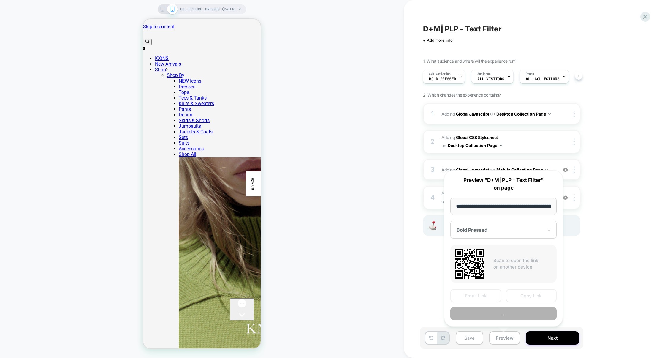
scroll to position [0, 42]
click at [508, 312] on button "Preview" at bounding box center [504, 313] width 106 height 13
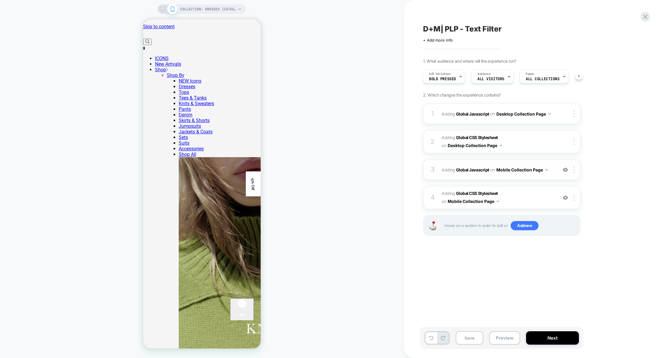
click at [506, 172] on button "Mobile Collection Page" at bounding box center [522, 169] width 51 height 9
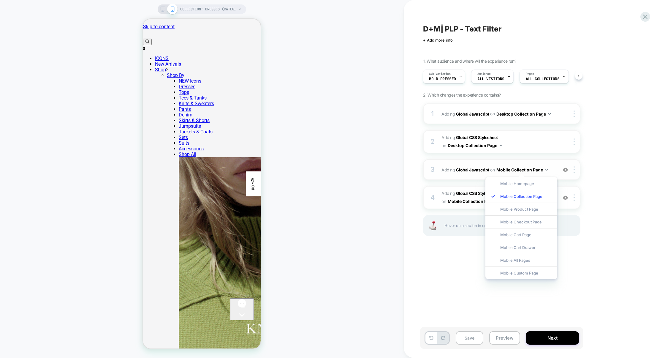
click at [473, 176] on div "3 Adding Global Javascript on Mobile Collection Page Add Before Add After Copy …" at bounding box center [501, 169] width 157 height 21
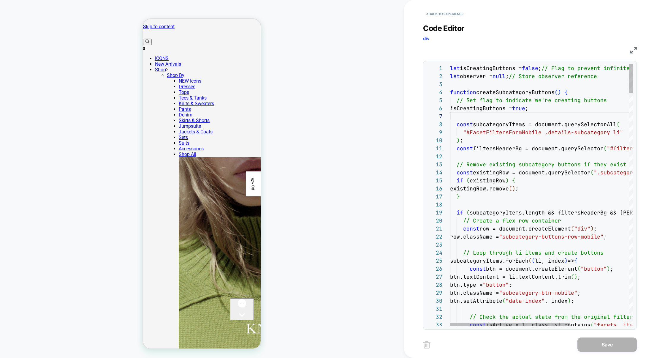
scroll to position [48, 0]
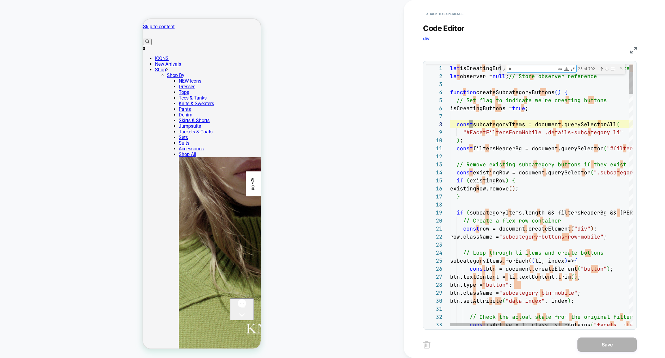
type textarea "**"
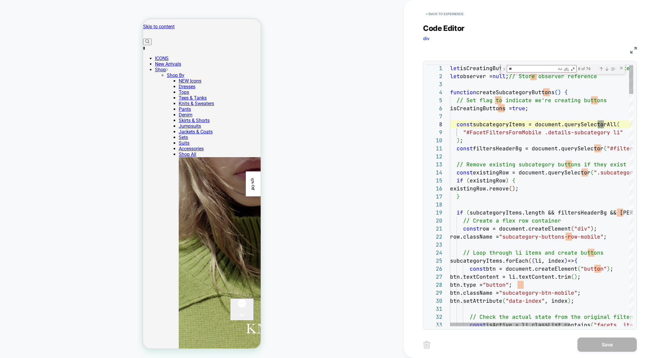
type textarea "**********"
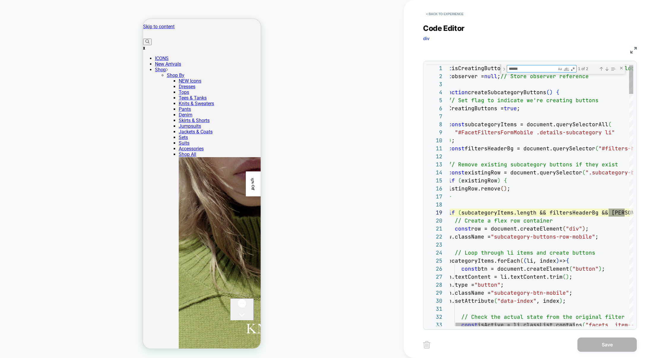
scroll to position [80, 186]
type textarea "******"
click at [637, 48] on div "< Back to experience Code Editor div JS 1 2 3 4 5 6 7 8 9 10 11 12 13 14 15 16 …" at bounding box center [534, 179] width 223 height 358
click at [636, 48] on img at bounding box center [634, 50] width 7 height 7
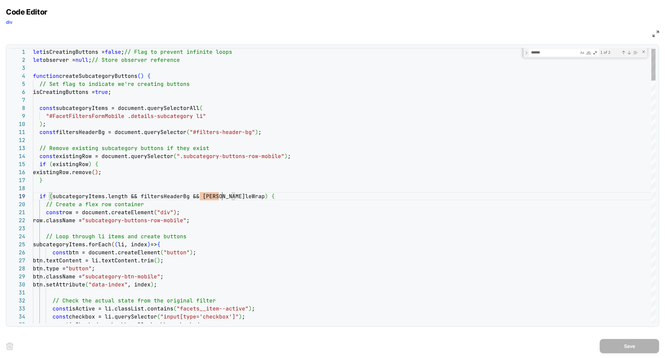
click at [628, 53] on div "Next Match (Enter)" at bounding box center [629, 52] width 5 height 5
type textarea "**********"
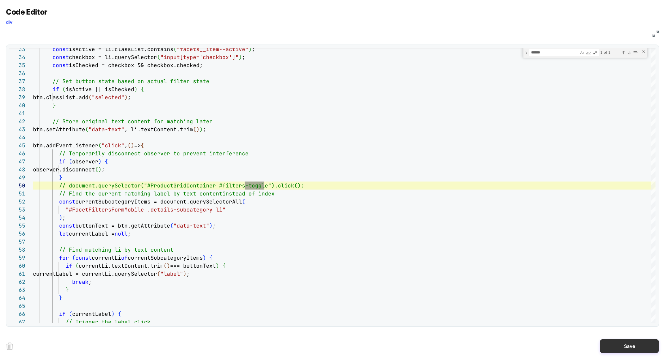
click at [636, 351] on button "Save" at bounding box center [629, 346] width 59 height 14
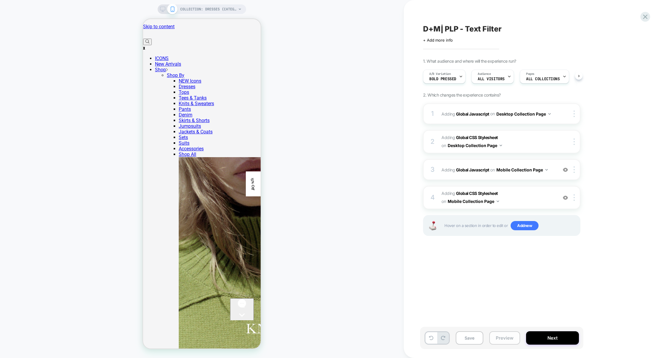
click at [504, 343] on button "Preview" at bounding box center [504, 337] width 31 height 13
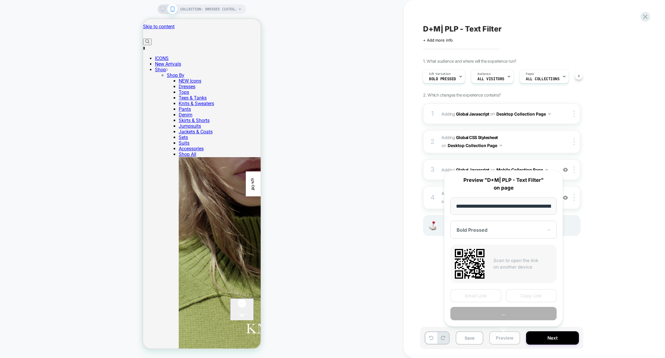
scroll to position [0, 42]
click at [509, 315] on button "Preview" at bounding box center [504, 313] width 106 height 13
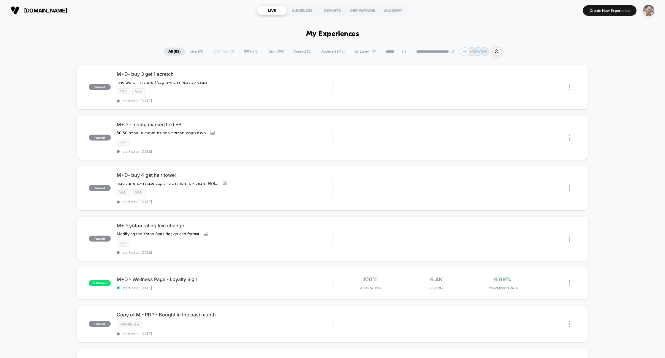
click at [652, 11] on img "button" at bounding box center [649, 11] width 12 height 12
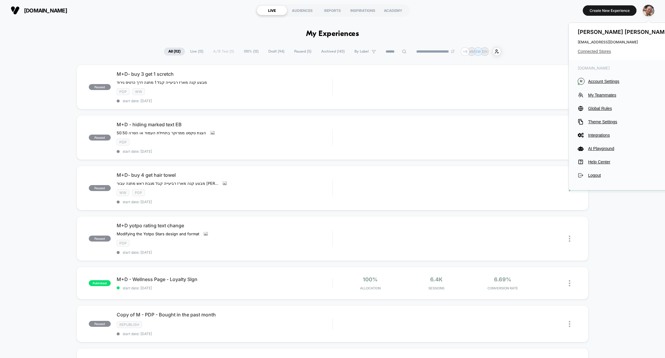
click at [604, 52] on span "Connected Stores" at bounding box center [625, 51] width 94 height 5
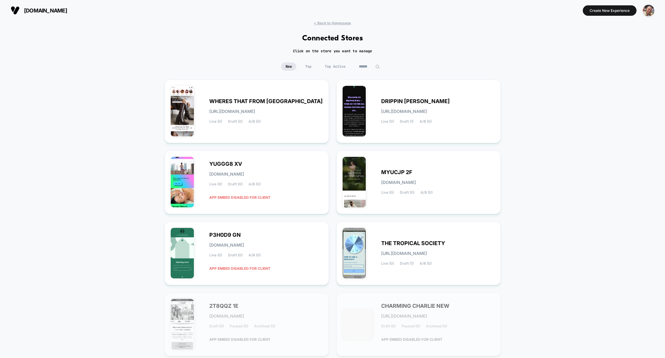
click at [373, 69] on input at bounding box center [370, 66] width 30 height 8
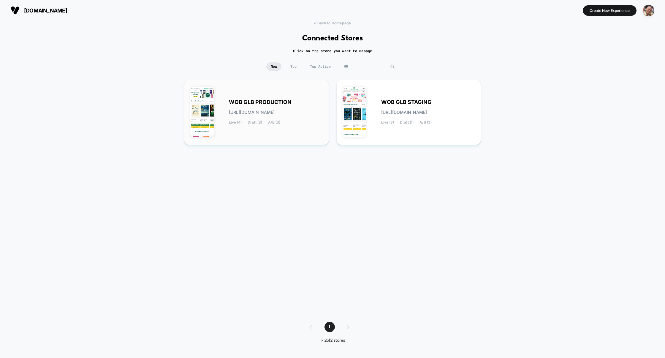
type input "***"
click at [293, 97] on div "WOB GLB PRODUCTION wob-glb_production.myshopify.com Live (4) Draft (8) A/B (3)" at bounding box center [256, 112] width 132 height 53
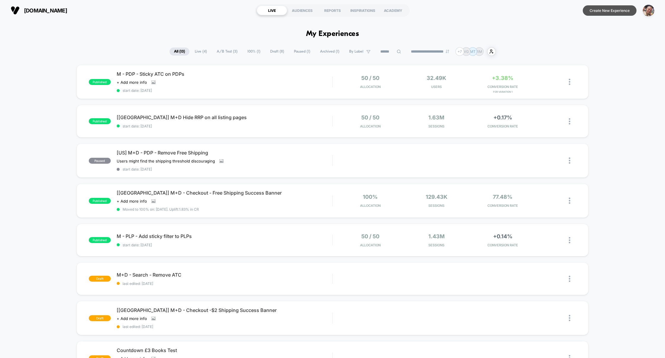
click at [617, 12] on button "Create New Experience" at bounding box center [610, 10] width 54 height 10
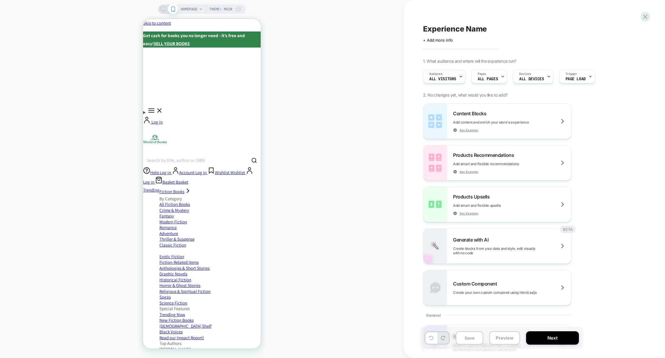
click at [443, 72] on div "Audience All Visitors" at bounding box center [443, 76] width 39 height 13
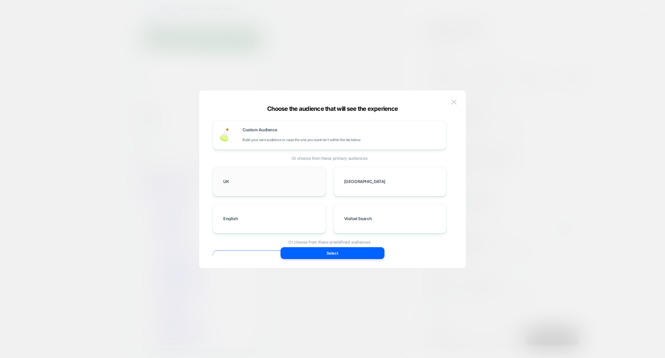
click at [277, 174] on div "UK" at bounding box center [269, 181] width 101 height 17
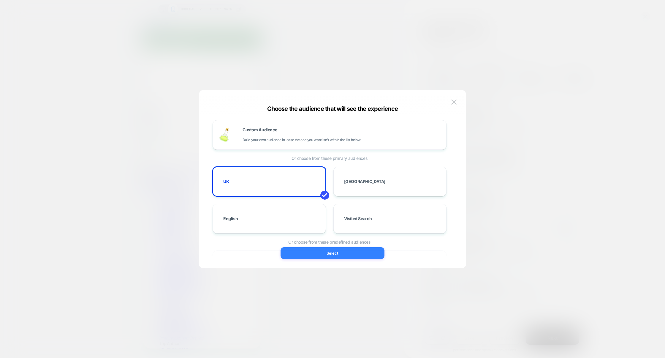
click at [323, 257] on button "Select" at bounding box center [333, 253] width 104 height 12
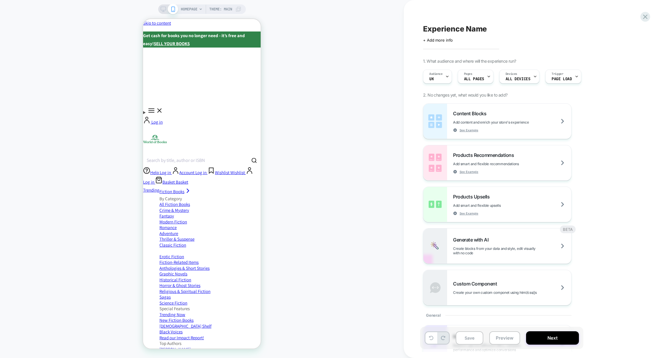
click at [473, 25] on span "Experience Name" at bounding box center [455, 28] width 64 height 9
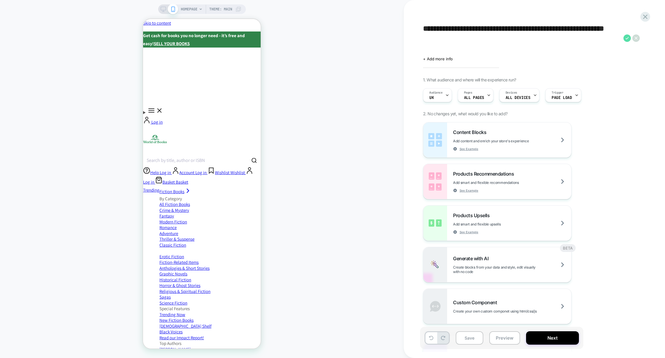
type textarea "**********"
click at [627, 36] on icon at bounding box center [627, 37] width 7 height 7
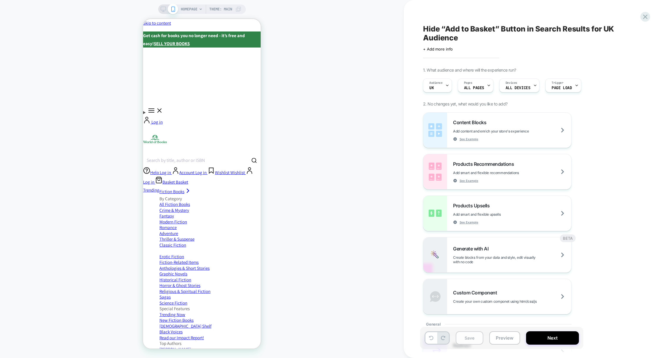
click at [465, 337] on button "Save" at bounding box center [470, 337] width 28 height 13
click at [500, 339] on button "Preview" at bounding box center [504, 337] width 31 height 13
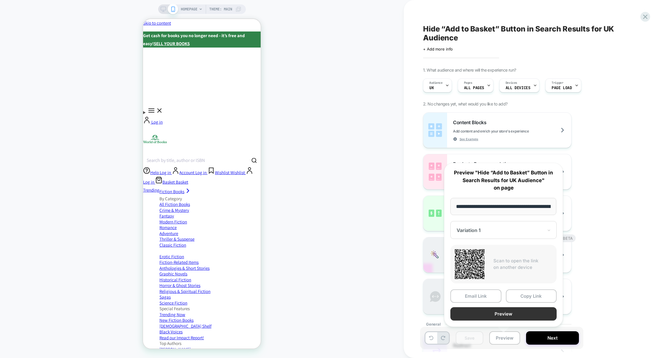
click at [512, 315] on button "Preview" at bounding box center [504, 313] width 106 height 13
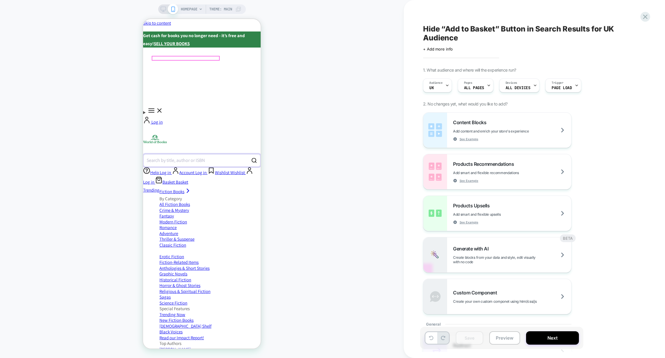
click at [205, 158] on div "Search by title, author or ISBN" at bounding box center [176, 160] width 58 height 5
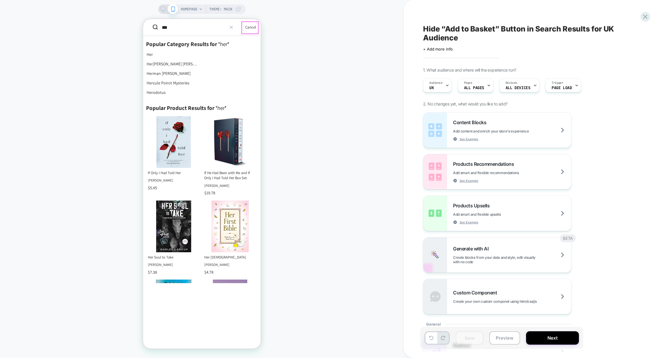
type input "***"
click at [253, 28] on button "Cancel" at bounding box center [250, 27] width 15 height 12
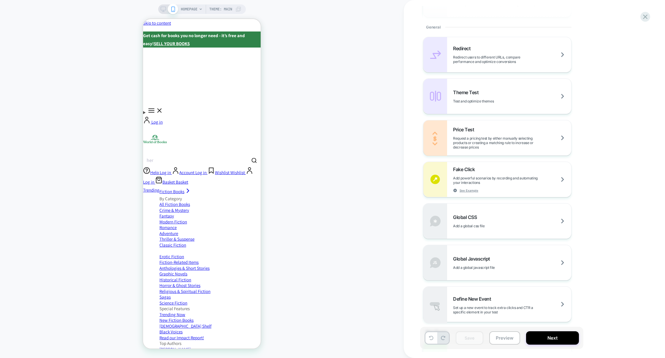
scroll to position [409, 0]
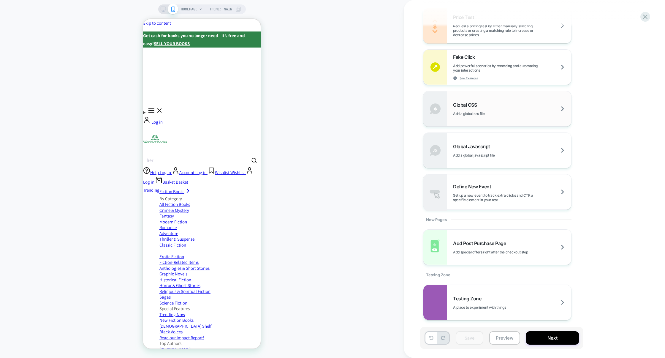
click at [513, 123] on div "Global CSS Add a global css file" at bounding box center [498, 108] width 148 height 35
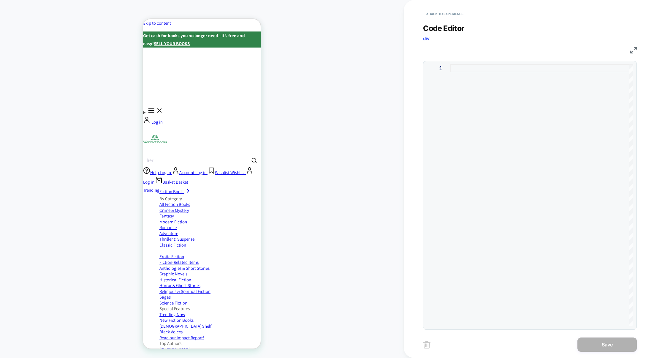
click at [505, 112] on div at bounding box center [541, 195] width 183 height 262
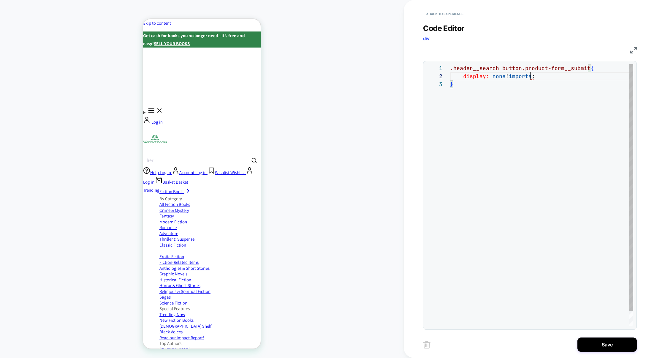
scroll to position [8, 87]
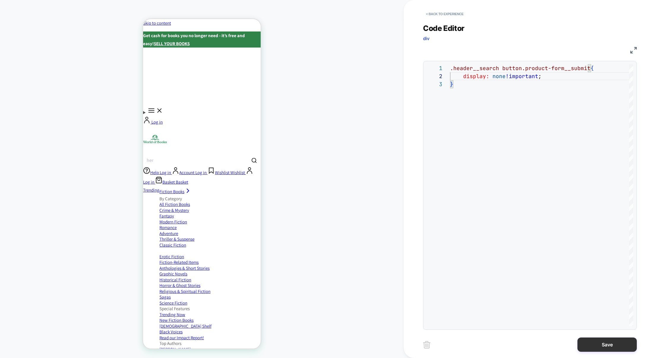
type textarea "**********"
click at [595, 341] on button "Save" at bounding box center [607, 344] width 59 height 14
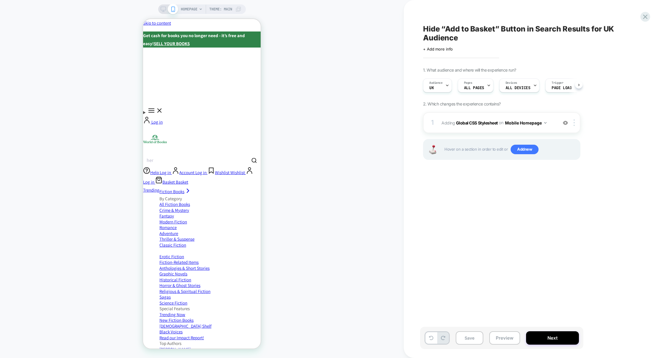
scroll to position [0, 0]
click at [575, 121] on img at bounding box center [574, 122] width 1 height 7
click at [562, 186] on div "Target All Devices" at bounding box center [575, 187] width 53 height 16
click at [505, 341] on button "Preview" at bounding box center [504, 337] width 31 height 13
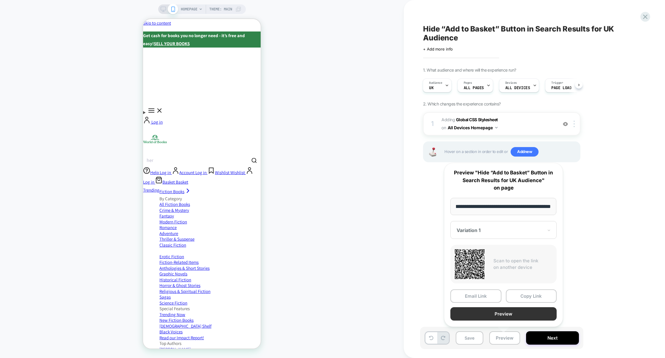
scroll to position [0, 0]
click at [511, 315] on button "Preview" at bounding box center [504, 313] width 106 height 13
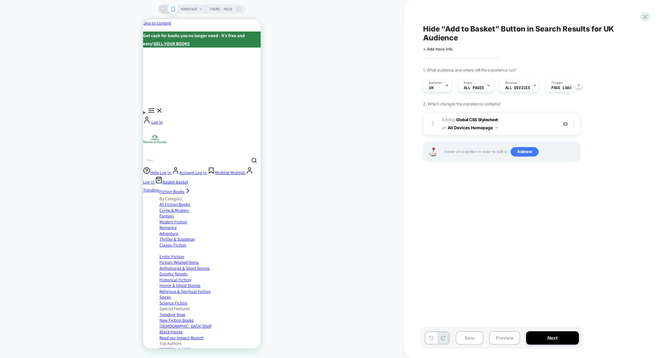
click at [465, 127] on button "All Devices Homepage" at bounding box center [473, 127] width 50 height 9
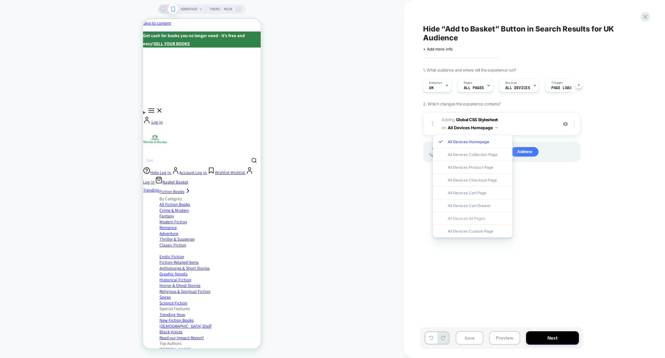
click at [477, 219] on div "All Devices All Pages" at bounding box center [473, 218] width 80 height 13
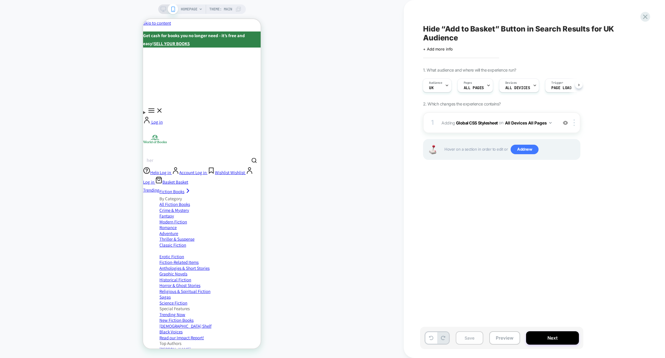
click at [470, 343] on button "Save" at bounding box center [470, 337] width 28 height 13
click at [510, 342] on button "Preview" at bounding box center [504, 337] width 31 height 13
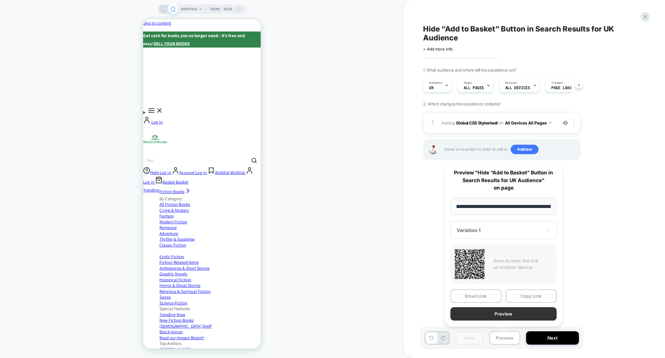
click at [523, 317] on button "Preview" at bounding box center [504, 313] width 106 height 13
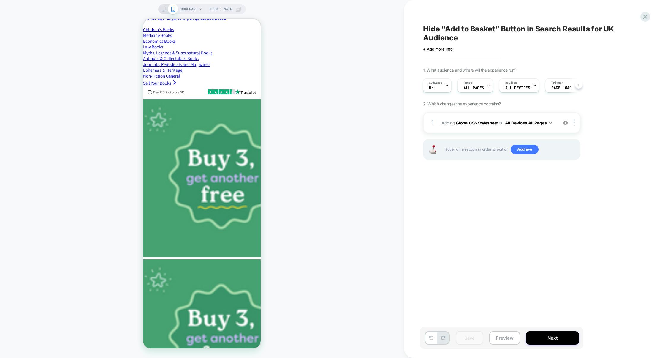
scroll to position [959, 0]
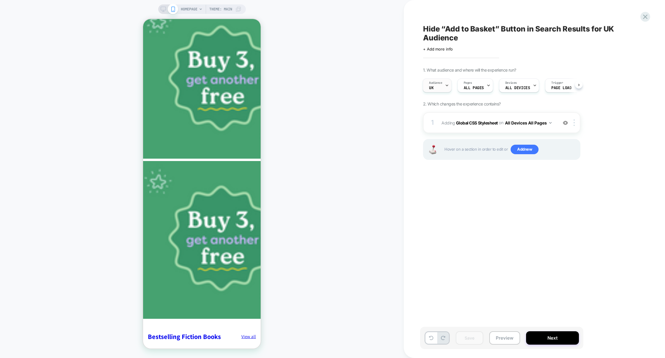
click at [445, 88] on div "Audience UK" at bounding box center [435, 85] width 25 height 13
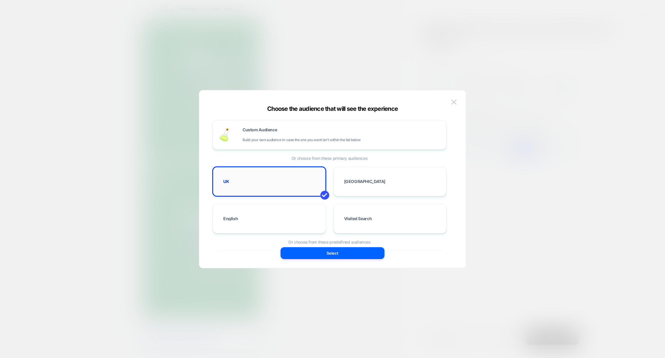
click at [285, 189] on div "UK" at bounding box center [269, 181] width 101 height 17
click at [286, 186] on div "UK" at bounding box center [269, 181] width 101 height 17
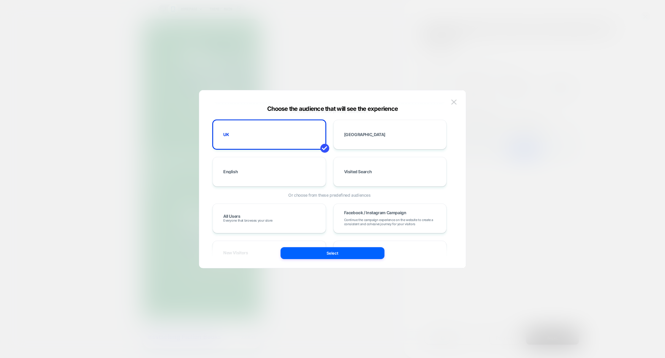
scroll to position [0, 0]
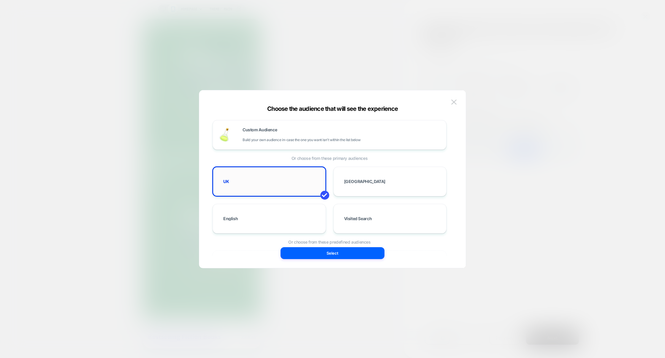
click at [324, 194] on span at bounding box center [324, 195] width 9 height 9
click at [315, 186] on div "UK" at bounding box center [269, 181] width 101 height 17
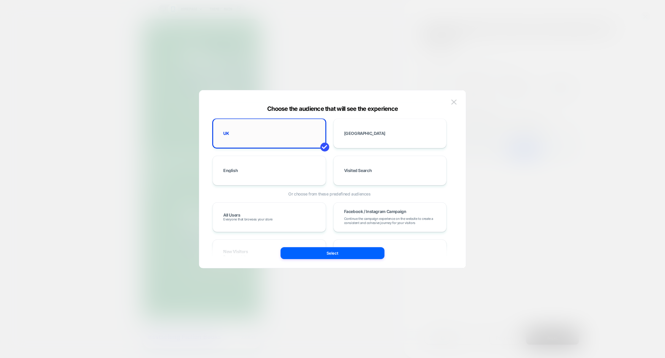
scroll to position [50, 0]
click at [357, 167] on span "Visited Search" at bounding box center [358, 168] width 28 height 4
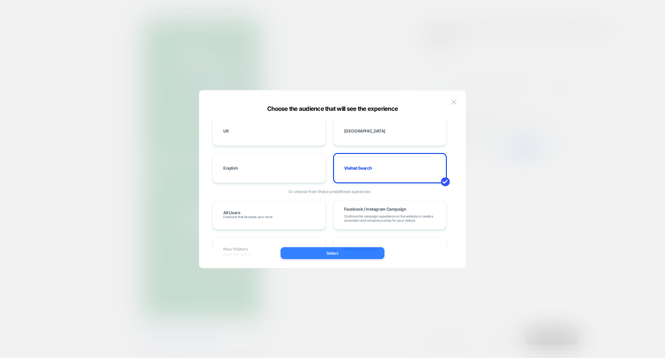
click at [332, 253] on button "Select" at bounding box center [333, 253] width 104 height 12
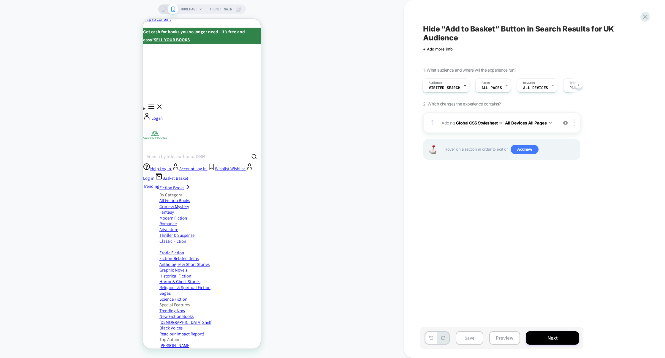
scroll to position [0, 0]
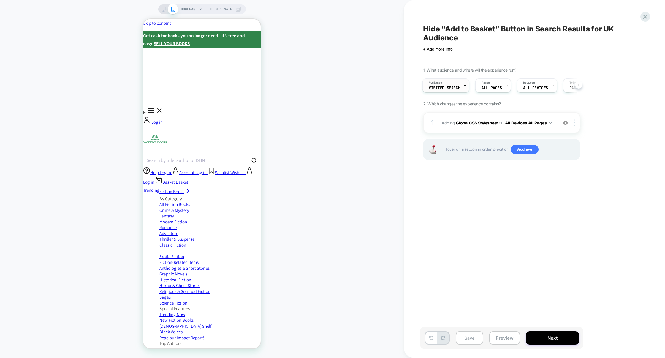
click at [460, 82] on div "Audience Visited Search" at bounding box center [444, 85] width 43 height 13
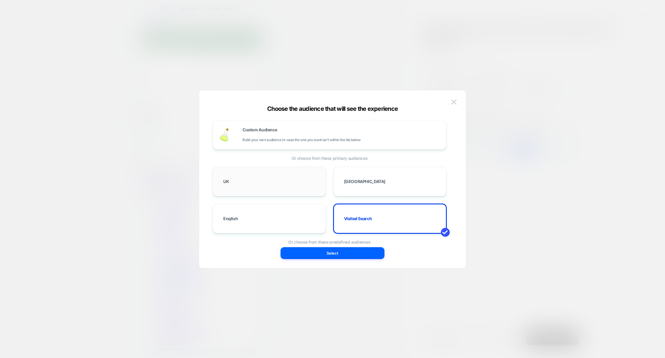
click at [245, 187] on div "UK" at bounding box center [269, 181] width 101 height 17
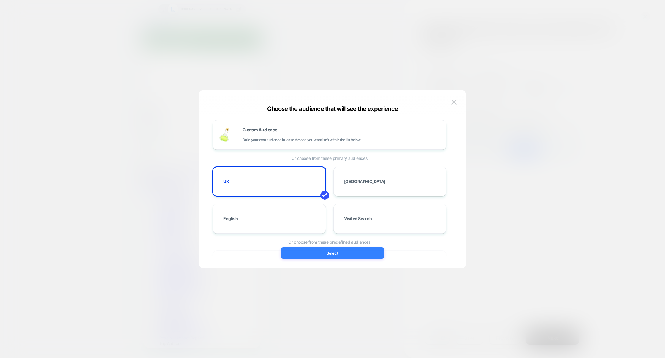
click at [308, 258] on button "Select" at bounding box center [333, 253] width 104 height 12
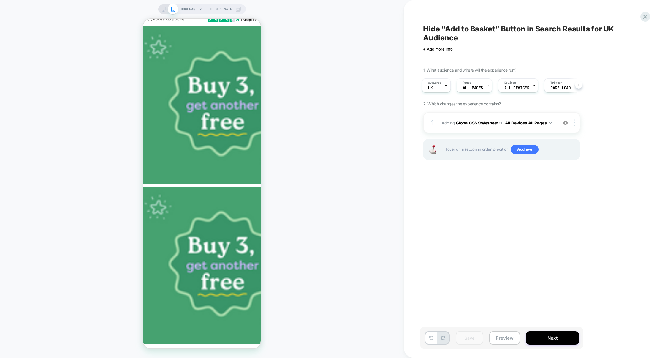
scroll to position [936, 0]
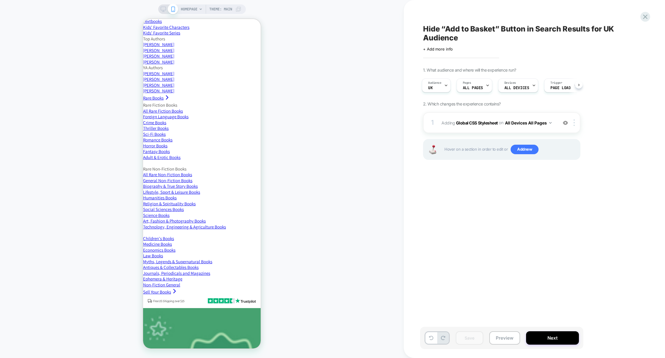
scroll to position [959, 0]
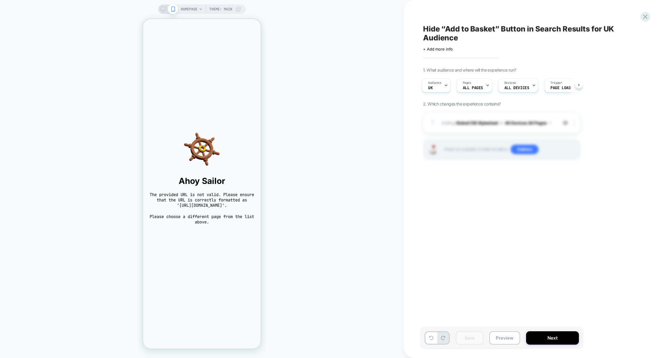
scroll to position [0, 0]
click at [445, 90] on div at bounding box center [446, 85] width 4 height 13
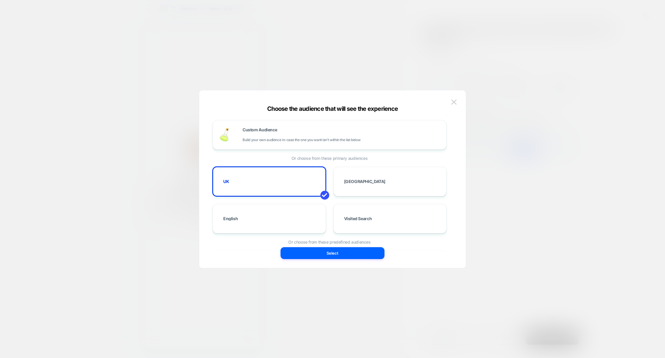
click at [534, 174] on div at bounding box center [332, 179] width 665 height 358
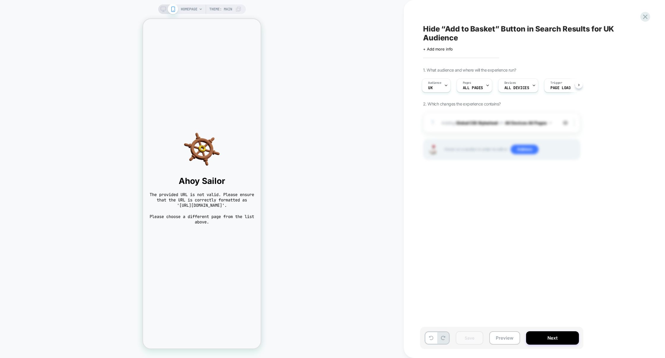
click at [187, 10] on span "HOMEPAGE" at bounding box center [189, 9] width 17 height 10
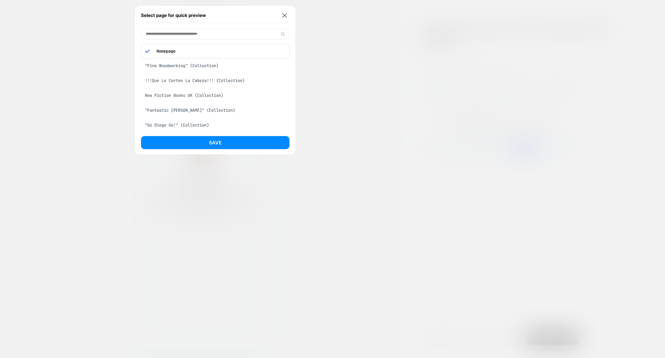
click at [357, 86] on div at bounding box center [332, 179] width 665 height 358
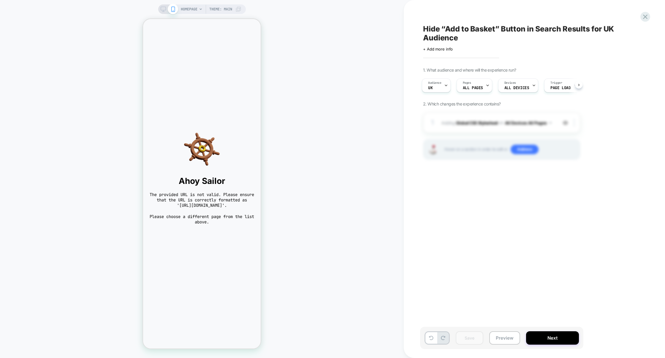
click at [191, 13] on span "HOMEPAGE" at bounding box center [189, 9] width 17 height 10
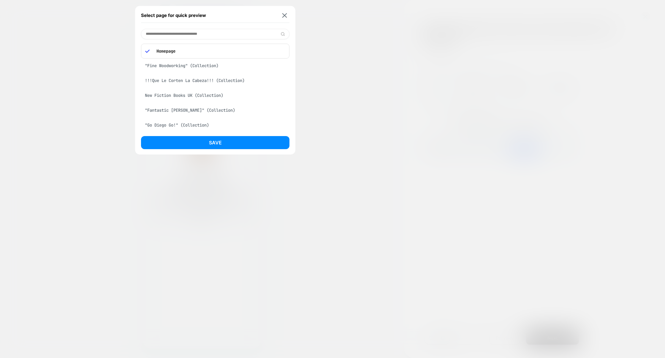
click at [165, 56] on div "Homepage" at bounding box center [215, 51] width 149 height 15
click at [169, 65] on div ""Fine Woodworking" (Collection)" at bounding box center [215, 65] width 149 height 11
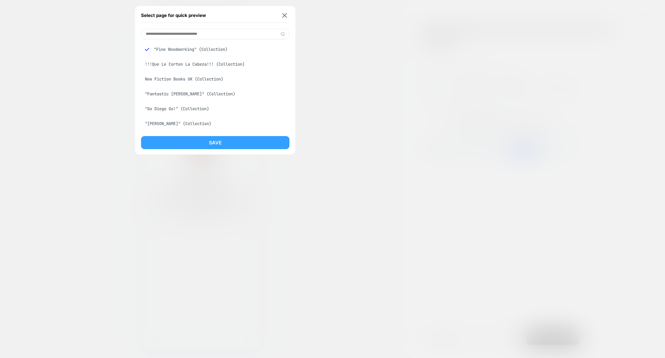
click at [206, 136] on button "Save" at bounding box center [215, 142] width 149 height 13
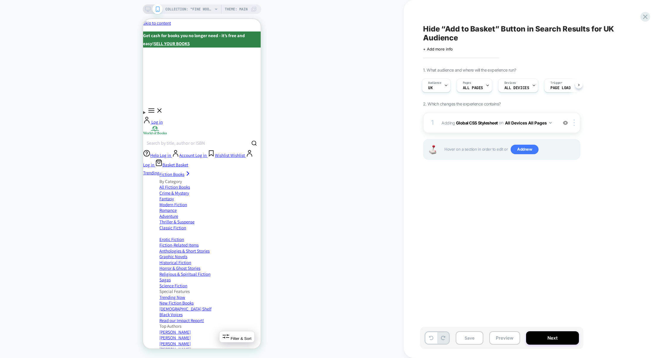
scroll to position [0, 1]
click at [204, 12] on span "COLLECTION: "Fine Woodworking" (Category)" at bounding box center [189, 9] width 48 height 10
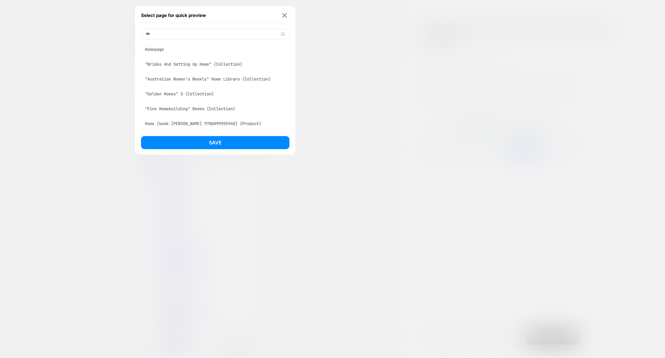
type input "***"
click at [186, 51] on div "Homepage" at bounding box center [215, 49] width 149 height 11
click at [195, 145] on button "Save" at bounding box center [215, 142] width 149 height 13
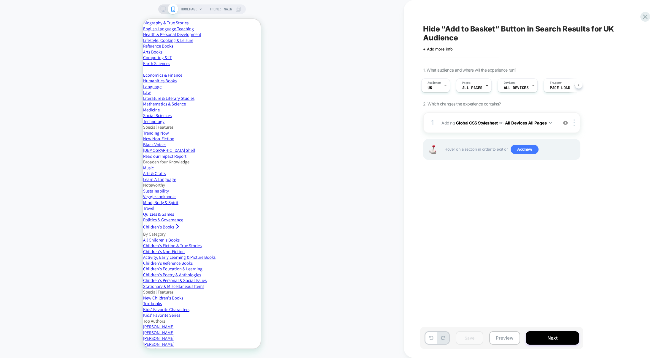
scroll to position [0, 0]
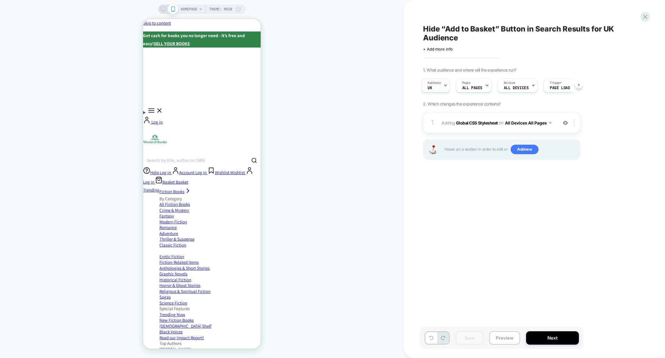
click at [440, 90] on div "Audience UK" at bounding box center [434, 85] width 25 height 13
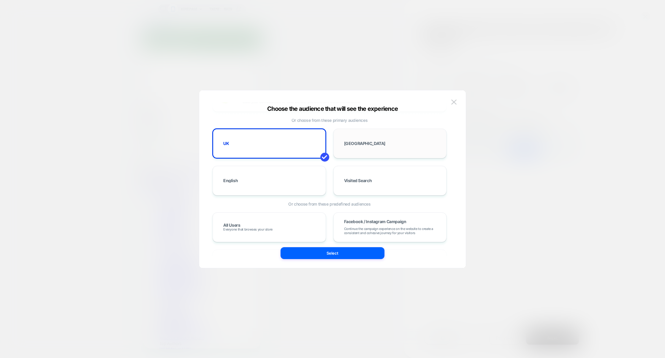
scroll to position [39, 0]
click at [256, 230] on span "Everyone that browses your store" at bounding box center [247, 228] width 49 height 4
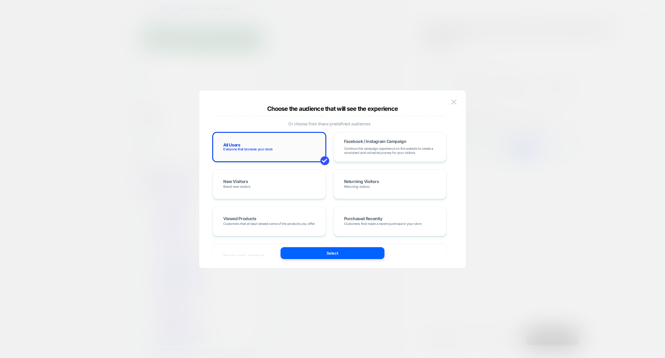
scroll to position [102, 0]
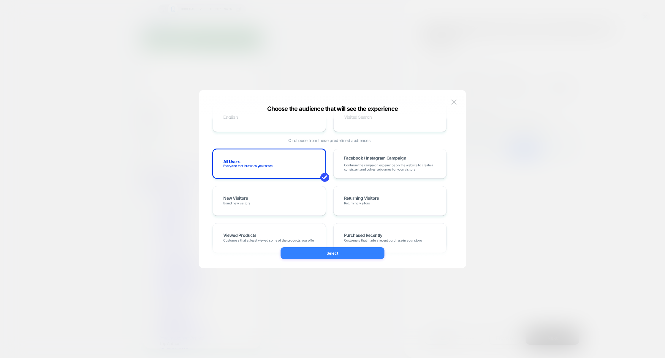
click at [331, 254] on button "Select" at bounding box center [333, 253] width 104 height 12
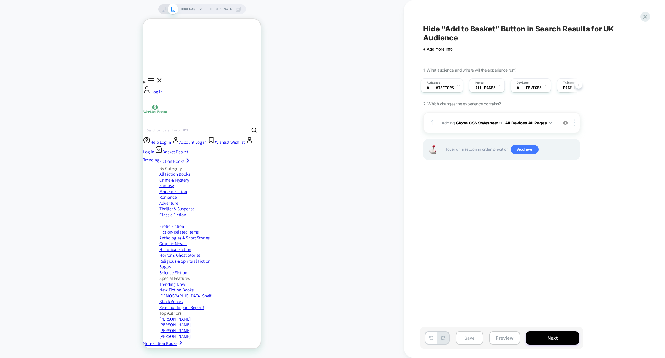
scroll to position [0, 0]
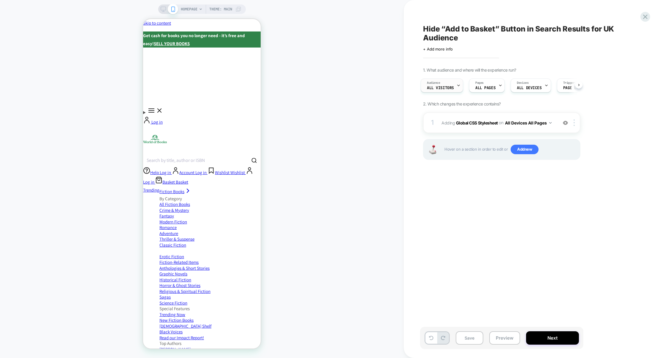
click at [453, 89] on span "All Visitors" at bounding box center [440, 88] width 27 height 4
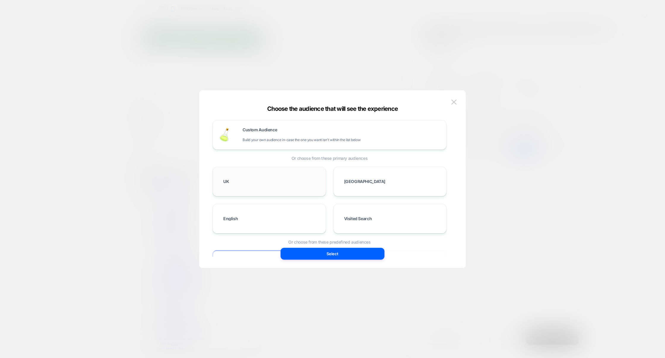
click at [241, 177] on div "UK" at bounding box center [269, 181] width 101 height 17
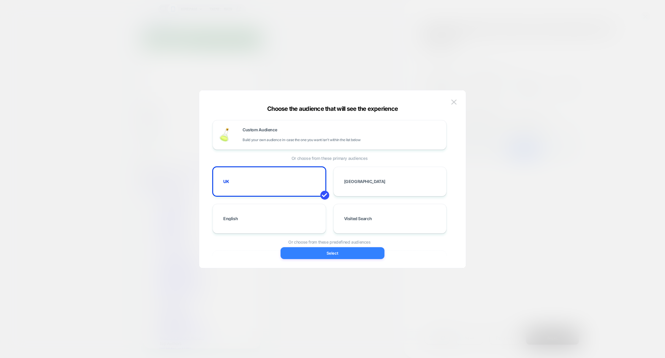
click at [355, 254] on button "Select" at bounding box center [333, 253] width 104 height 12
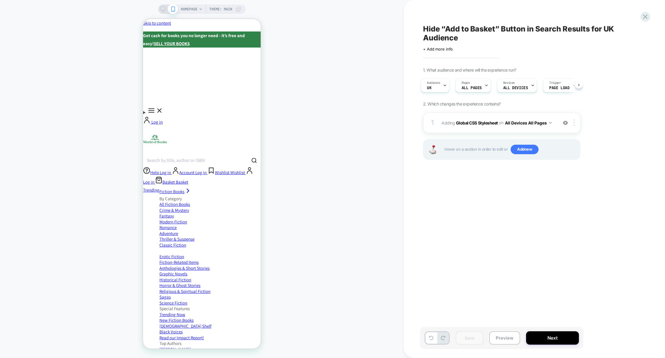
scroll to position [0, 3]
click at [185, 5] on span "HOMEPAGE" at bounding box center [189, 9] width 17 height 10
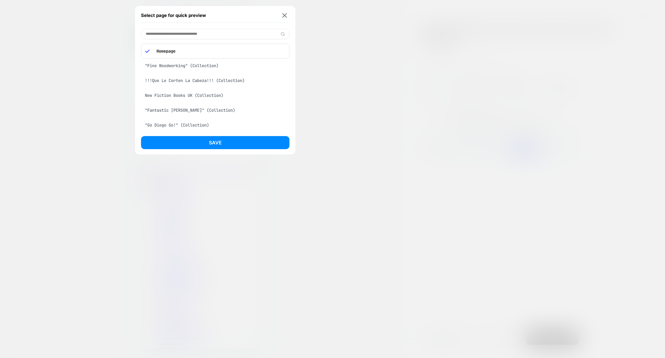
click at [191, 37] on input at bounding box center [215, 34] width 149 height 10
paste input "**********"
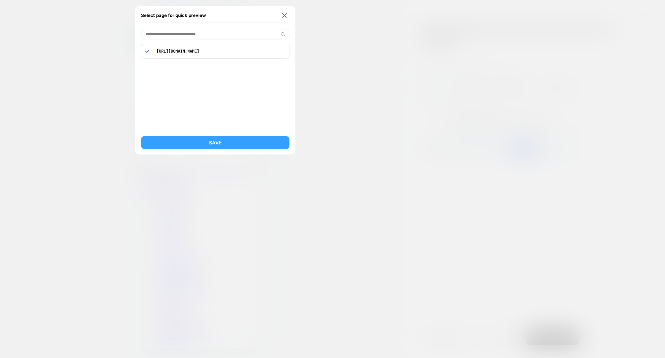
type input "**********"
click at [225, 146] on button "Save" at bounding box center [215, 142] width 149 height 13
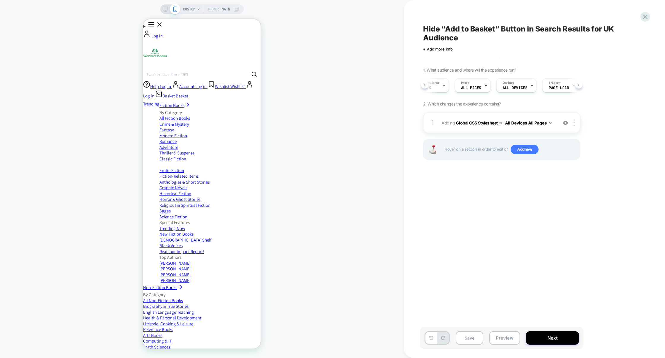
scroll to position [0, 0]
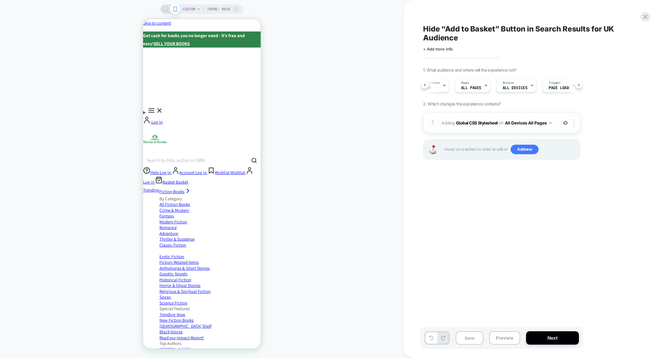
click at [567, 124] on img at bounding box center [565, 122] width 5 height 5
click at [205, 158] on div "Search by title, author or ISBN" at bounding box center [176, 160] width 58 height 5
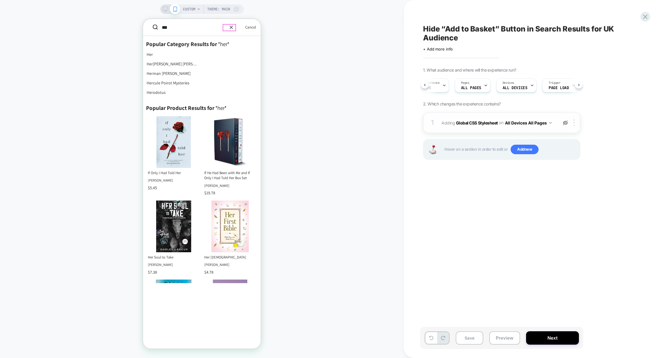
type input "***"
click at [231, 27] on icon "reset" at bounding box center [231, 27] width 6 height 5
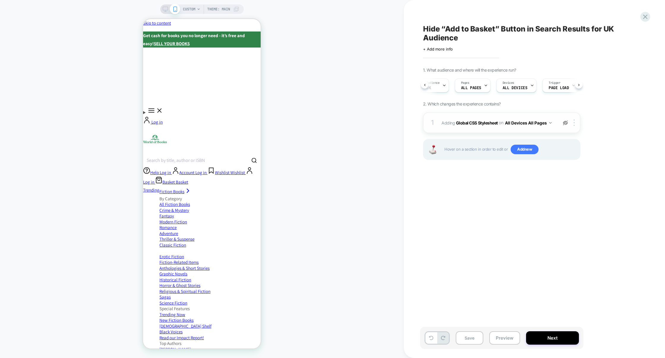
click at [197, 9] on icon at bounding box center [199, 9] width 4 height 4
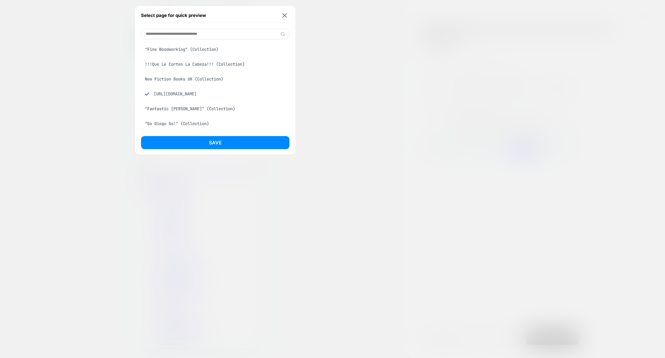
click at [328, 103] on div at bounding box center [332, 179] width 665 height 358
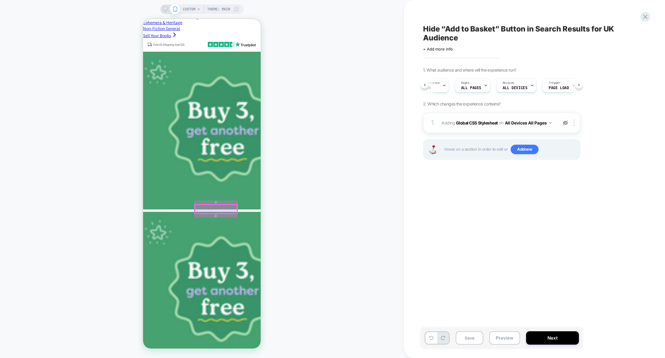
scroll to position [959, 0]
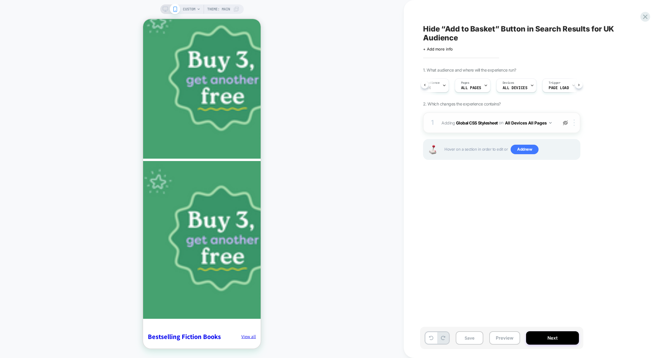
click at [571, 124] on div at bounding box center [576, 122] width 10 height 7
click at [569, 124] on div at bounding box center [566, 122] width 10 height 7
click at [497, 338] on button "Preview" at bounding box center [504, 337] width 31 height 13
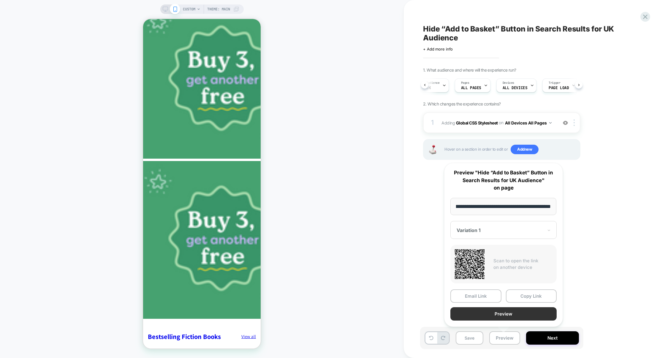
scroll to position [0, 0]
click at [500, 316] on button "Preview" at bounding box center [504, 313] width 106 height 13
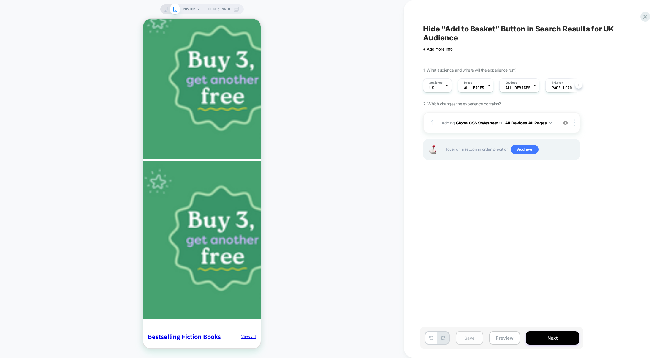
click at [466, 337] on button "Save" at bounding box center [470, 337] width 28 height 13
click at [501, 337] on button "Preview" at bounding box center [504, 337] width 31 height 13
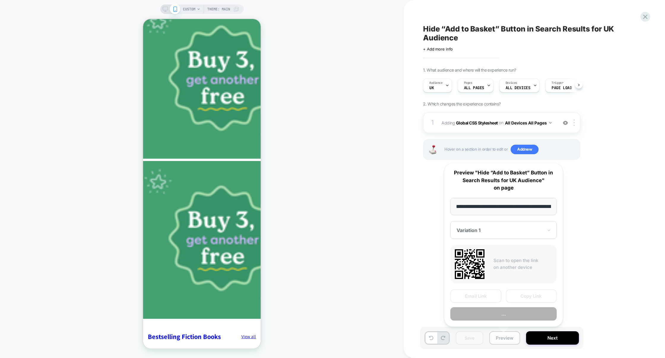
scroll to position [0, 42]
click at [526, 299] on button "Copy Link" at bounding box center [531, 295] width 51 height 13
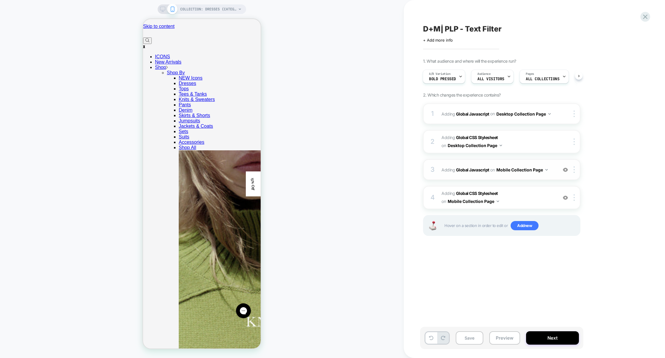
click at [520, 177] on div "3 Adding Global Javascript on Mobile Collection Page Add Before Add After Copy …" at bounding box center [501, 169] width 157 height 21
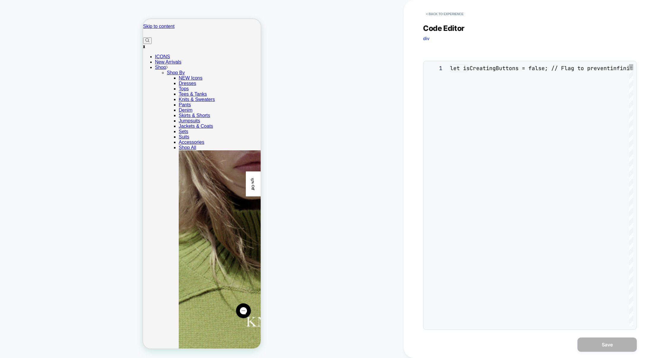
scroll to position [80, 0]
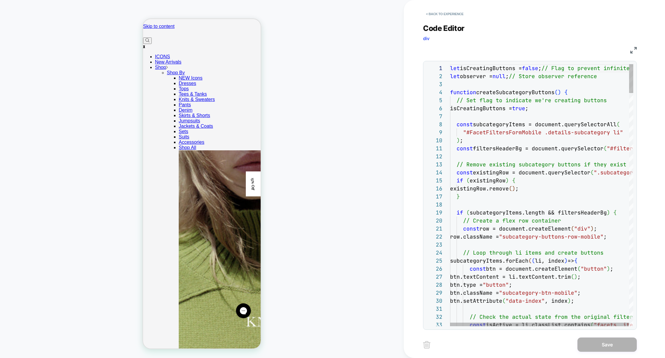
type textarea "**********"
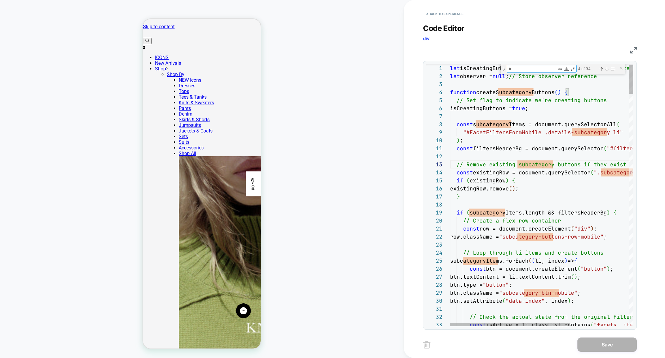
scroll to position [16, 138]
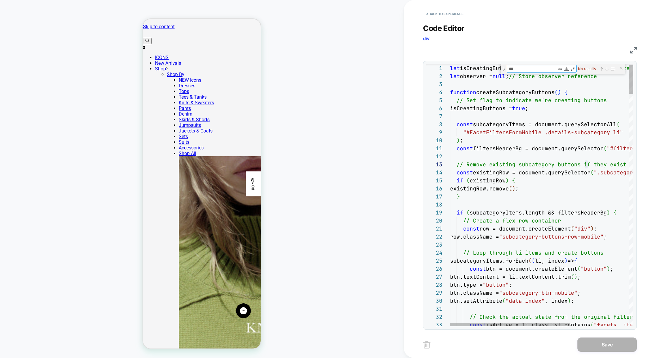
type textarea "****"
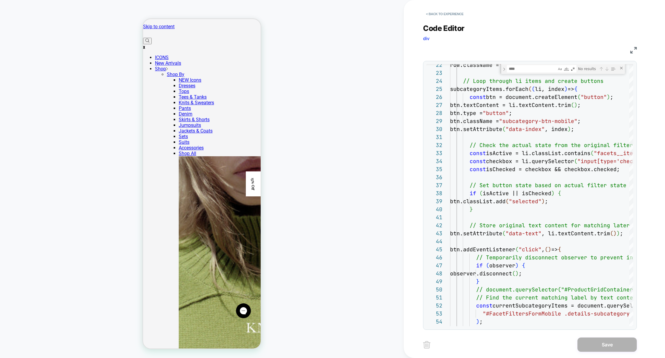
click at [631, 49] on img at bounding box center [634, 50] width 7 height 7
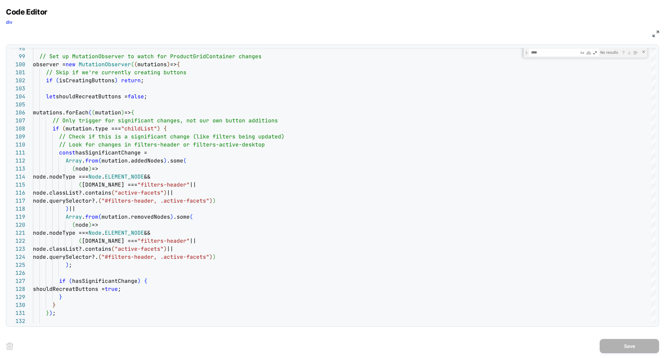
click at [655, 34] on img at bounding box center [656, 34] width 7 height 7
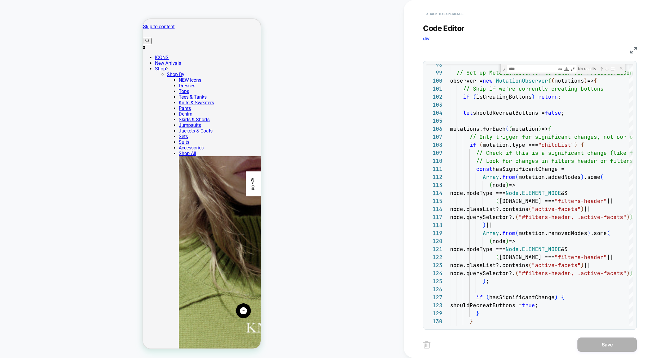
click at [436, 12] on button "< Back to experience" at bounding box center [444, 14] width 43 height 10
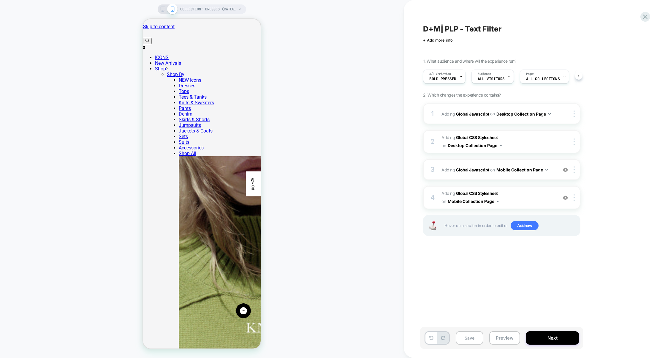
scroll to position [0, 0]
click at [649, 17] on icon at bounding box center [646, 17] width 8 height 8
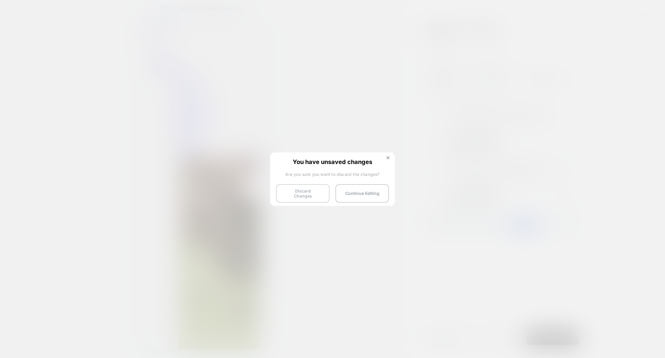
click at [302, 195] on button "Discard Changes" at bounding box center [302, 193] width 53 height 18
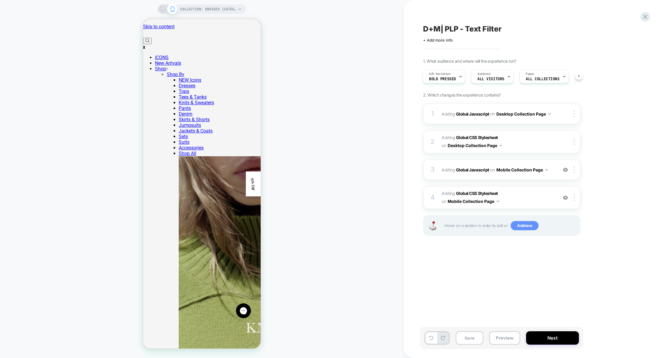
click at [529, 224] on span "Add new" at bounding box center [525, 226] width 28 height 10
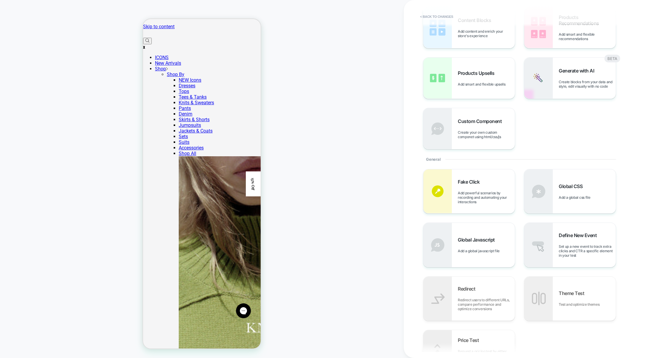
scroll to position [42, 0]
click at [471, 260] on div "Global Javascript Add a global javascript file" at bounding box center [469, 244] width 91 height 44
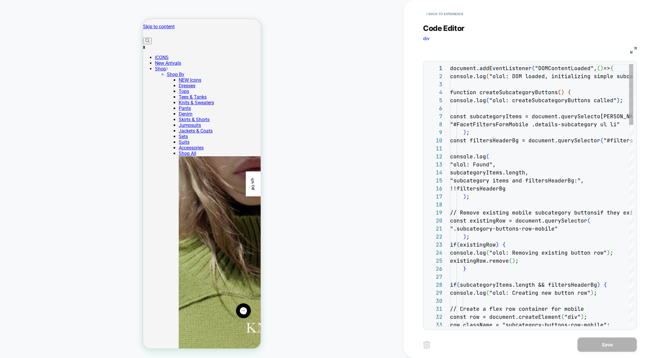
scroll to position [80, 0]
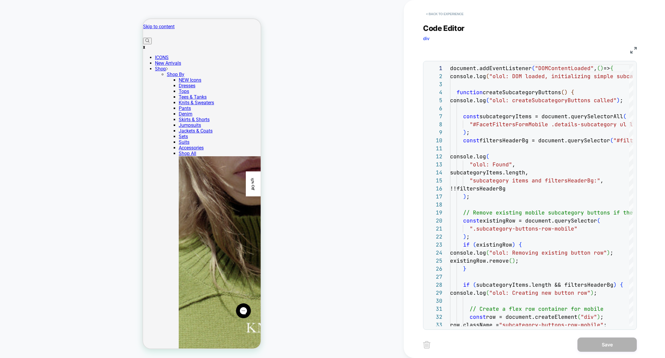
click at [454, 13] on button "< Back to experience" at bounding box center [444, 14] width 43 height 10
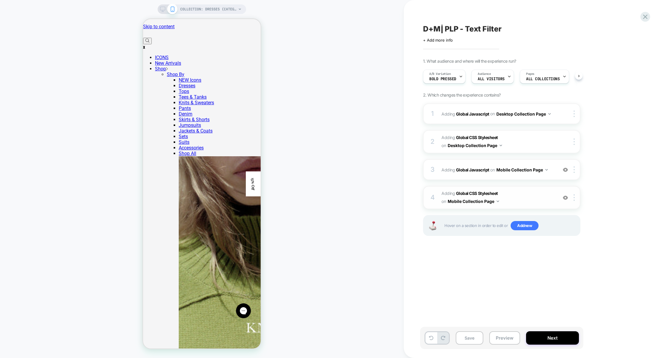
scroll to position [0, 0]
click at [444, 77] on span "Bold Pressed" at bounding box center [442, 79] width 27 height 4
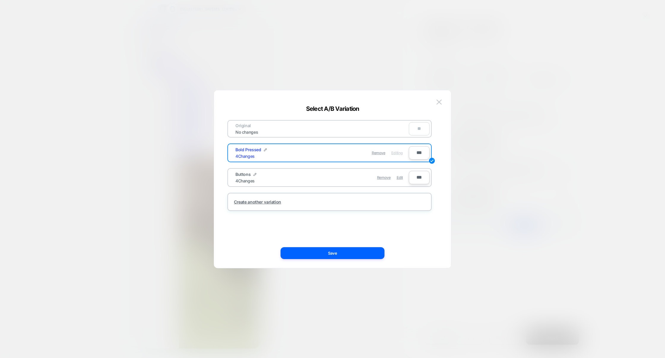
click at [326, 177] on div "Remove Edit" at bounding box center [364, 178] width 84 height 12
click at [296, 206] on div "Create another variation" at bounding box center [330, 202] width 204 height 18
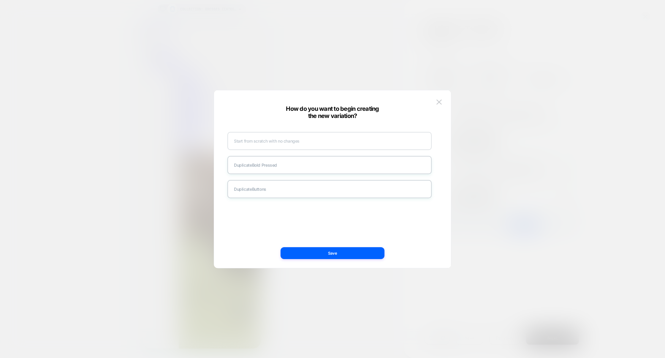
click at [298, 145] on div "Start from scratch with no changes" at bounding box center [330, 141] width 204 height 18
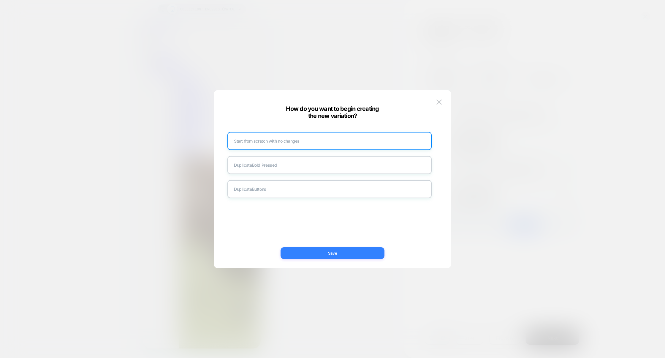
click at [345, 251] on button "Save" at bounding box center [333, 253] width 104 height 12
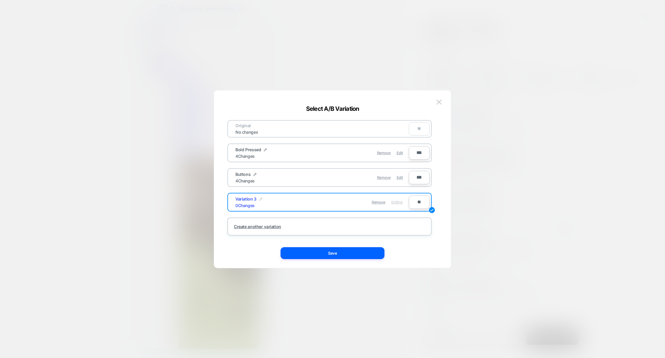
click at [260, 198] on img at bounding box center [261, 199] width 3 height 3
drag, startPoint x: 265, startPoint y: 201, endPoint x: 200, endPoint y: 199, distance: 64.8
click at [420, 86] on div "**********" at bounding box center [528, 77] width 217 height 20
type input "********"
click at [298, 203] on strong "Save" at bounding box center [301, 202] width 10 height 4
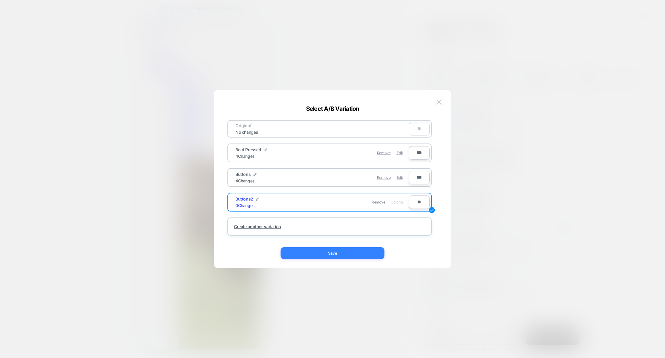
click at [342, 251] on button "Save" at bounding box center [333, 253] width 104 height 12
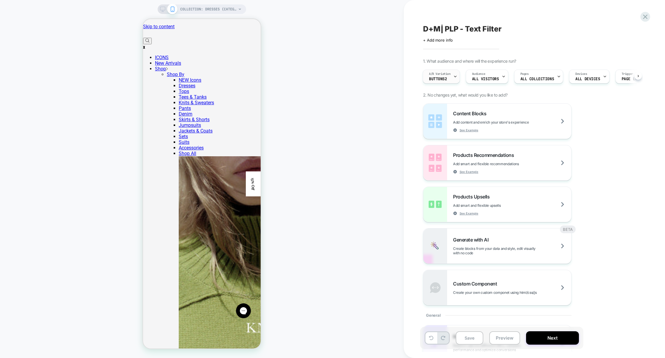
click at [438, 76] on div "A/B Variation Buttons2" at bounding box center [440, 76] width 34 height 13
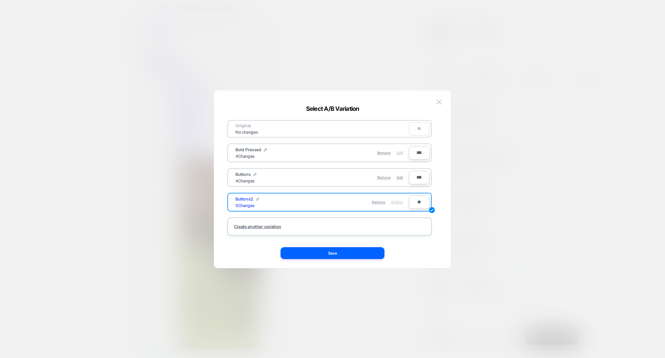
click at [401, 154] on span "Edit" at bounding box center [400, 153] width 6 height 4
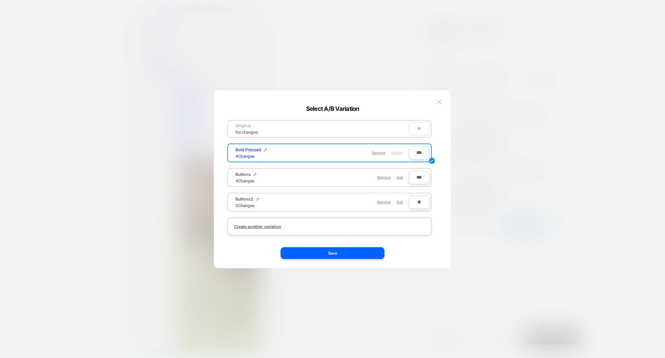
click at [350, 245] on div "Original No changes ** Bold Pressed 4 Changes Remove Editing *** Buttons 4 Chan…" at bounding box center [329, 179] width 219 height 154
click at [350, 249] on button "Save" at bounding box center [333, 253] width 104 height 12
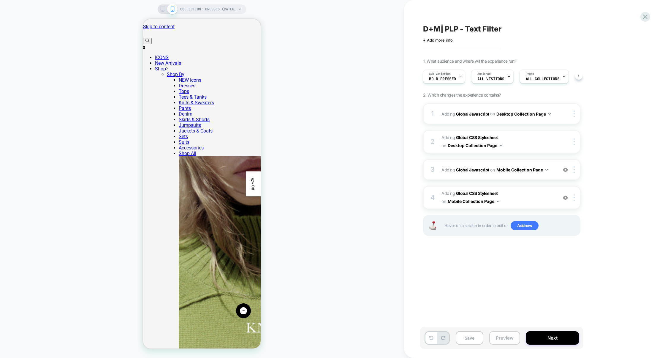
click at [505, 335] on button "Preview" at bounding box center [504, 337] width 31 height 13
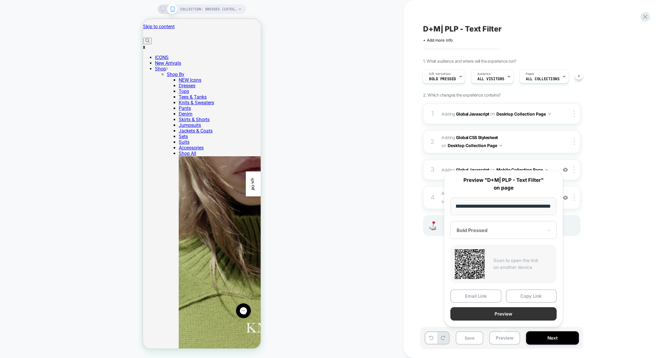
scroll to position [0, 0]
click at [506, 311] on button "Preview" at bounding box center [504, 313] width 106 height 13
